Goal: Task Accomplishment & Management: Use online tool/utility

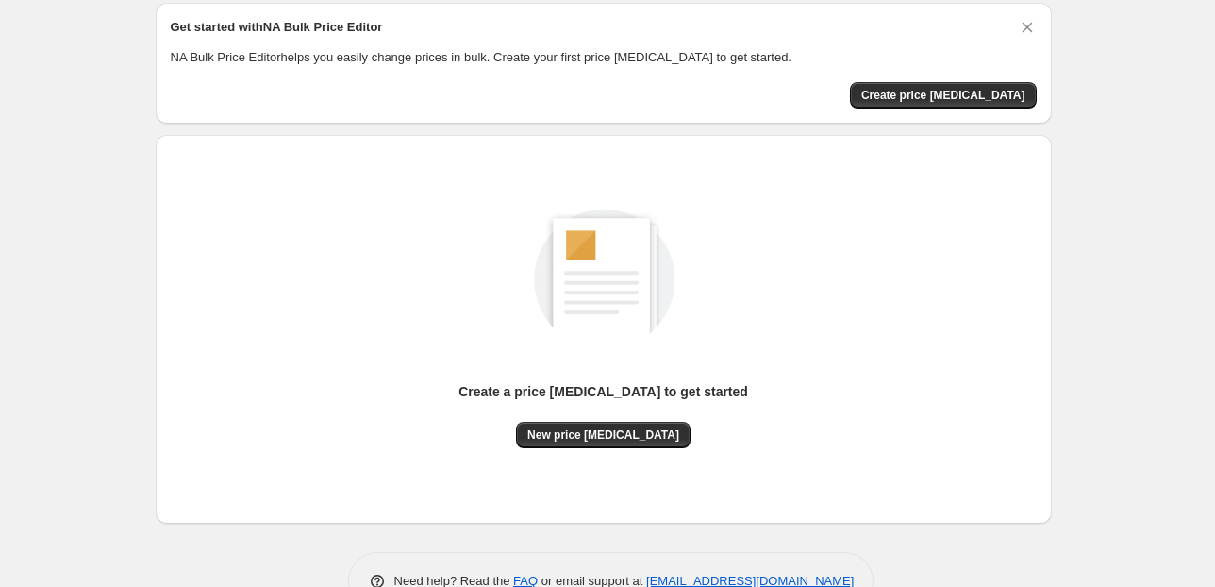
scroll to position [43, 0]
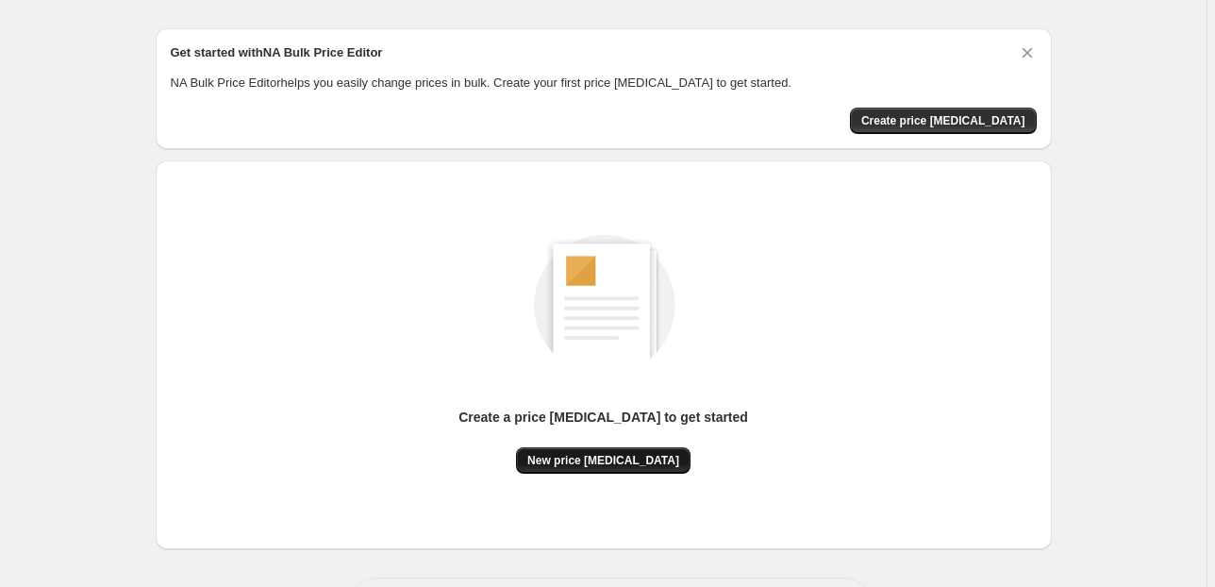
click at [606, 460] on span "New price [MEDICAL_DATA]" at bounding box center [603, 460] width 152 height 15
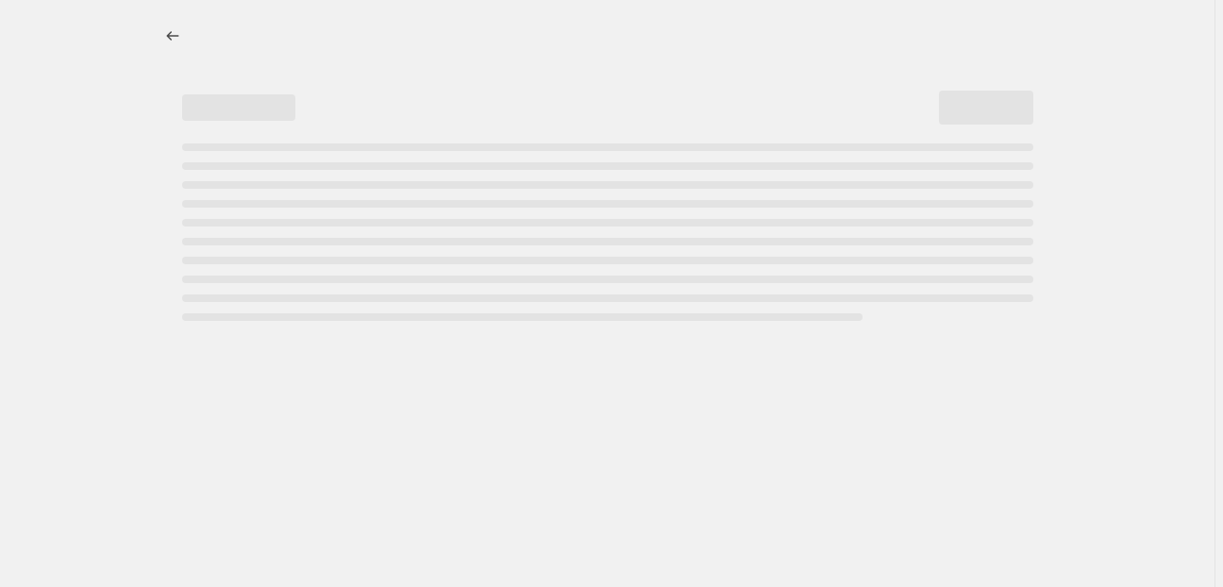
select select "percentage"
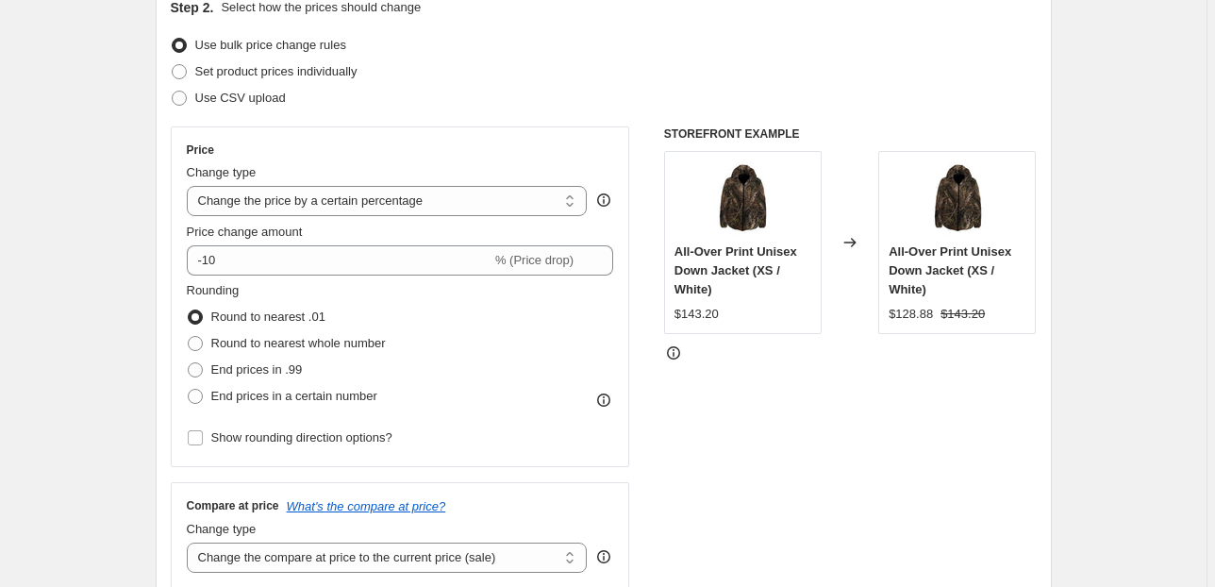
scroll to position [226, 0]
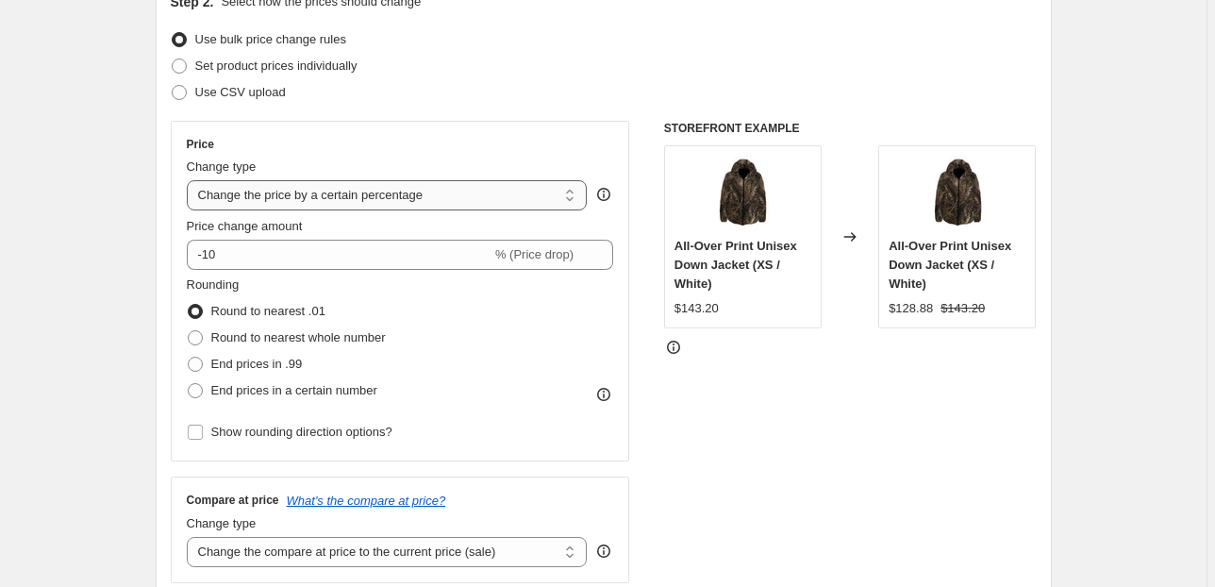
click at [571, 200] on select "Change the price to a certain amount Change the price by a certain amount Chang…" at bounding box center [387, 195] width 401 height 30
click at [558, 199] on select "Change the price to a certain amount Change the price by a certain amount Chang…" at bounding box center [387, 195] width 401 height 30
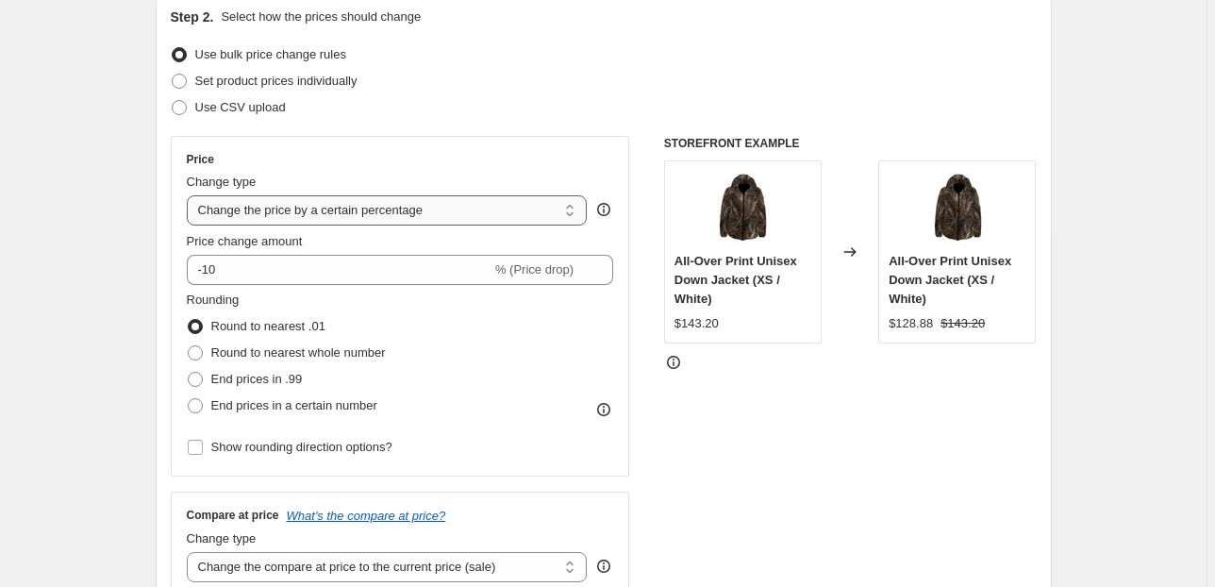
scroll to position [302, 0]
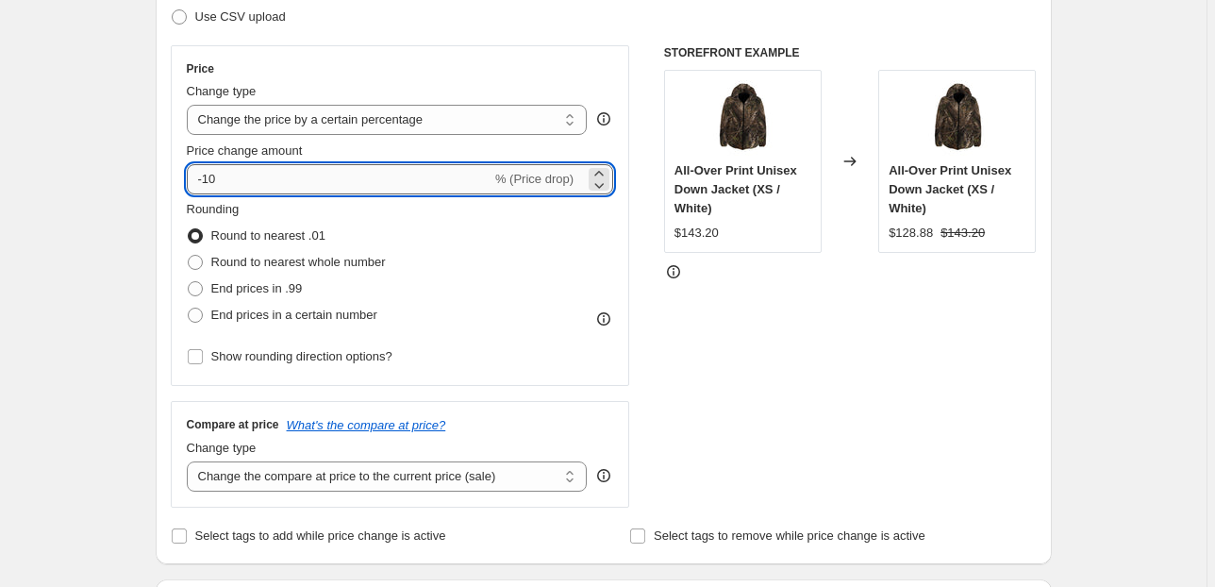
click at [221, 182] on input "-10" at bounding box center [339, 179] width 305 height 30
type input "-1"
type input "-20"
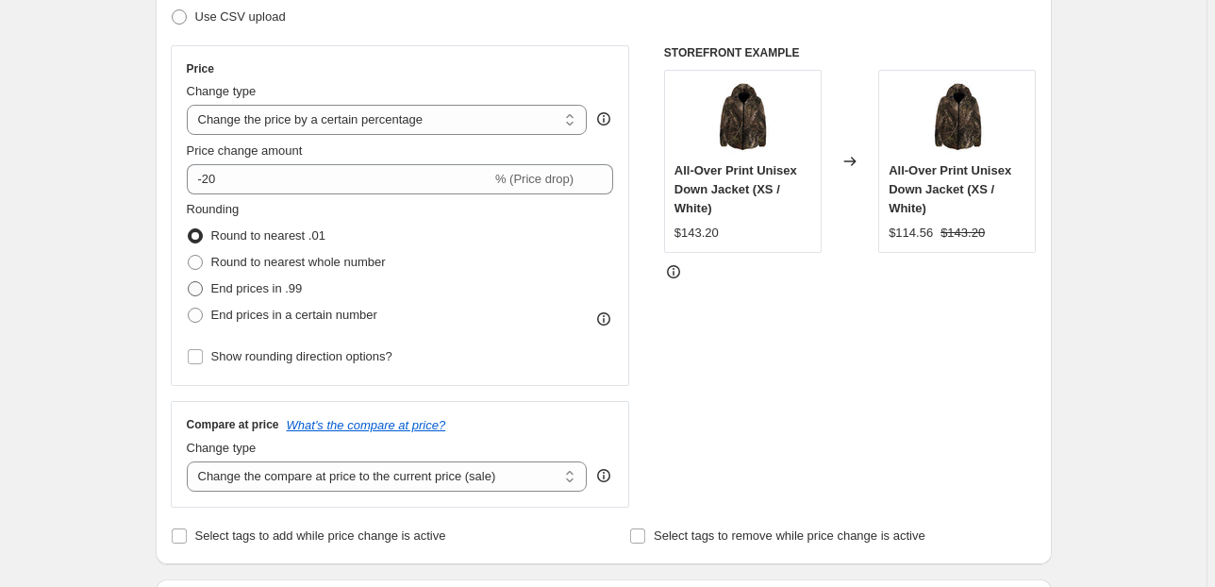
click at [196, 289] on span at bounding box center [195, 288] width 15 height 15
click at [189, 282] on input "End prices in .99" at bounding box center [188, 281] width 1 height 1
radio input "true"
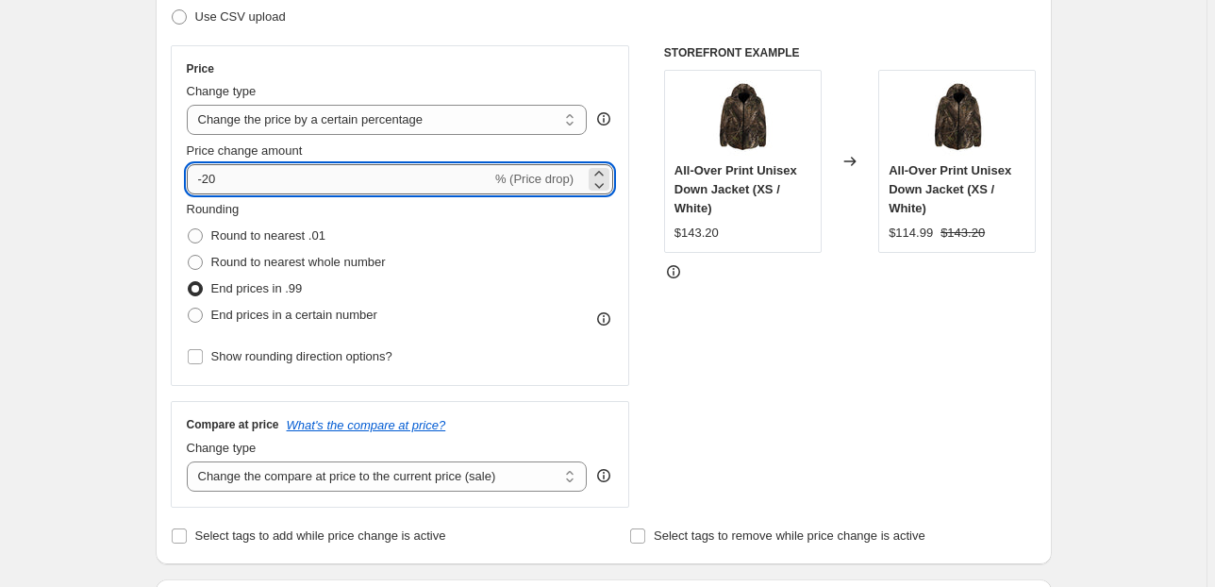
click at [221, 179] on input "-20" at bounding box center [339, 179] width 305 height 30
type input "-2"
type input "-15"
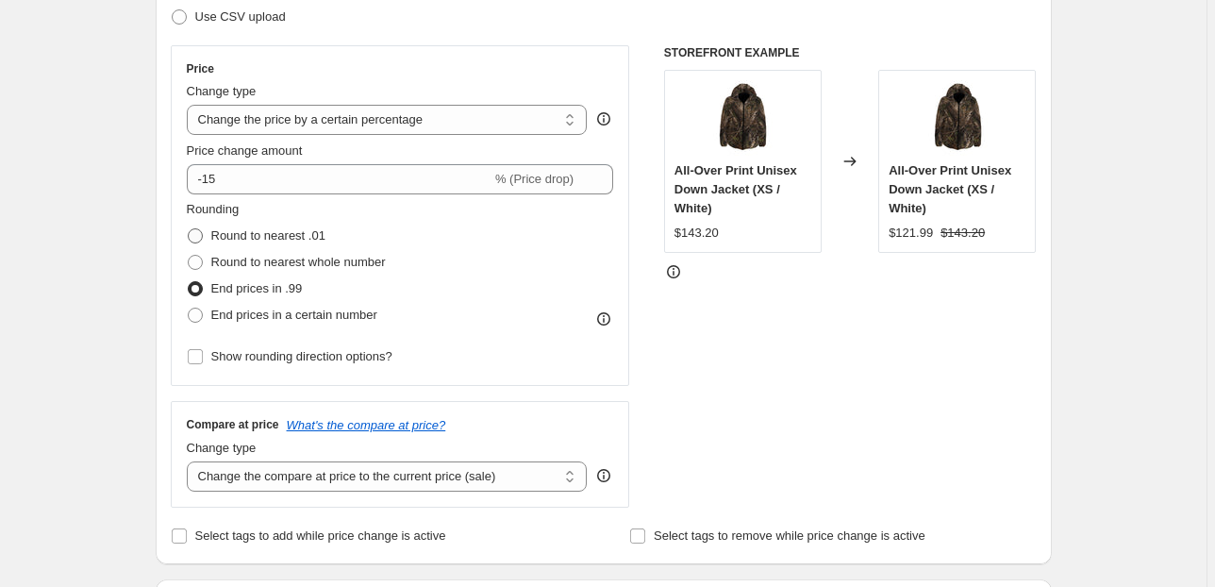
click at [200, 238] on span at bounding box center [195, 235] width 15 height 15
click at [189, 229] on input "Round to nearest .01" at bounding box center [188, 228] width 1 height 1
radio input "true"
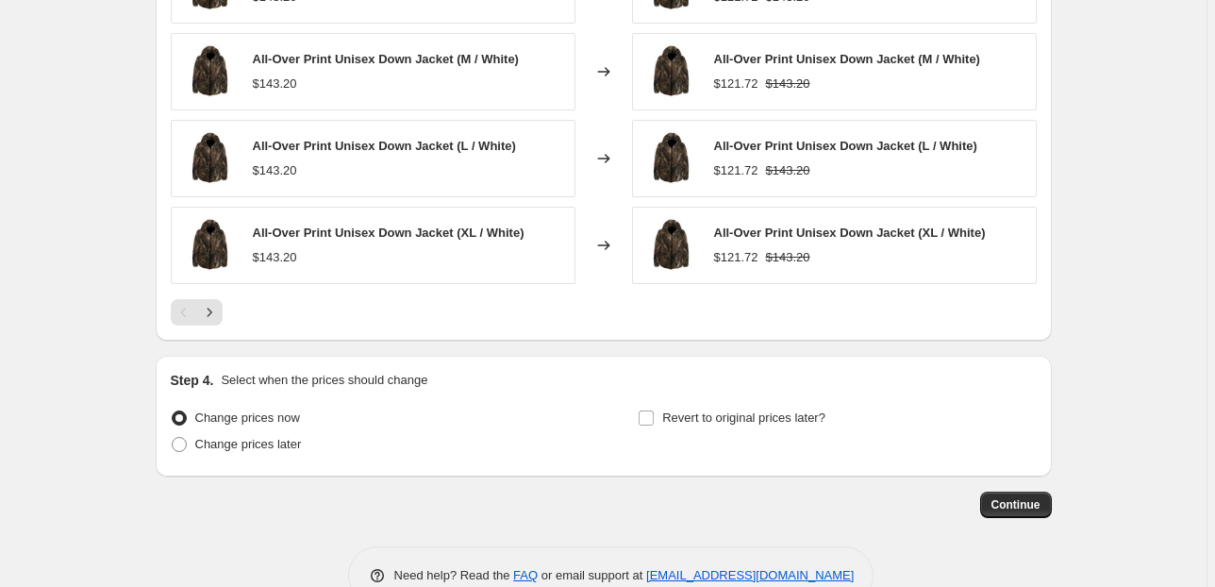
scroll to position [1297, 0]
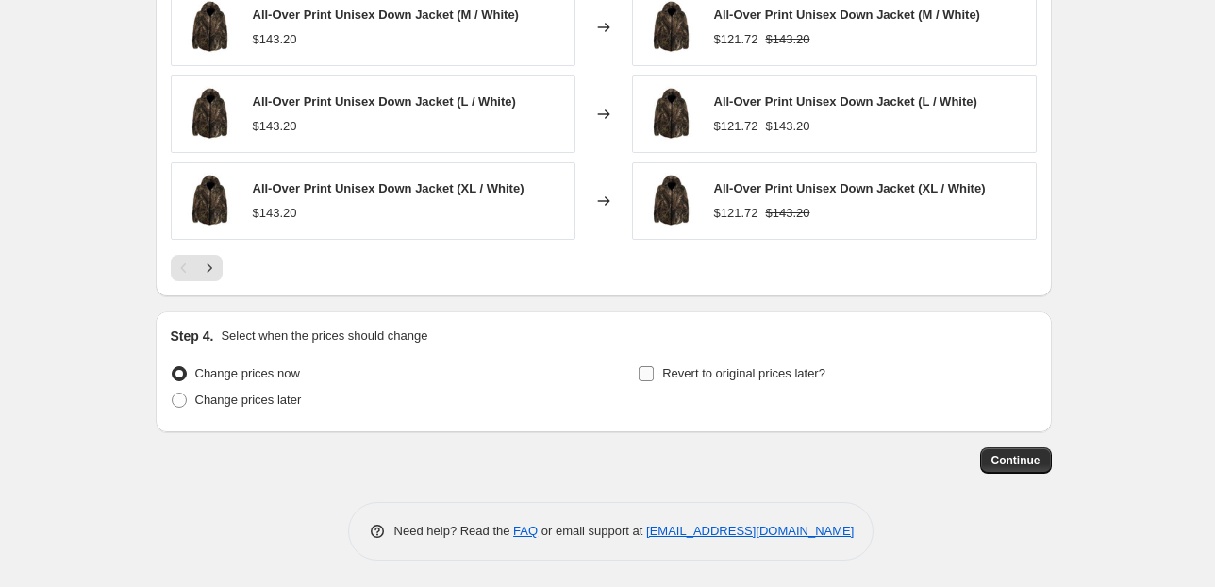
click at [653, 376] on input "Revert to original prices later?" at bounding box center [646, 373] width 15 height 15
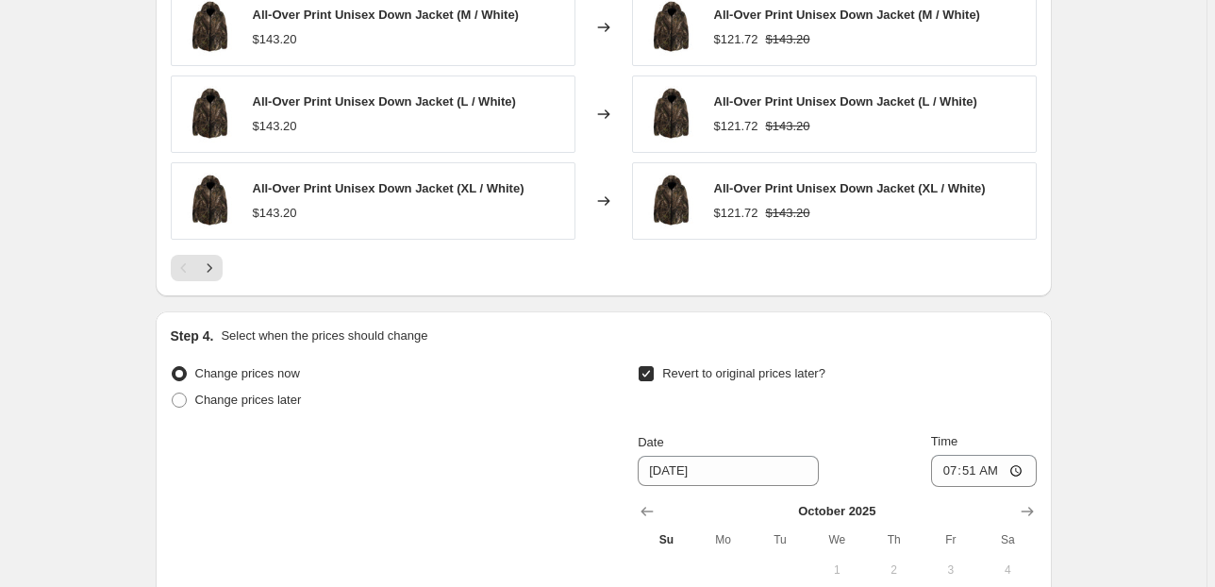
click at [647, 371] on input "Revert to original prices later?" at bounding box center [646, 373] width 15 height 15
checkbox input "false"
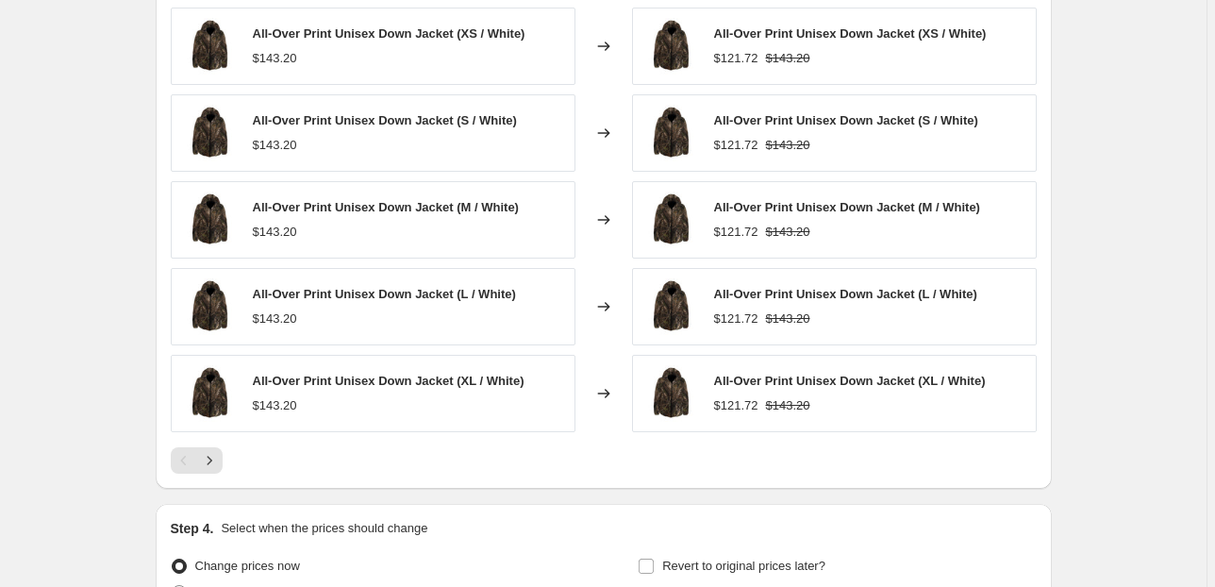
scroll to position [1222, 0]
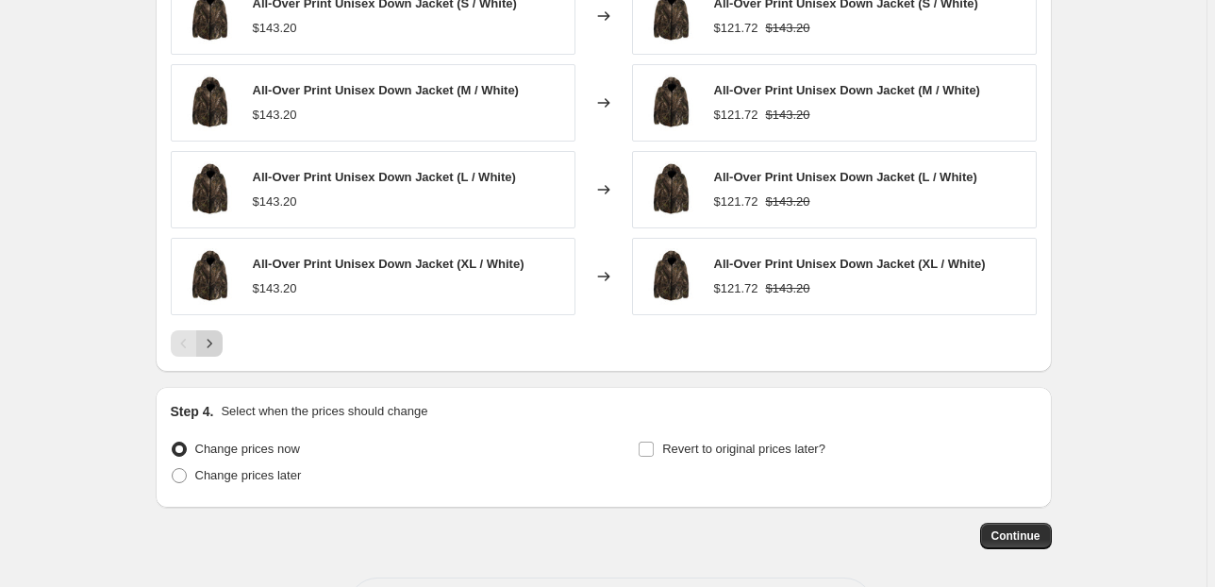
click at [208, 347] on icon "Next" at bounding box center [209, 343] width 19 height 19
click at [211, 341] on icon "Next" at bounding box center [209, 343] width 19 height 19
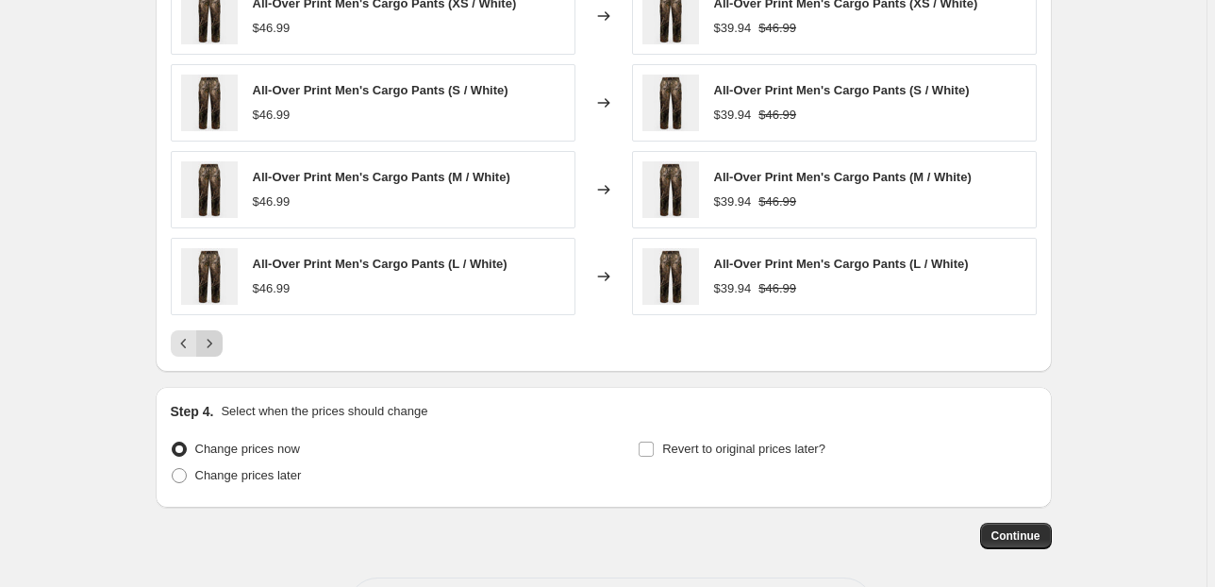
click at [210, 346] on icon "Next" at bounding box center [209, 343] width 19 height 19
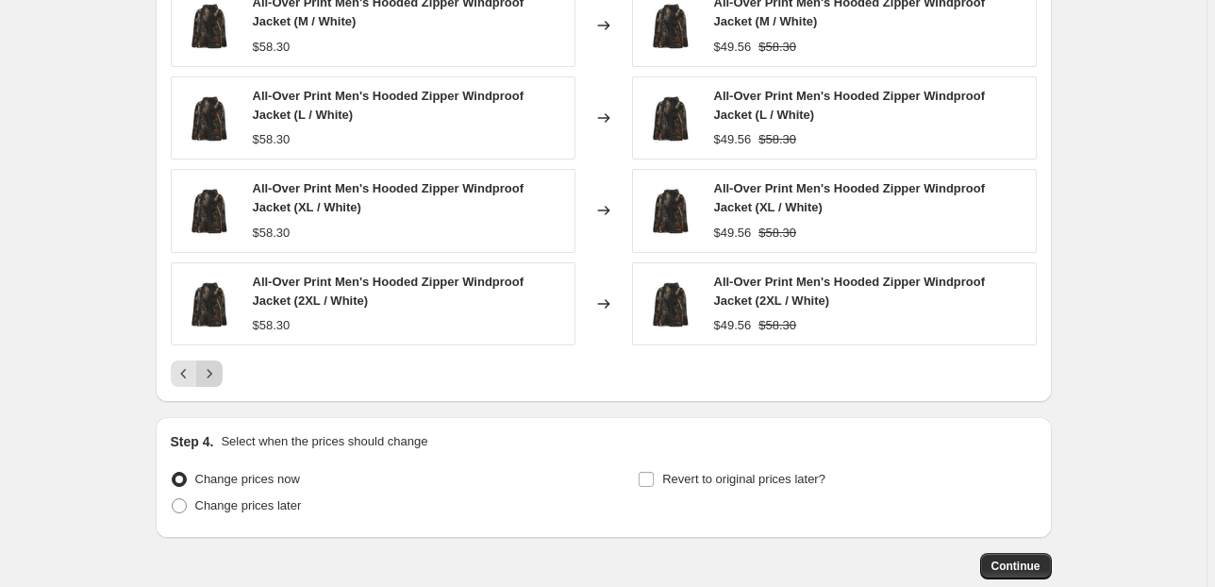
click at [215, 369] on icon "Next" at bounding box center [209, 373] width 19 height 19
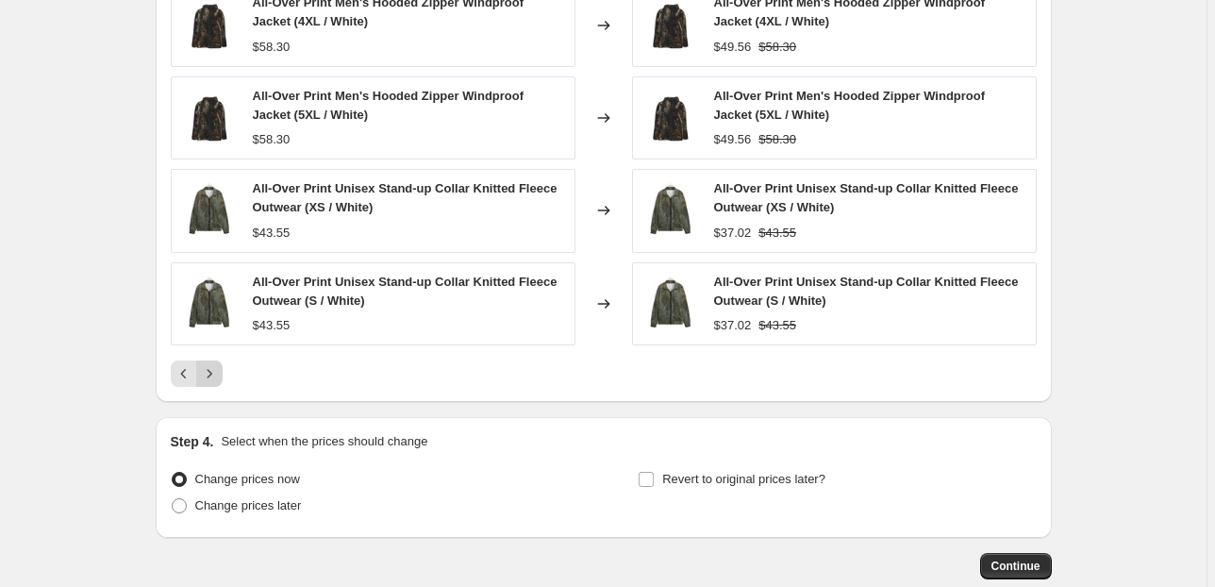
click at [215, 367] on icon "Next" at bounding box center [209, 373] width 19 height 19
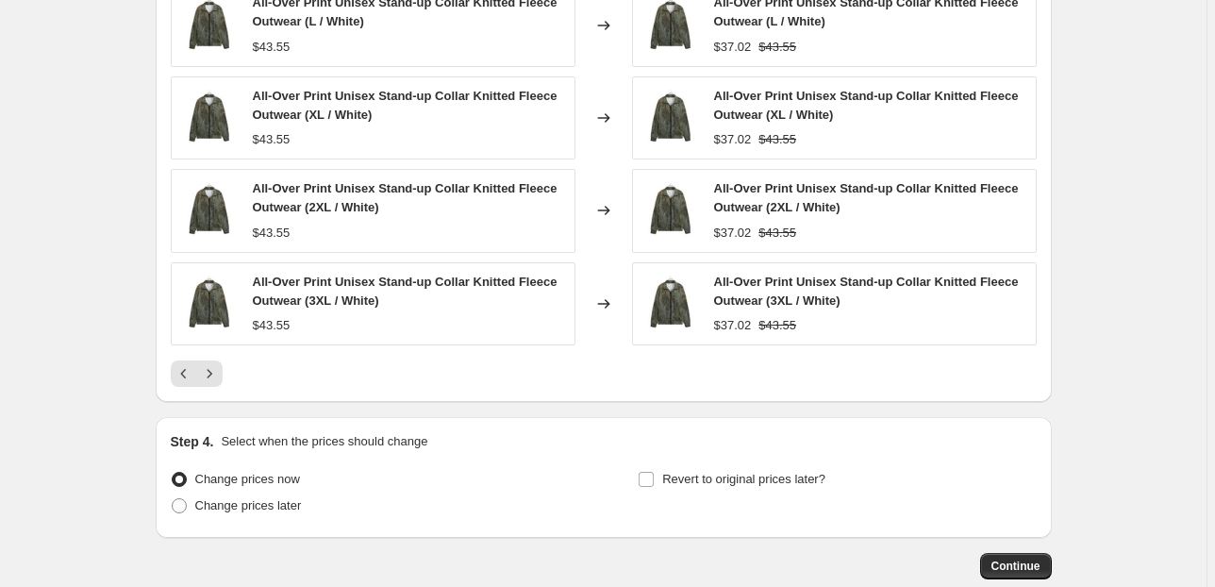
click at [216, 367] on icon "Next" at bounding box center [209, 373] width 19 height 19
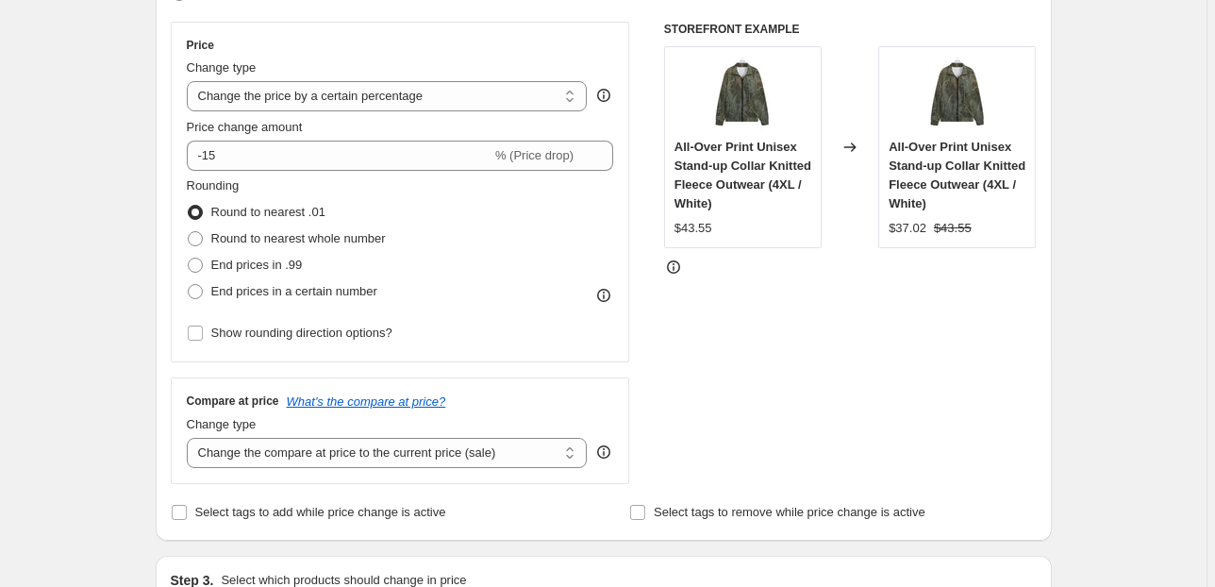
scroll to position [316, 0]
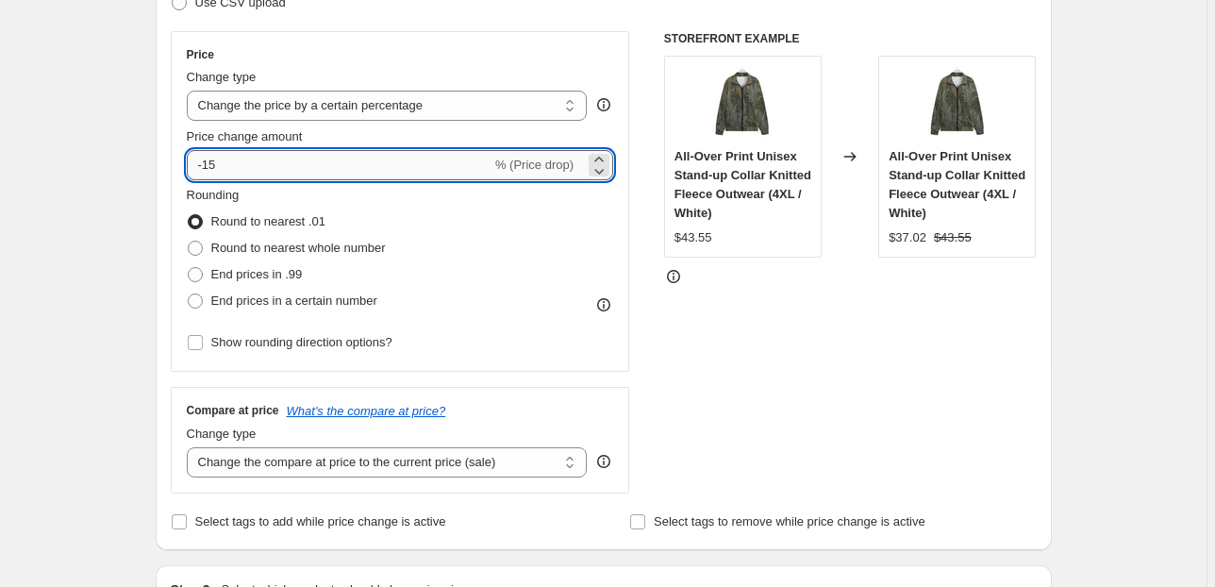
click at [219, 170] on input "-15" at bounding box center [339, 165] width 305 height 30
type input "-1"
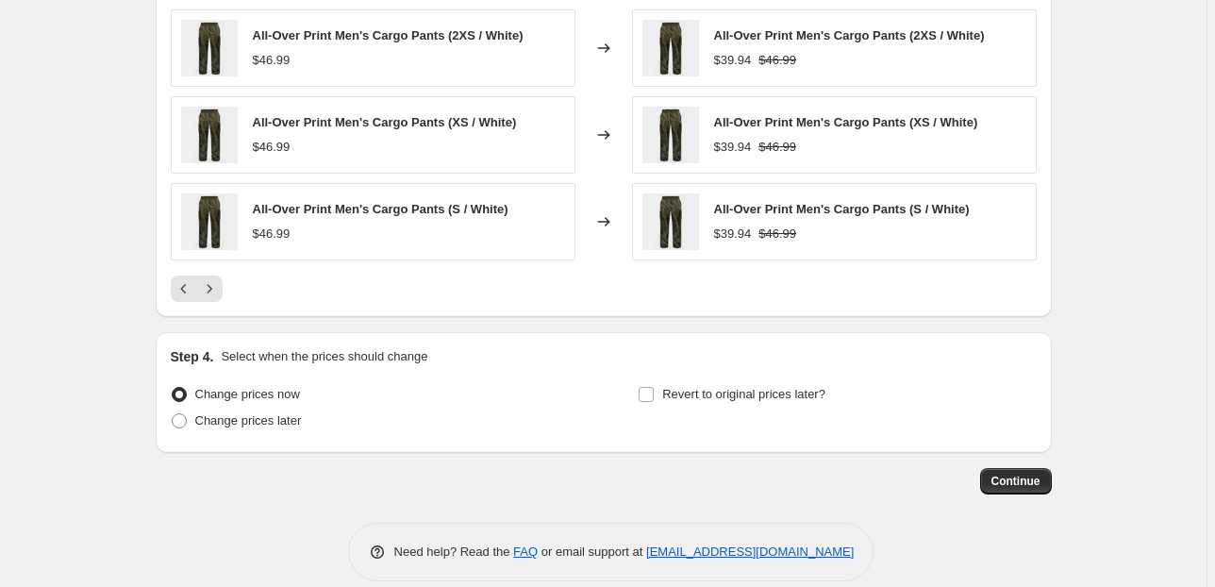
scroll to position [1310, 0]
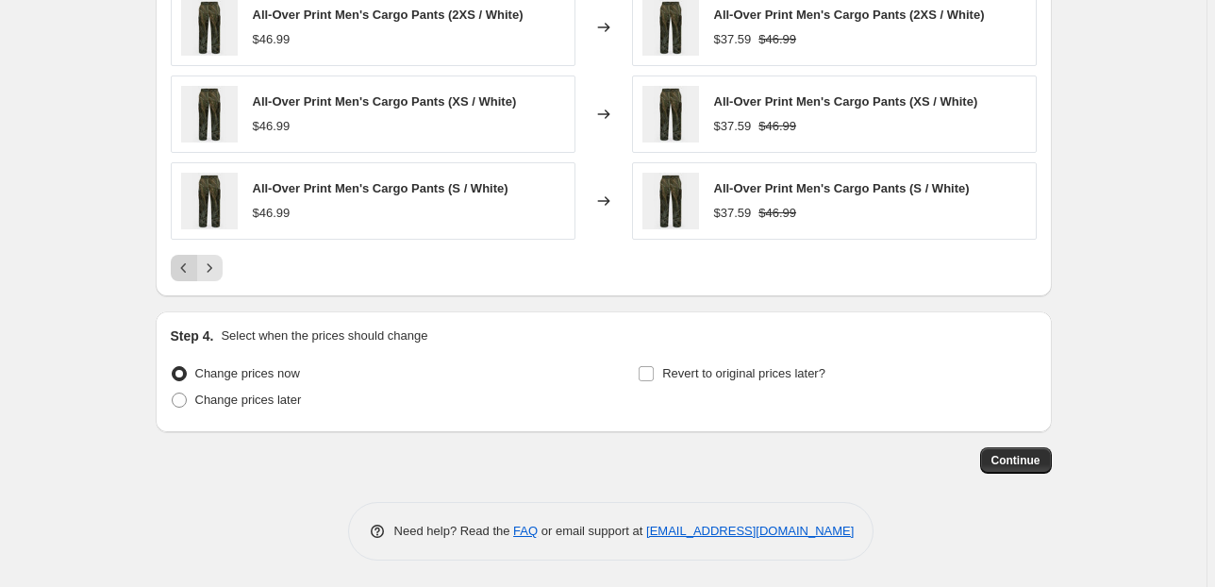
click at [190, 271] on icon "Previous" at bounding box center [184, 268] width 19 height 19
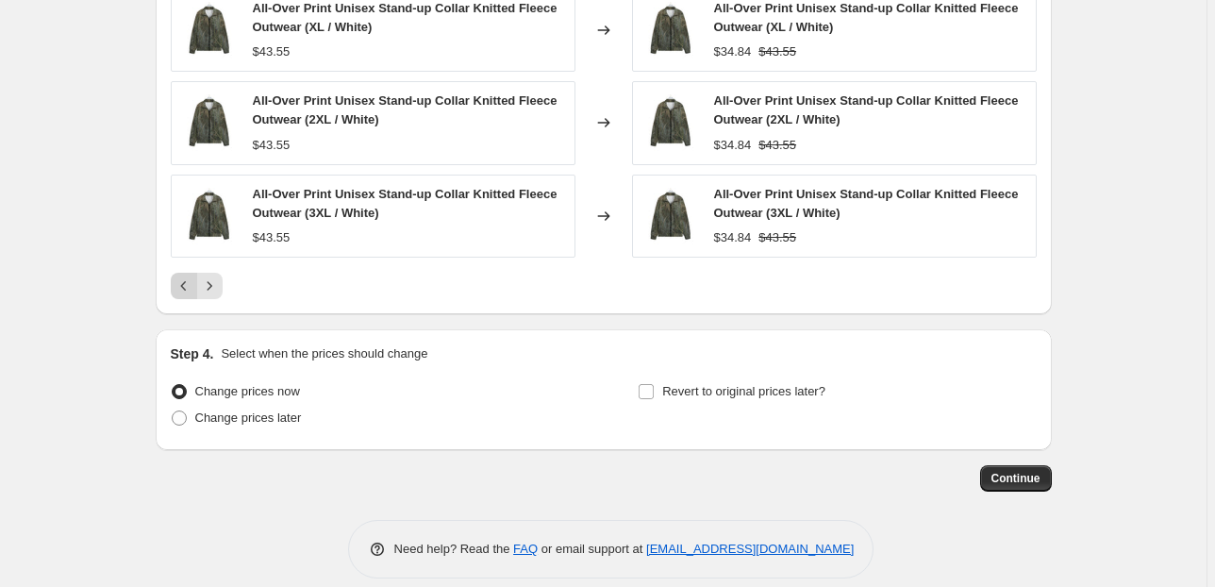
click at [186, 278] on icon "Previous" at bounding box center [184, 285] width 19 height 19
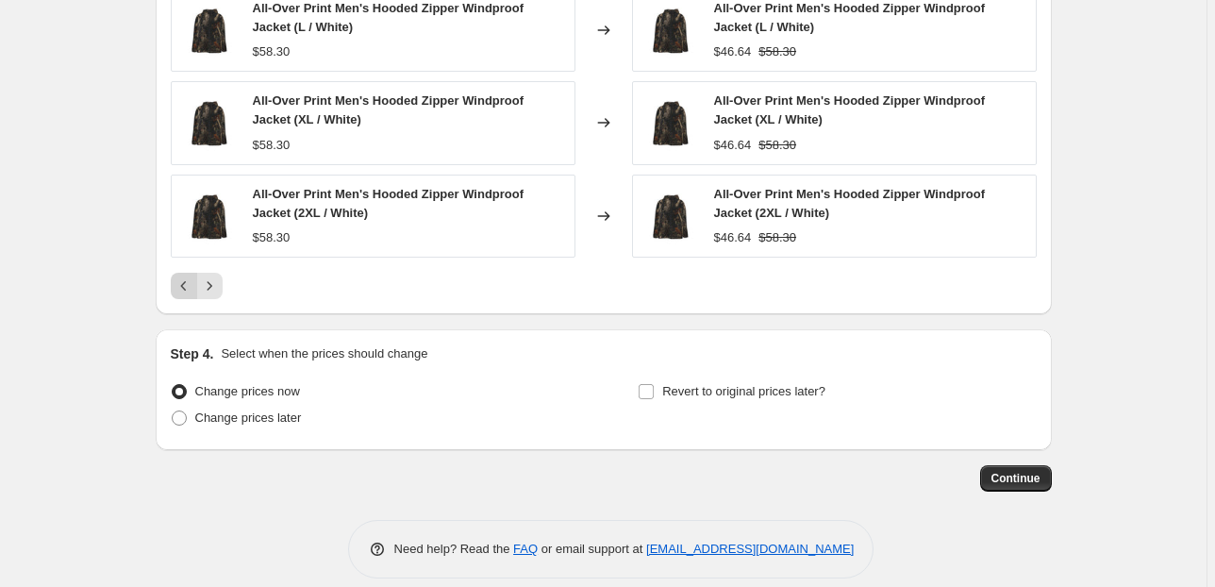
click at [186, 279] on icon "Previous" at bounding box center [184, 285] width 19 height 19
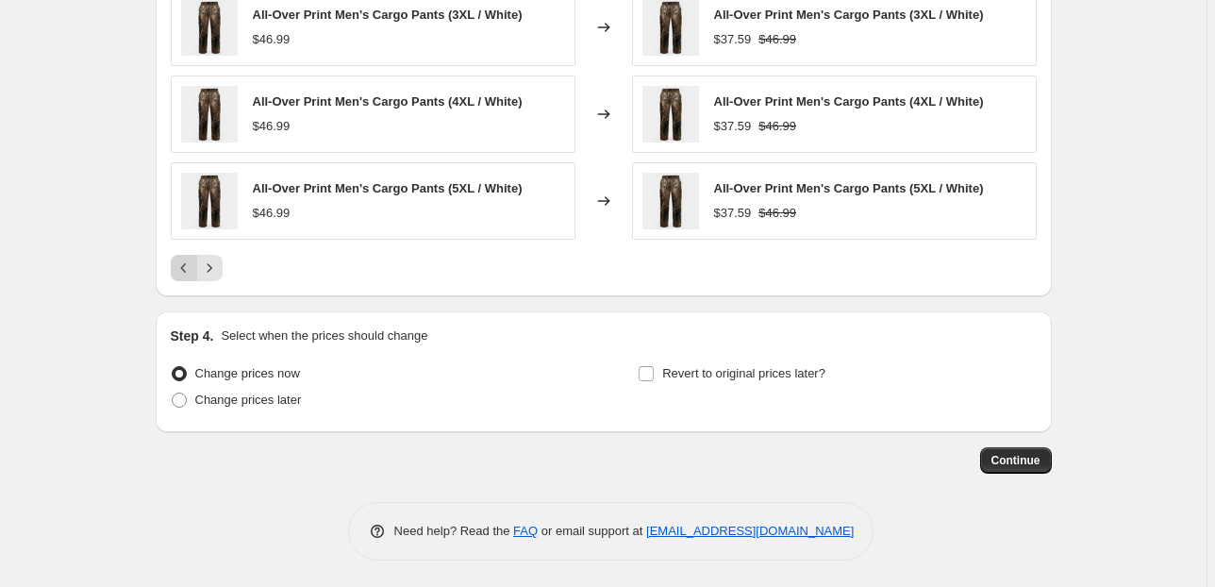
click at [186, 275] on icon "Previous" at bounding box center [184, 268] width 19 height 19
click at [185, 273] on icon "Previous" at bounding box center [184, 268] width 19 height 19
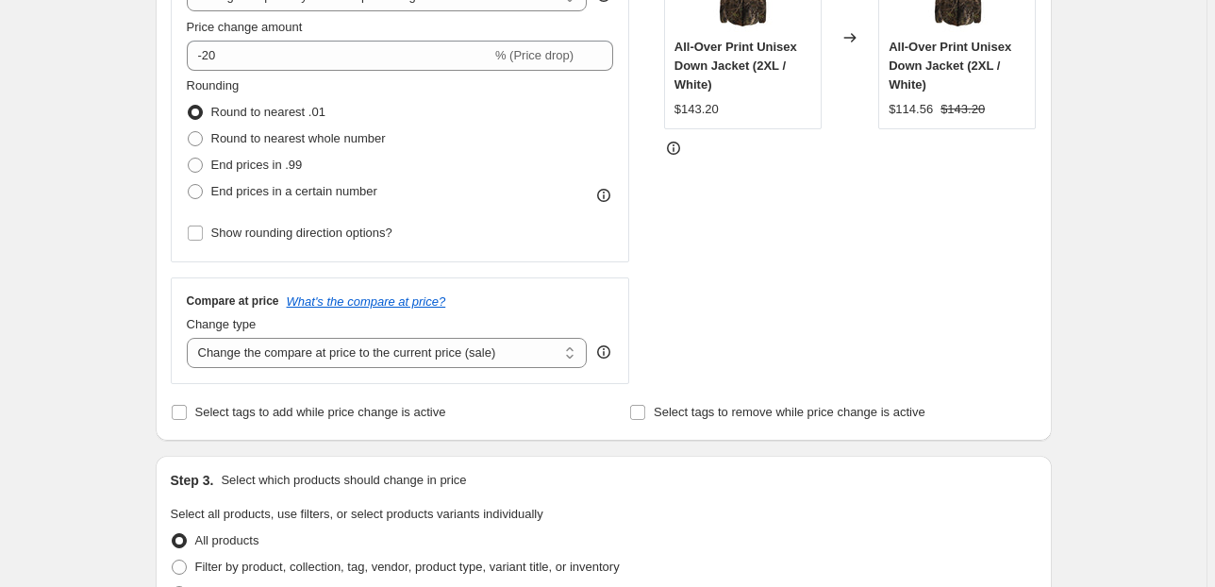
scroll to position [392, 0]
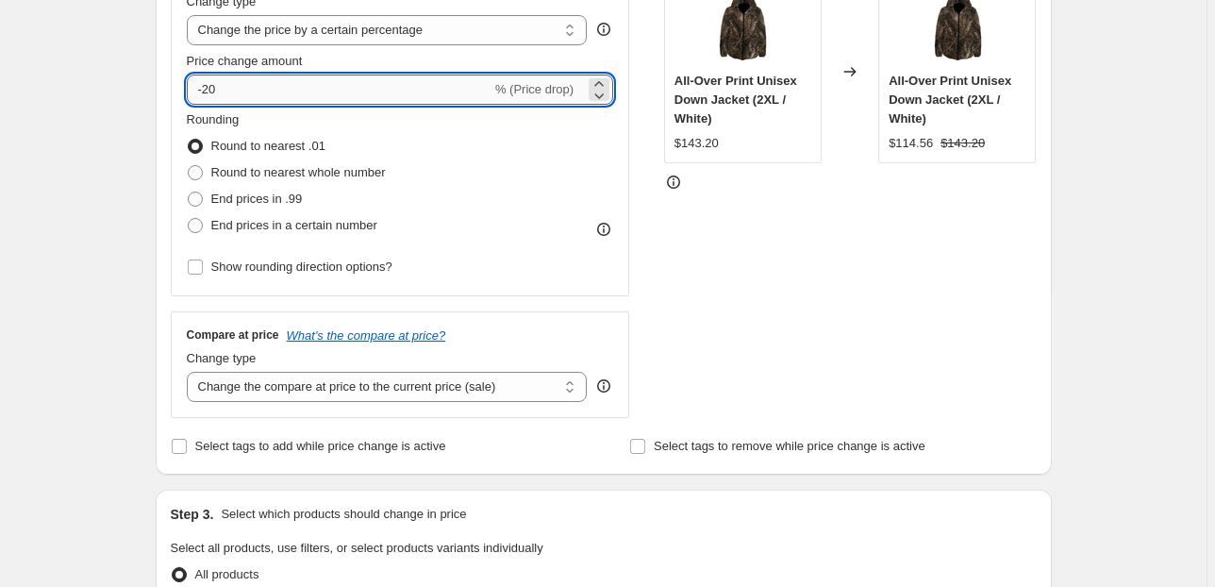
click at [219, 90] on input "-20" at bounding box center [339, 90] width 305 height 30
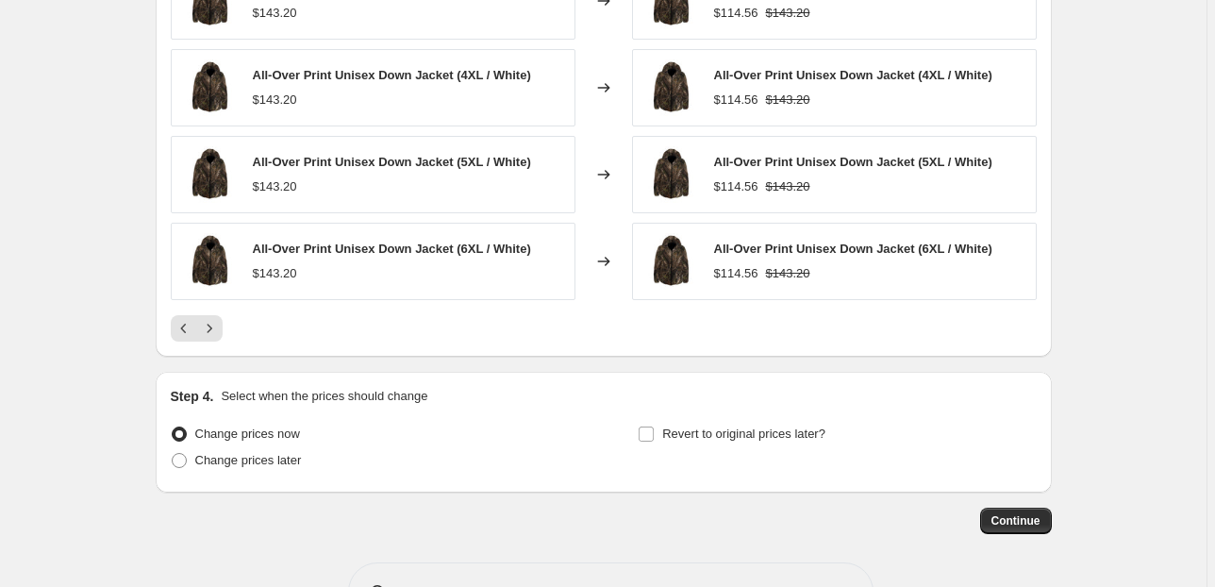
scroll to position [1297, 0]
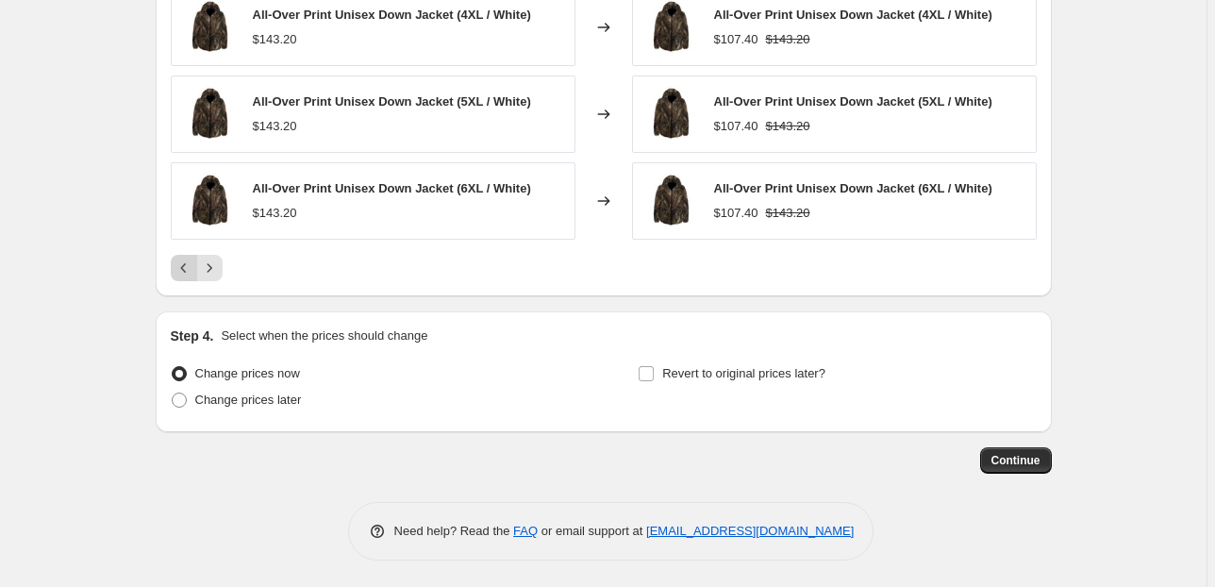
click at [190, 266] on icon "Previous" at bounding box center [184, 268] width 19 height 19
drag, startPoint x: 717, startPoint y: 185, endPoint x: 786, endPoint y: 192, distance: 69.2
click at [836, 192] on span "All-Over Print Unisex Down Jacket (XL / White)" at bounding box center [850, 188] width 272 height 14
click at [875, 209] on div "$107.40 $143.20" at bounding box center [850, 213] width 272 height 19
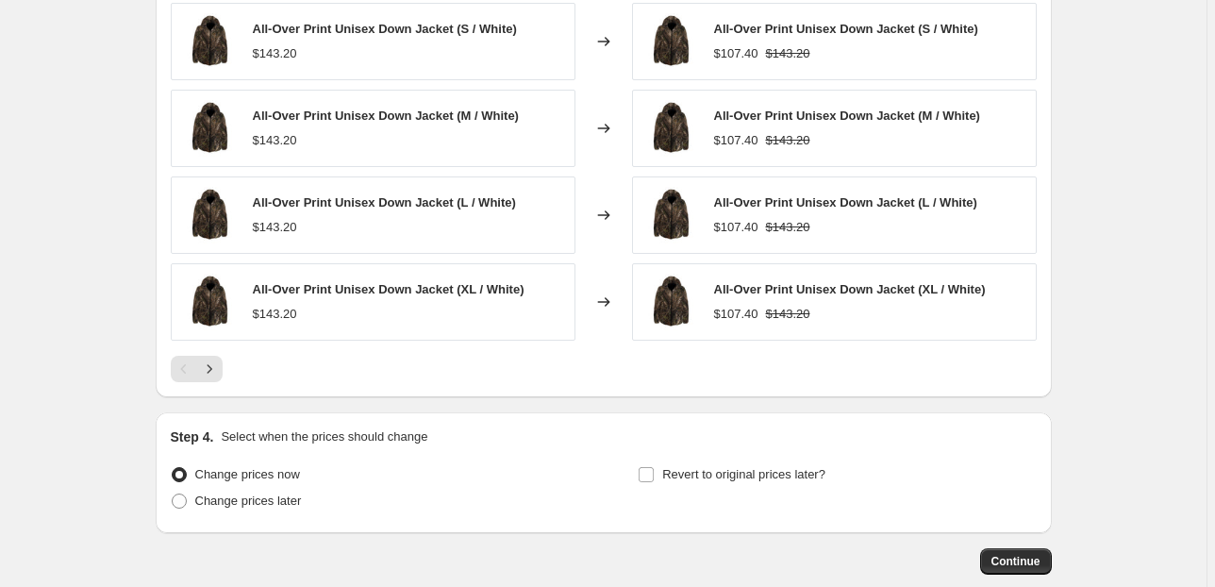
scroll to position [1222, 0]
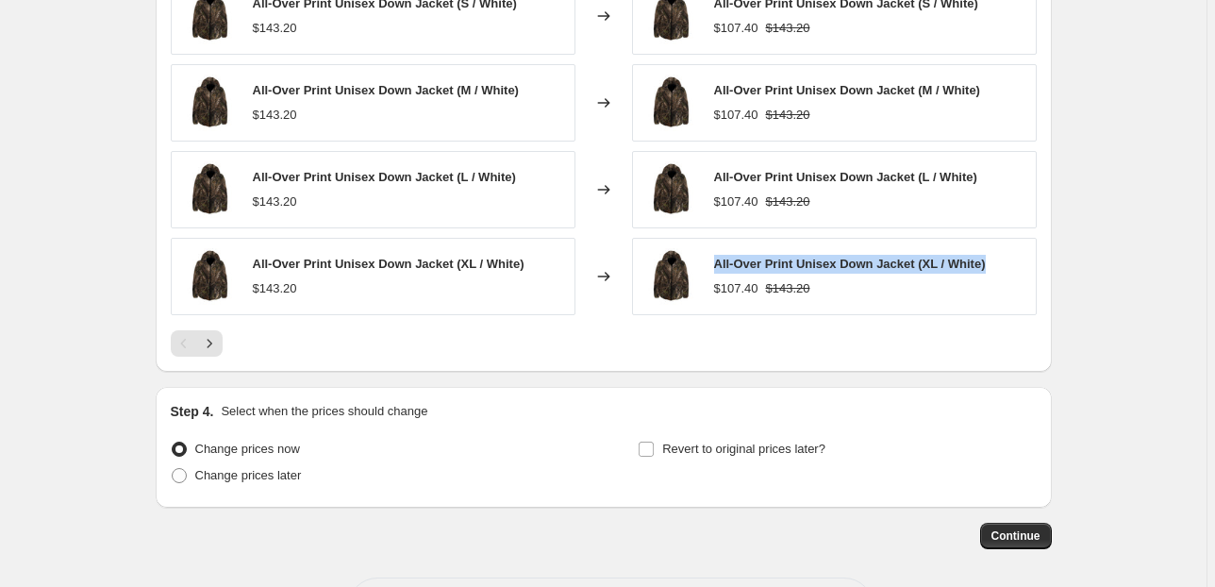
drag, startPoint x: 719, startPoint y: 264, endPoint x: 989, endPoint y: 262, distance: 269.9
click at [989, 262] on div "All-Over Print Unisex Down Jacket (XL / White) $107.40 $143.20" at bounding box center [834, 276] width 405 height 77
copy span "All-Over Print Unisex Down Jacket (XL / White)"
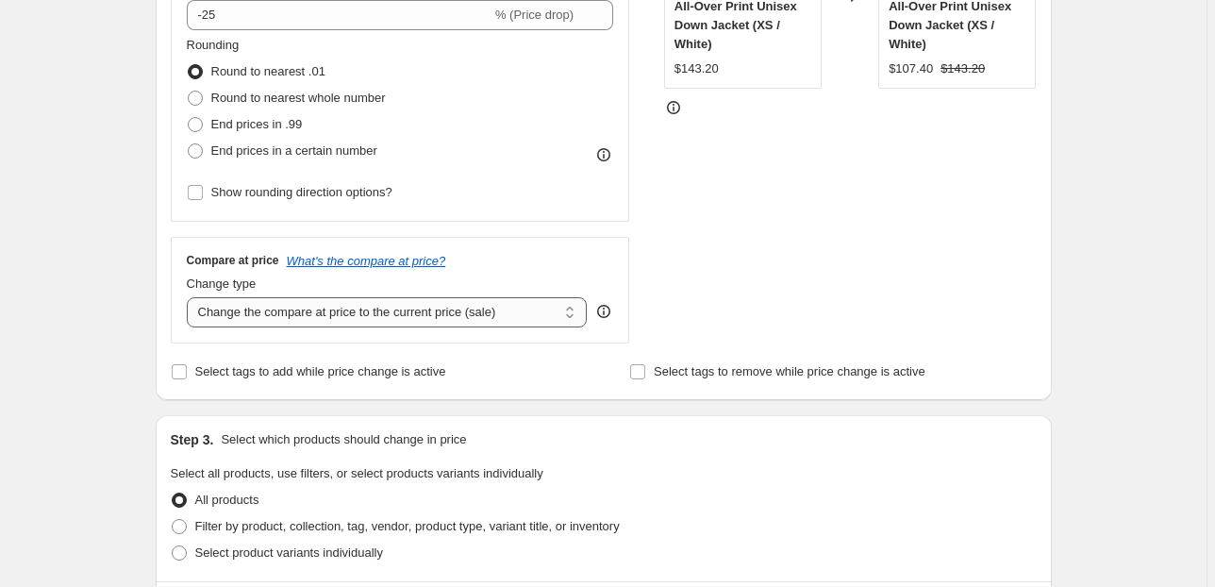
scroll to position [316, 0]
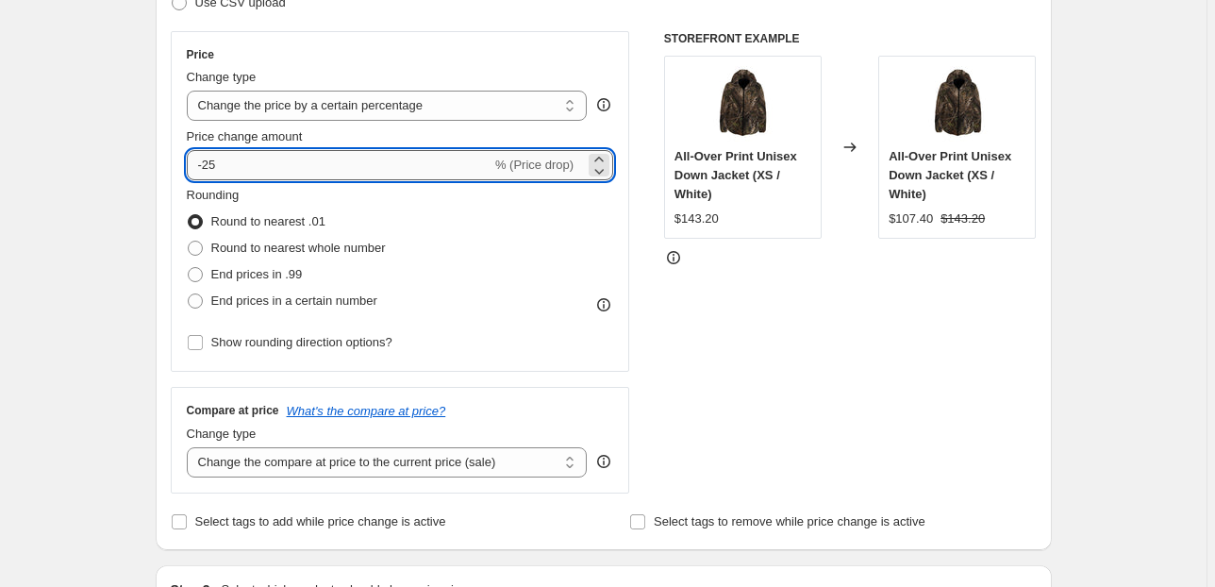
click at [220, 169] on input "-25" at bounding box center [339, 165] width 305 height 30
type input "-2"
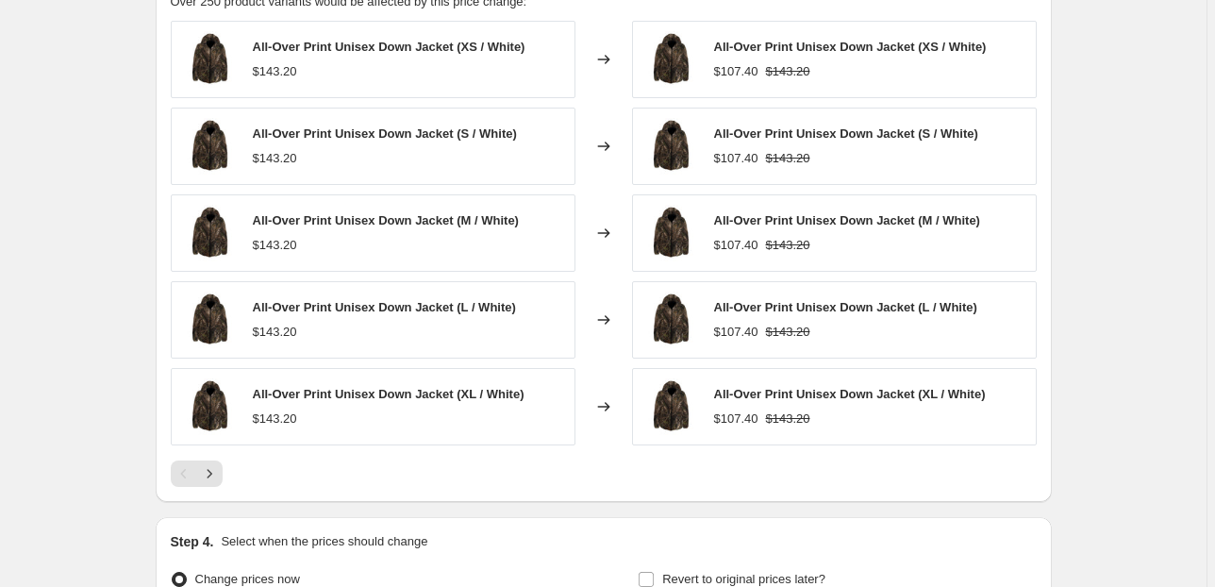
scroll to position [1297, 0]
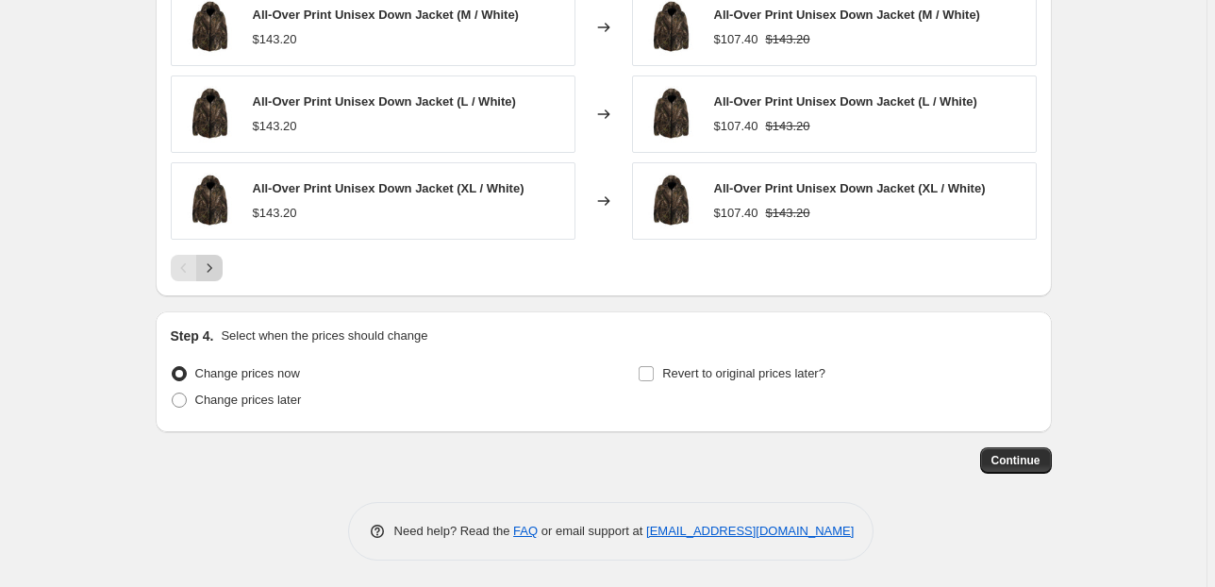
type input "-30"
click at [211, 271] on icon "Next" at bounding box center [209, 268] width 19 height 19
click at [185, 268] on icon "Previous" at bounding box center [183, 267] width 6 height 9
click at [215, 271] on icon "Next" at bounding box center [209, 268] width 19 height 19
click at [215, 270] on icon "Next" at bounding box center [209, 268] width 19 height 19
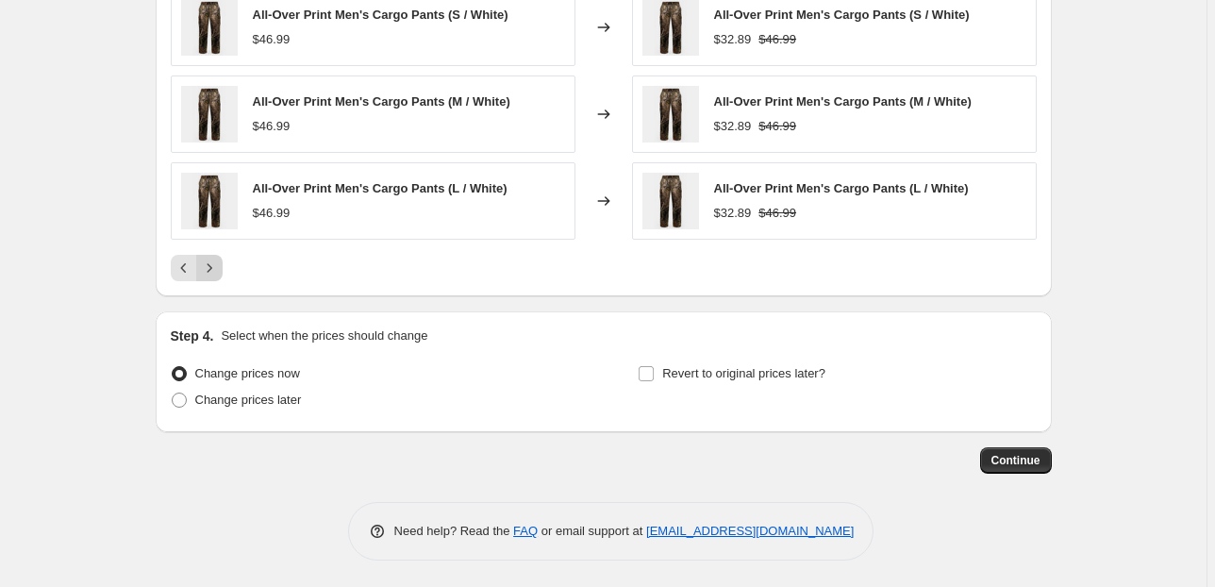
click at [215, 270] on icon "Next" at bounding box center [209, 268] width 19 height 19
click at [215, 268] on icon "Next" at bounding box center [209, 268] width 19 height 19
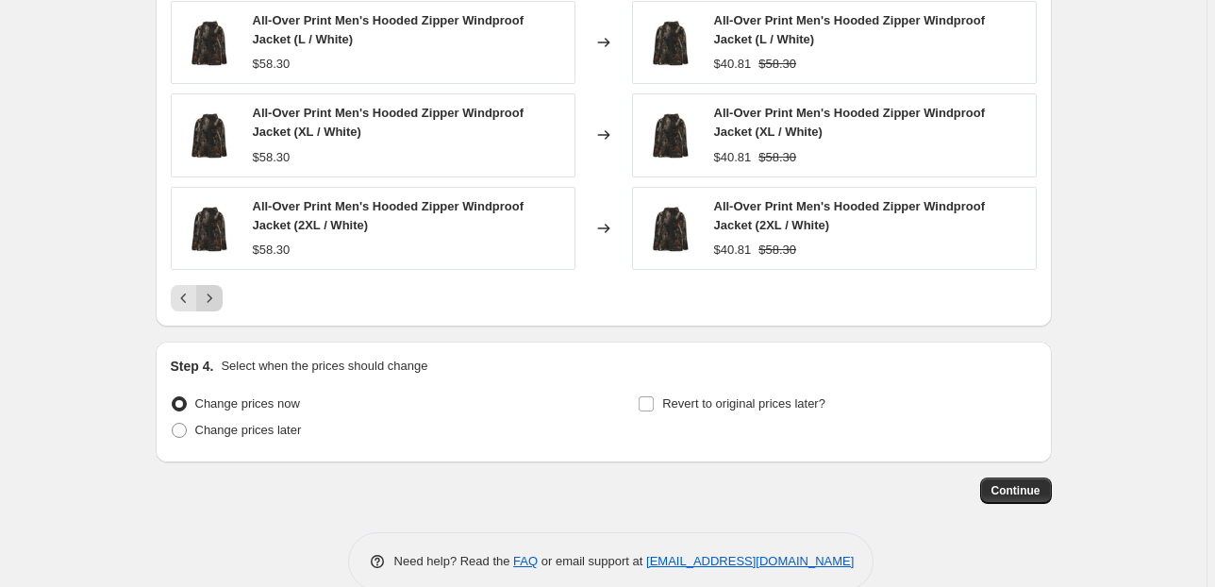
click at [211, 298] on icon "Next" at bounding box center [209, 297] width 5 height 8
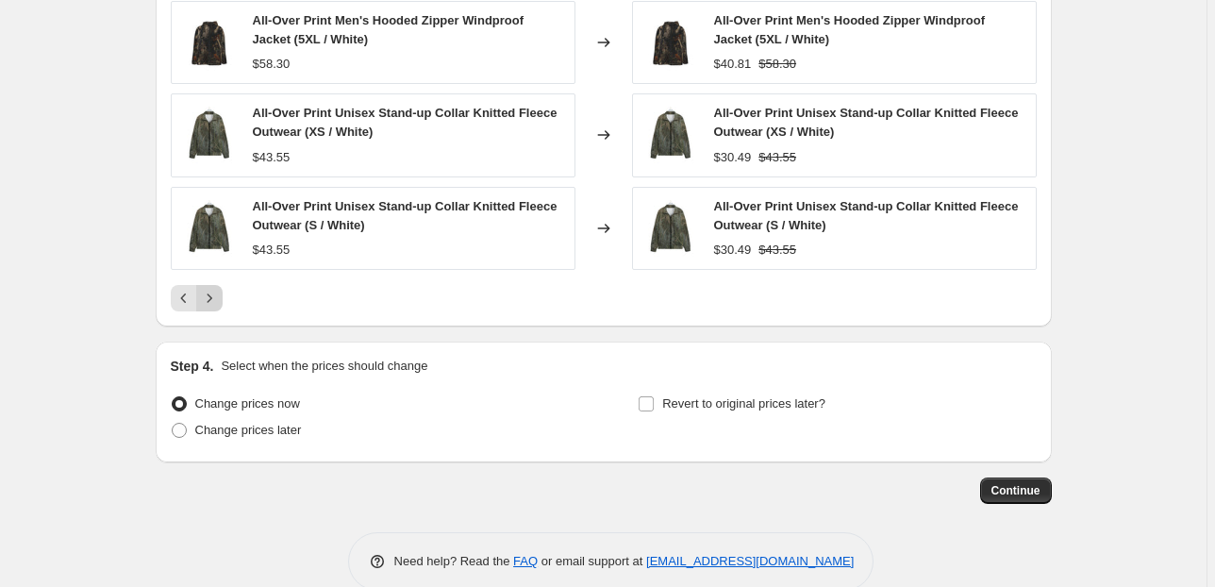
click at [215, 298] on icon "Next" at bounding box center [209, 298] width 19 height 19
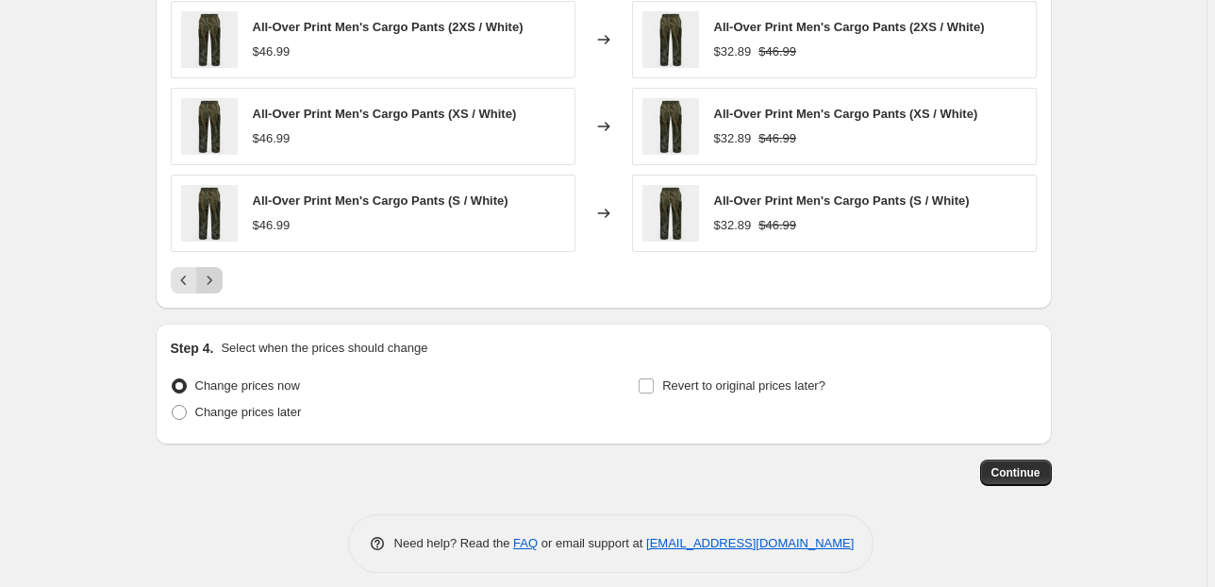
click at [217, 286] on icon "Next" at bounding box center [209, 280] width 19 height 19
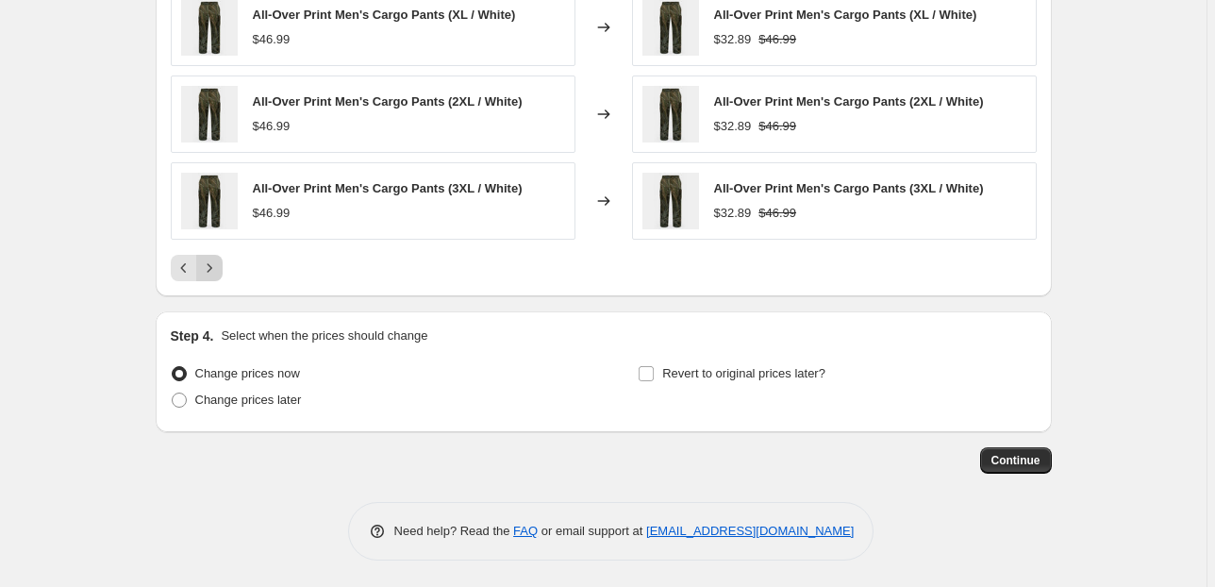
click at [214, 268] on icon "Next" at bounding box center [209, 268] width 19 height 19
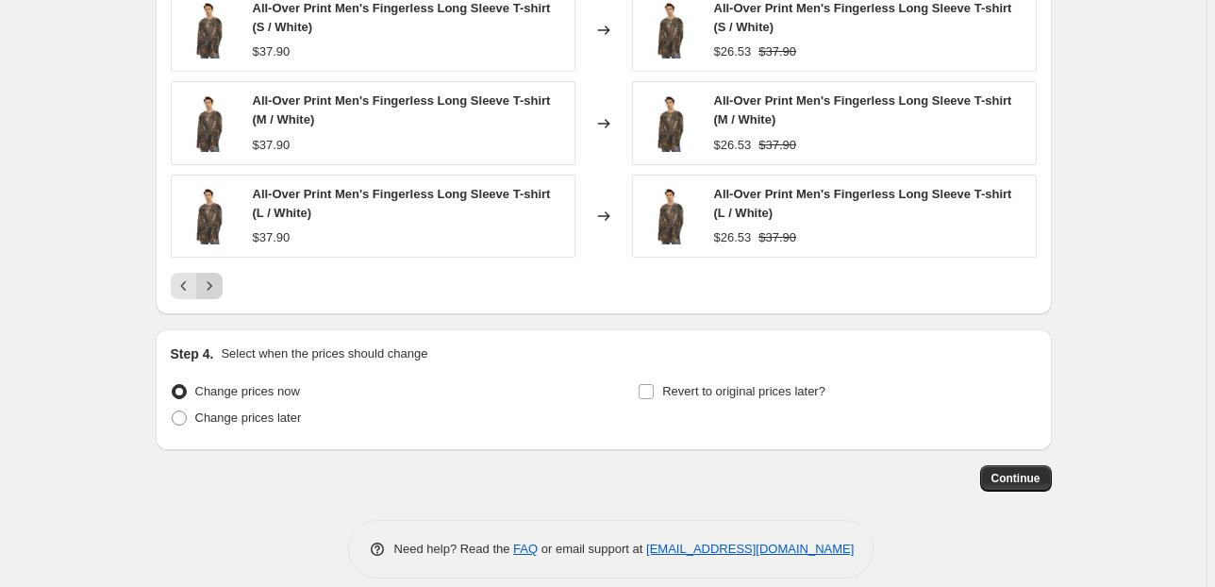
click at [216, 283] on icon "Next" at bounding box center [209, 285] width 19 height 19
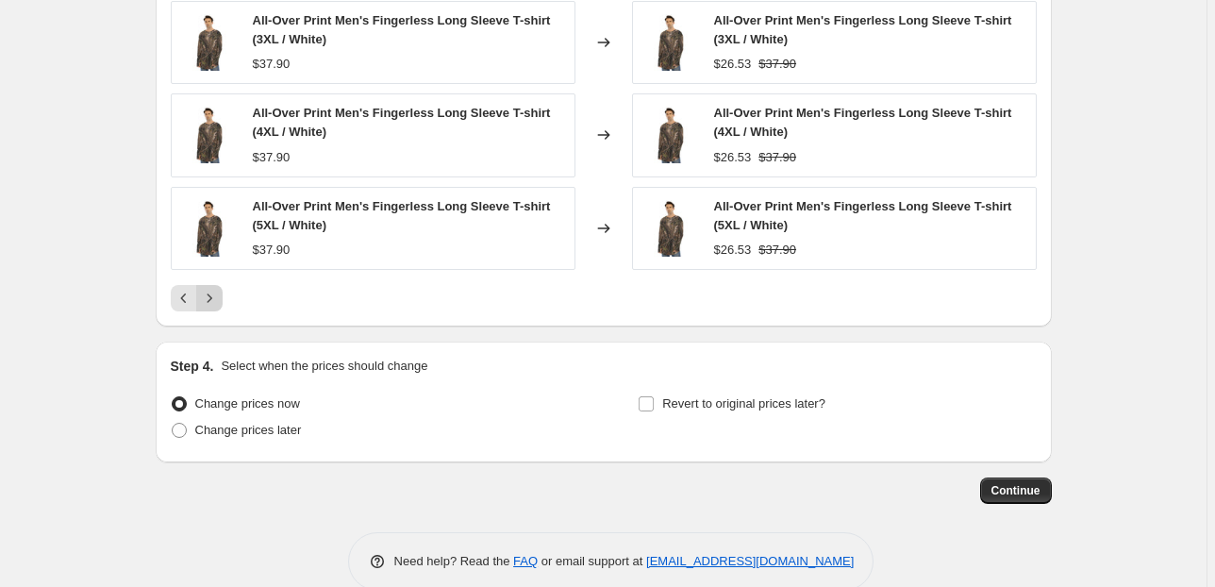
click at [214, 292] on icon "Next" at bounding box center [209, 298] width 19 height 19
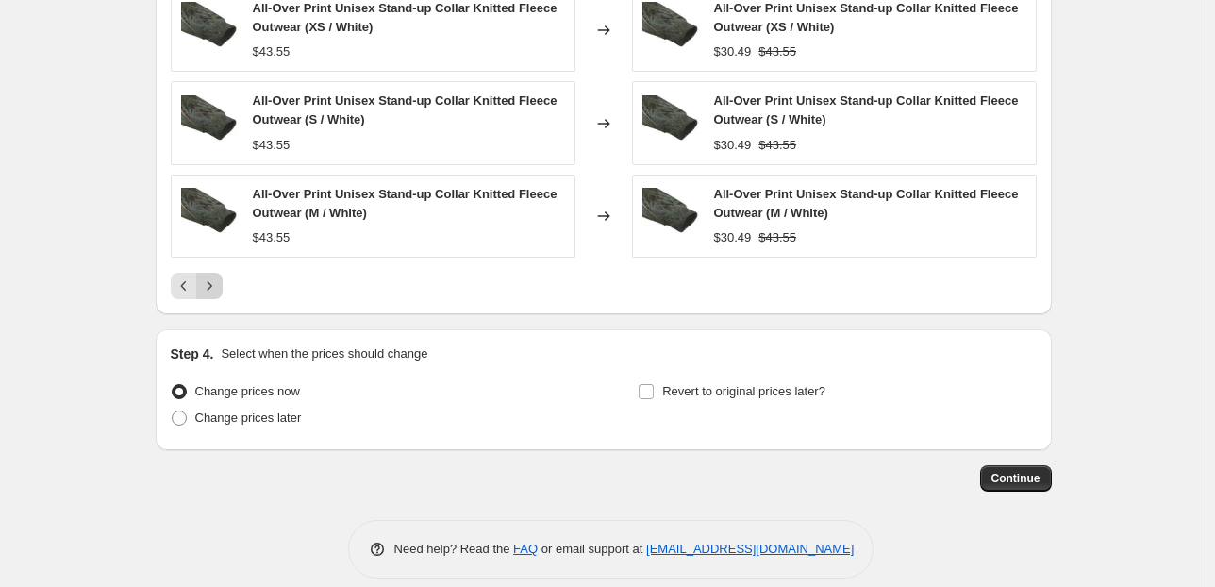
click at [214, 292] on icon "Next" at bounding box center [209, 285] width 19 height 19
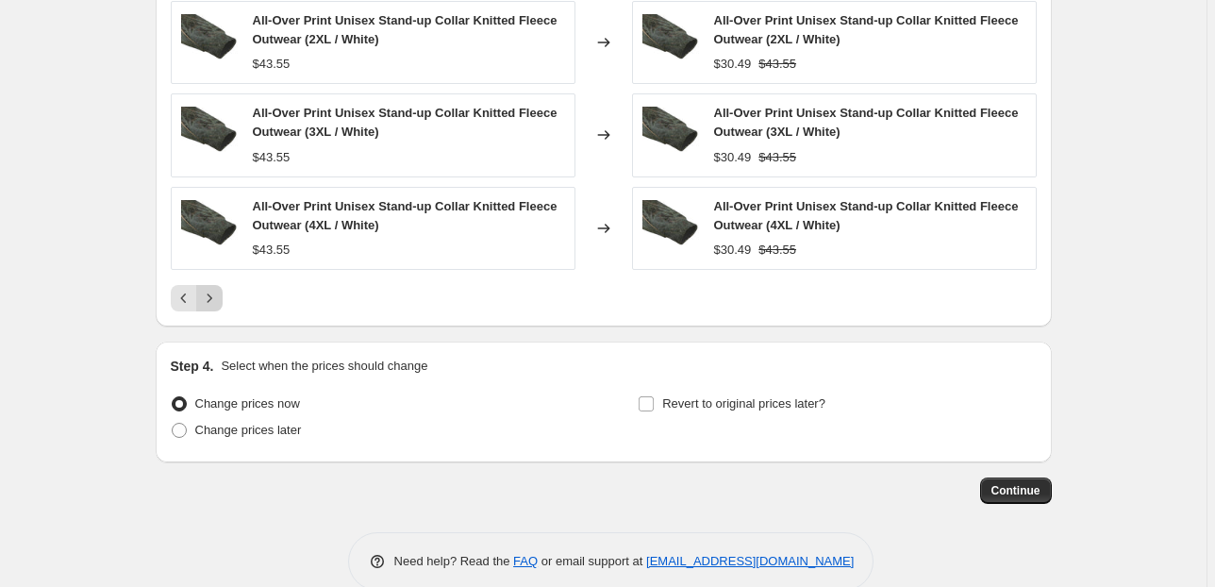
click at [214, 292] on icon "Next" at bounding box center [209, 298] width 19 height 19
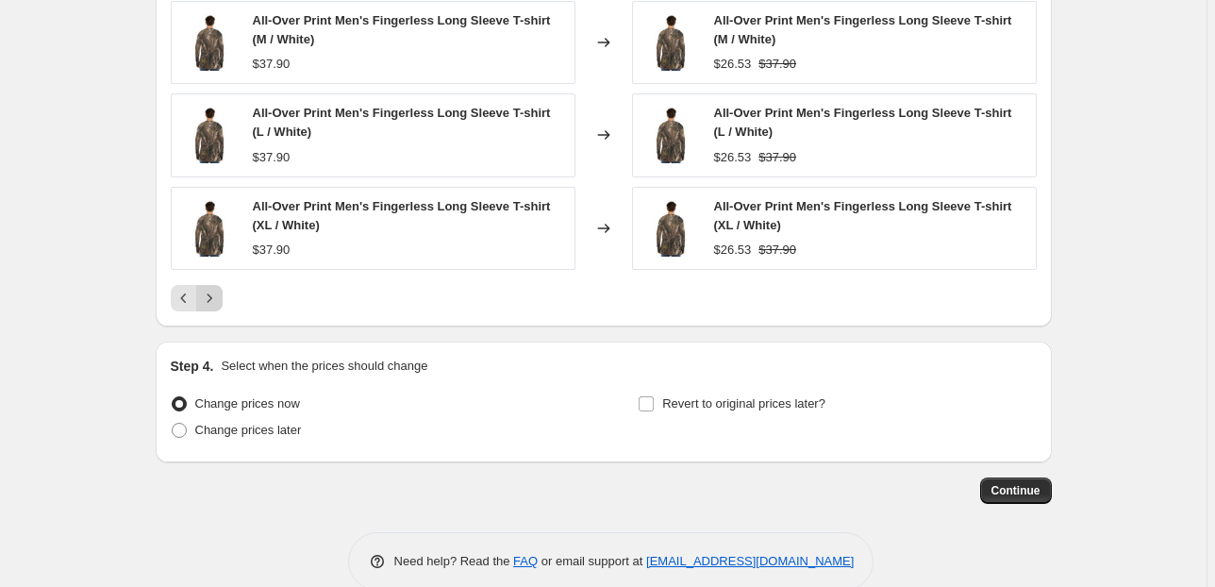
click at [214, 292] on icon "Next" at bounding box center [209, 298] width 19 height 19
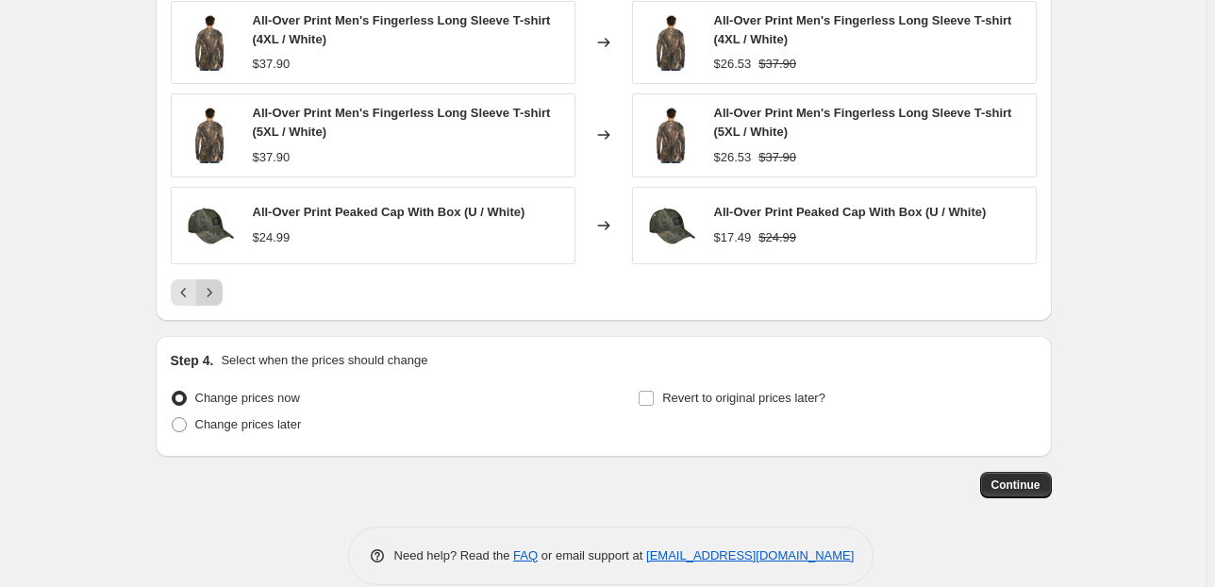
click at [211, 292] on icon "Next" at bounding box center [209, 292] width 5 height 8
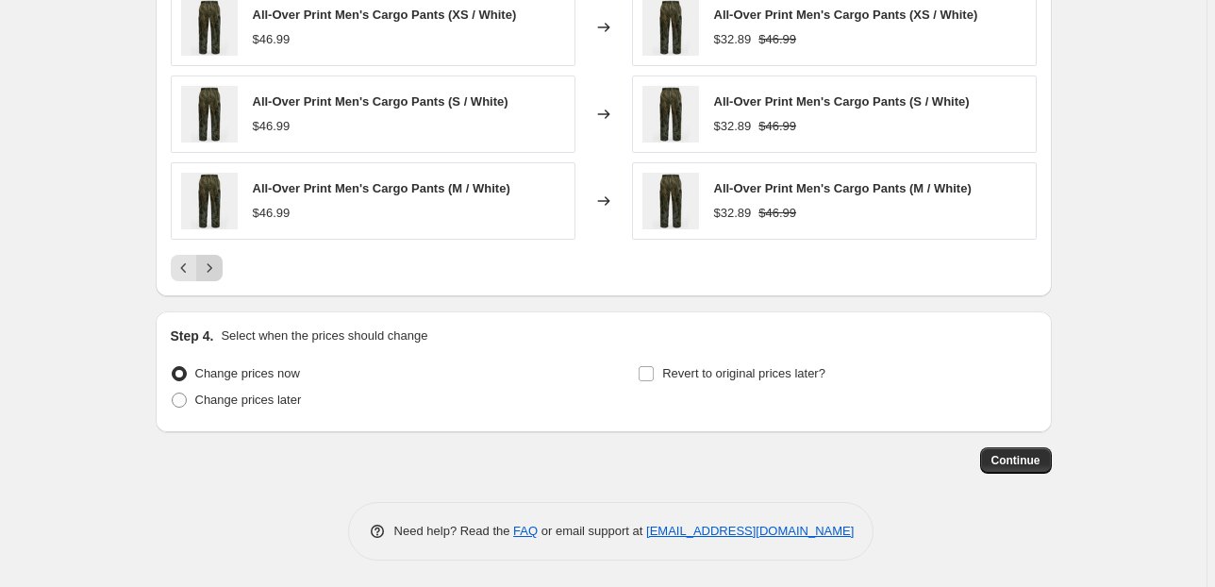
click at [216, 270] on icon "Next" at bounding box center [209, 268] width 19 height 19
click at [179, 400] on span at bounding box center [179, 400] width 15 height 15
click at [173, 393] on input "Change prices later" at bounding box center [172, 393] width 1 height 1
radio input "true"
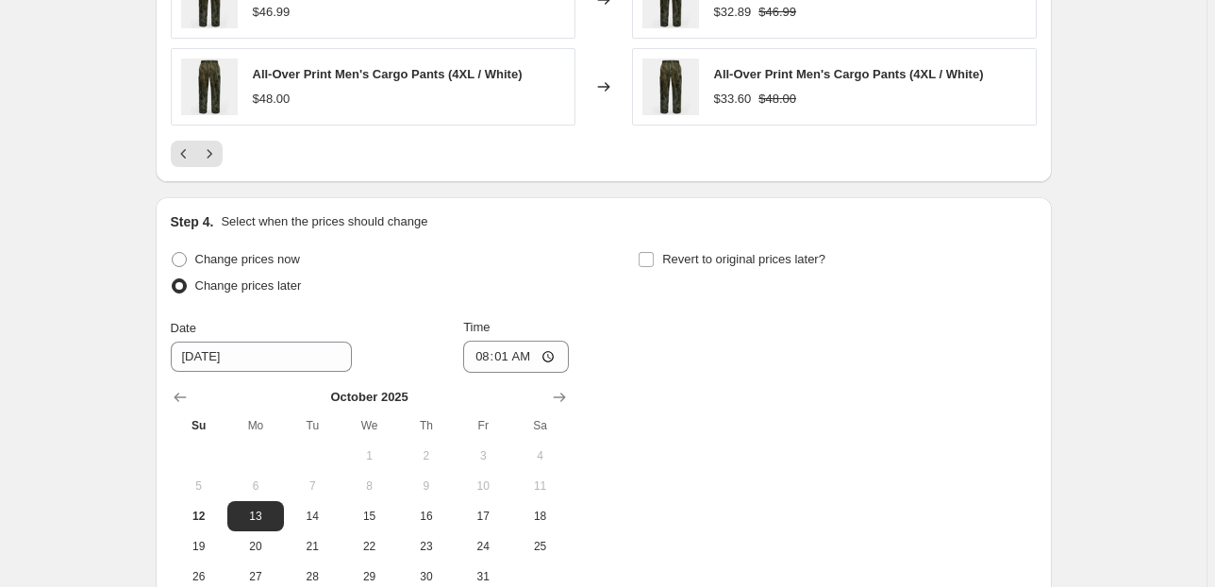
scroll to position [1373, 0]
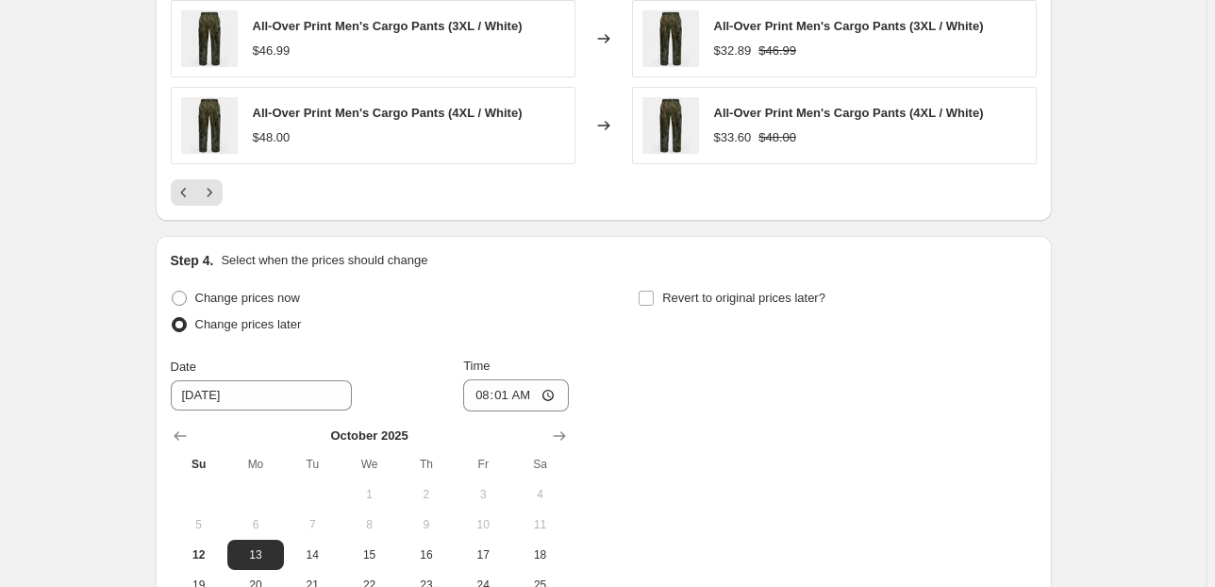
click at [182, 296] on span at bounding box center [179, 298] width 15 height 15
click at [173, 292] on input "Change prices now" at bounding box center [172, 291] width 1 height 1
radio input "true"
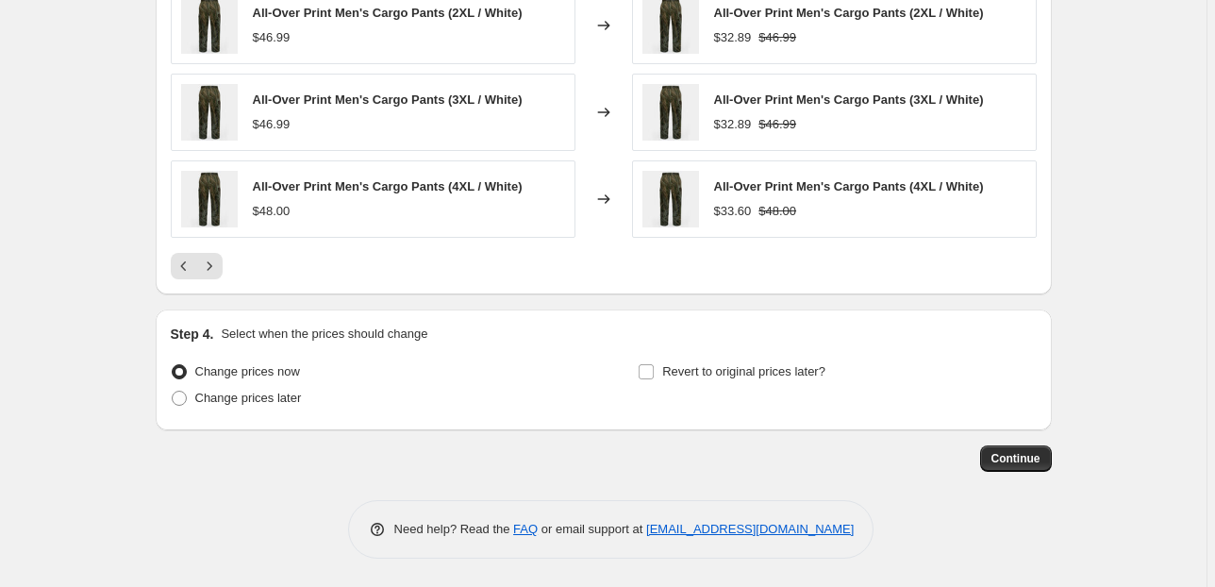
scroll to position [1297, 0]
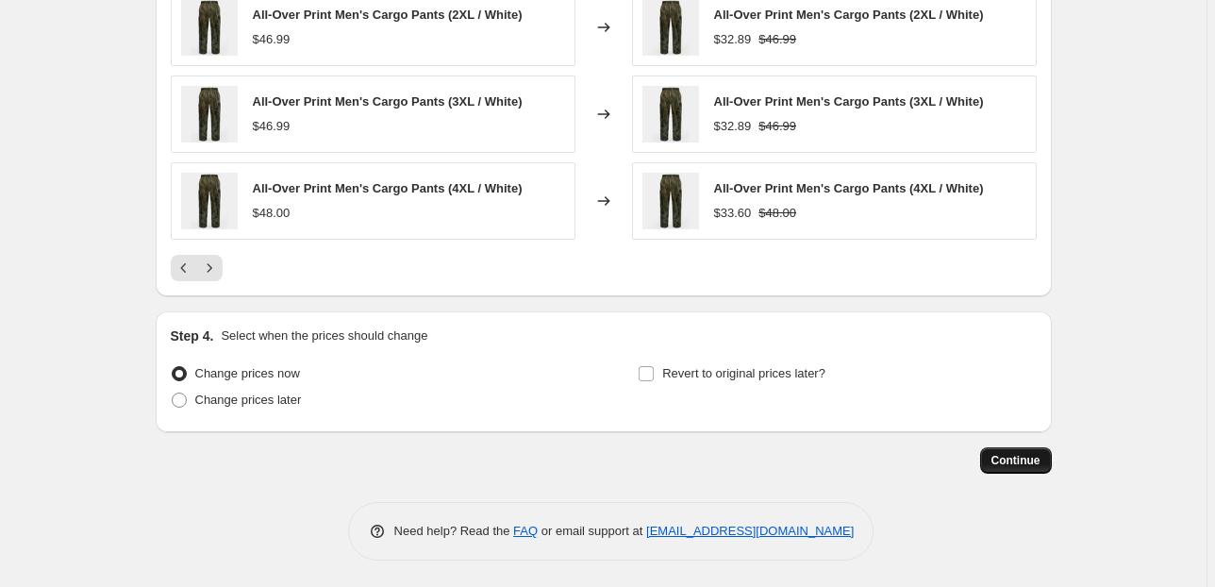
click at [1025, 465] on span "Continue" at bounding box center [1016, 460] width 49 height 15
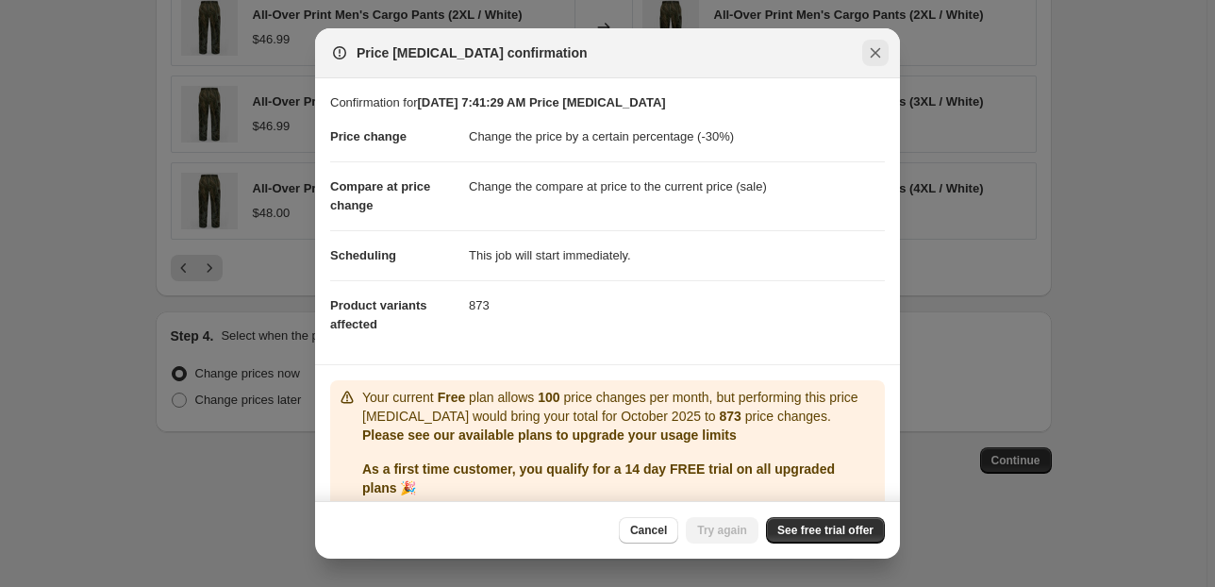
click at [879, 52] on icon "Close" at bounding box center [875, 52] width 19 height 19
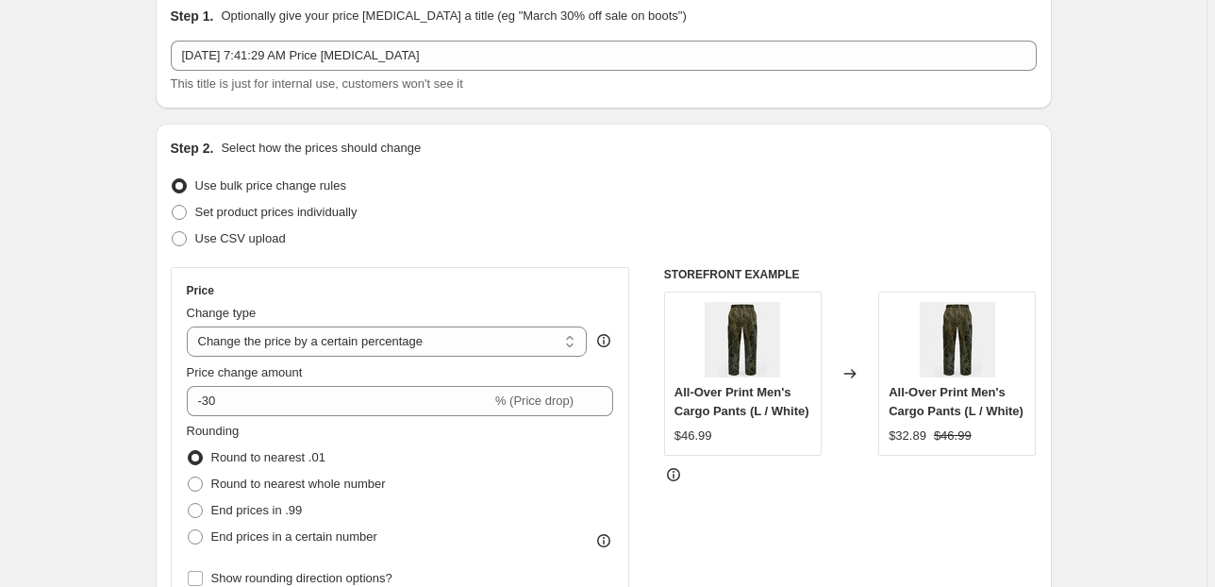
scroll to position [75, 0]
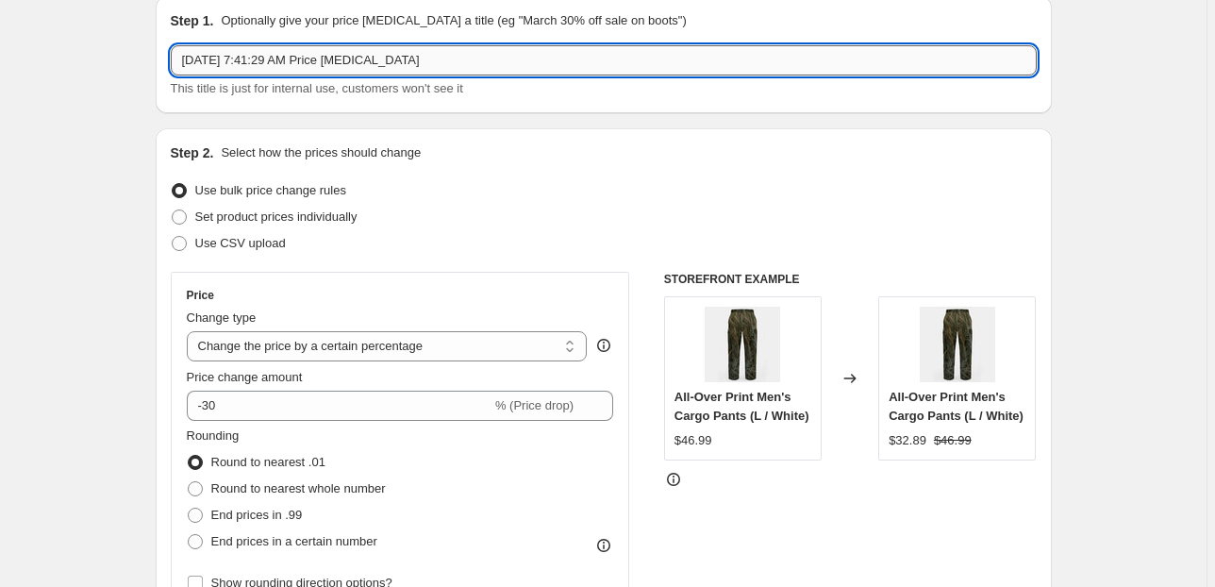
click at [449, 60] on input "Oct 12, 2025, 7:41:29 AM Price change job" at bounding box center [604, 60] width 866 height 30
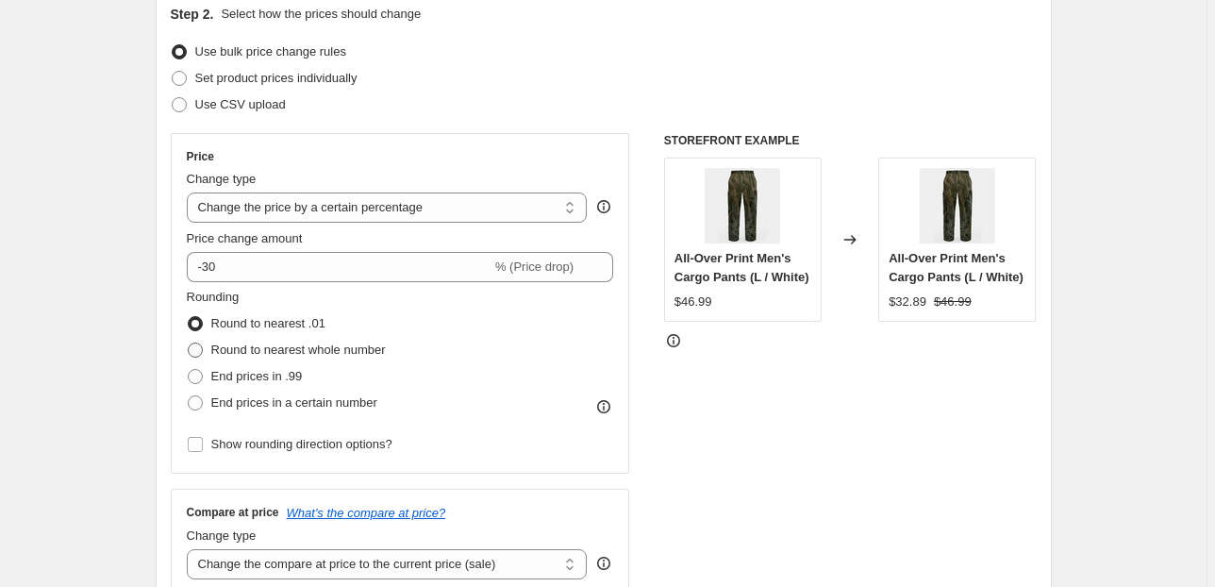
scroll to position [302, 0]
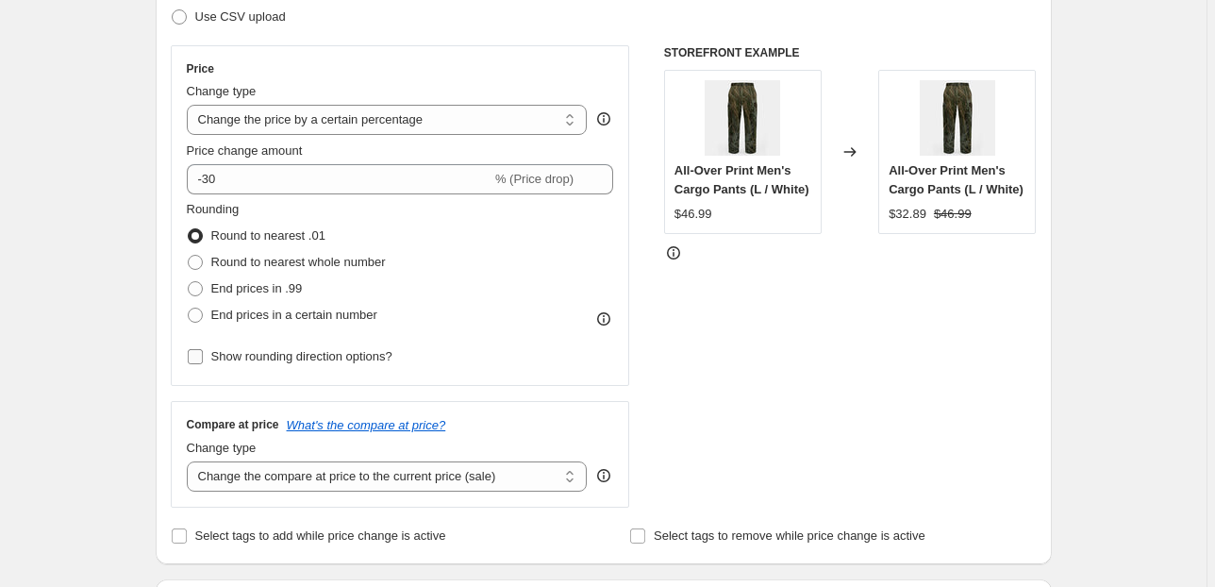
click at [195, 359] on input "Show rounding direction options?" at bounding box center [195, 356] width 15 height 15
checkbox input "true"
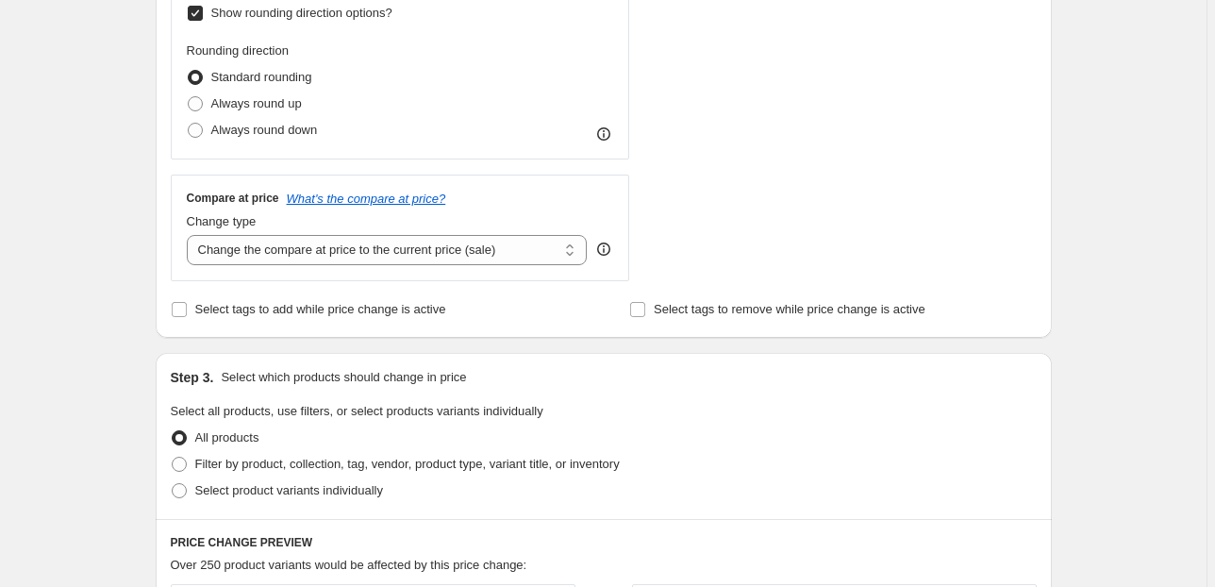
scroll to position [679, 0]
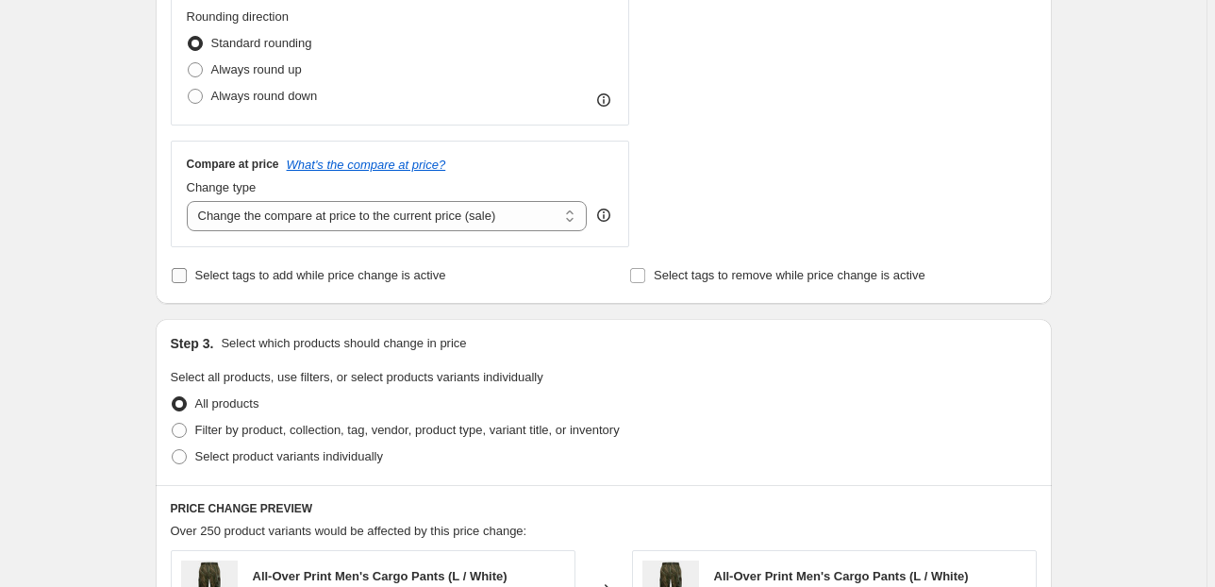
click at [180, 276] on input "Select tags to add while price change is active" at bounding box center [179, 275] width 15 height 15
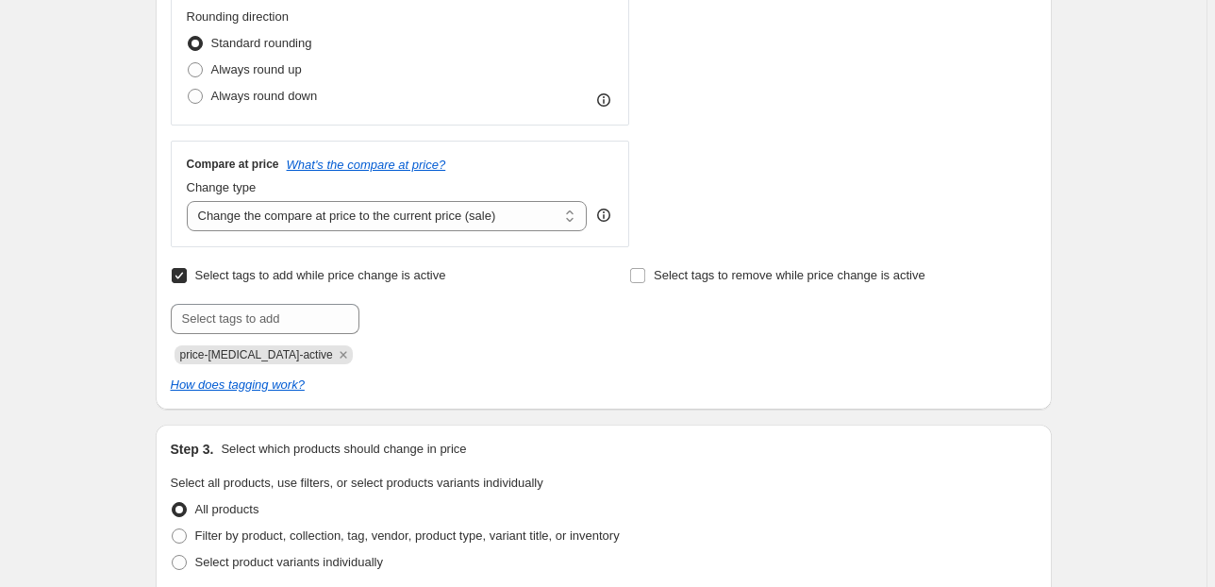
click at [182, 278] on input "Select tags to add while price change is active" at bounding box center [179, 275] width 15 height 15
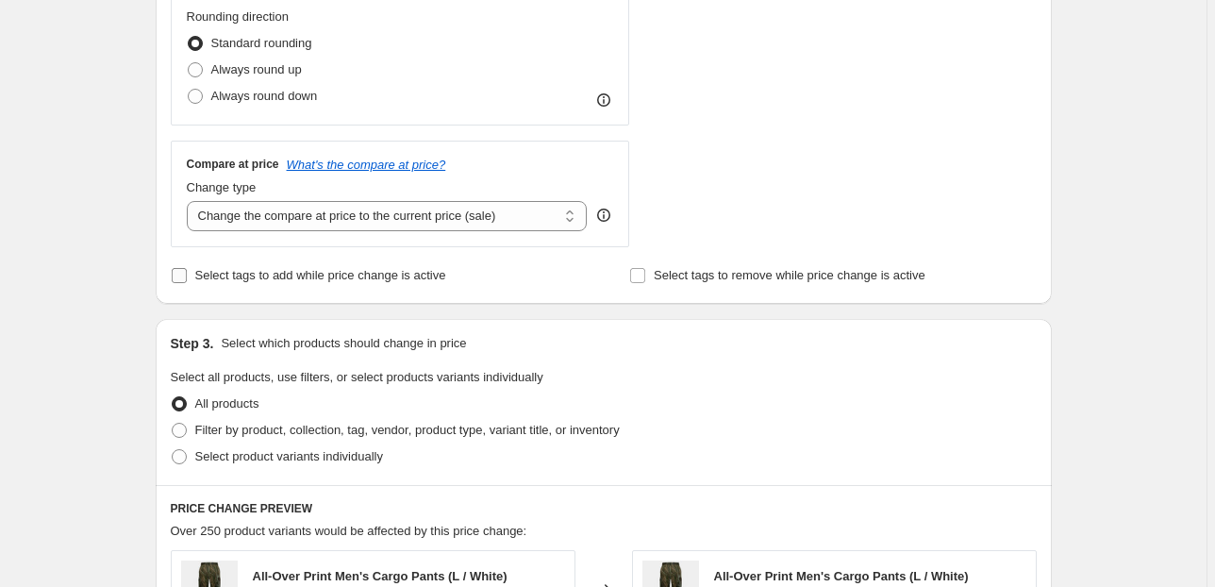
click at [180, 274] on input "Select tags to add while price change is active" at bounding box center [179, 275] width 15 height 15
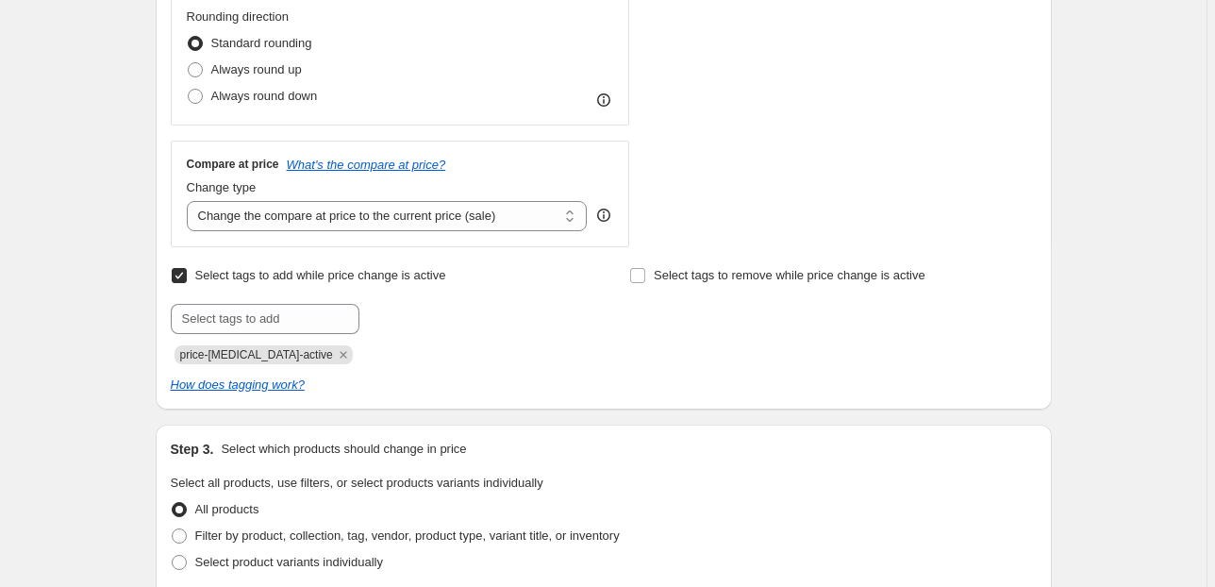
click at [181, 276] on input "Select tags to add while price change is active" at bounding box center [179, 275] width 15 height 15
checkbox input "false"
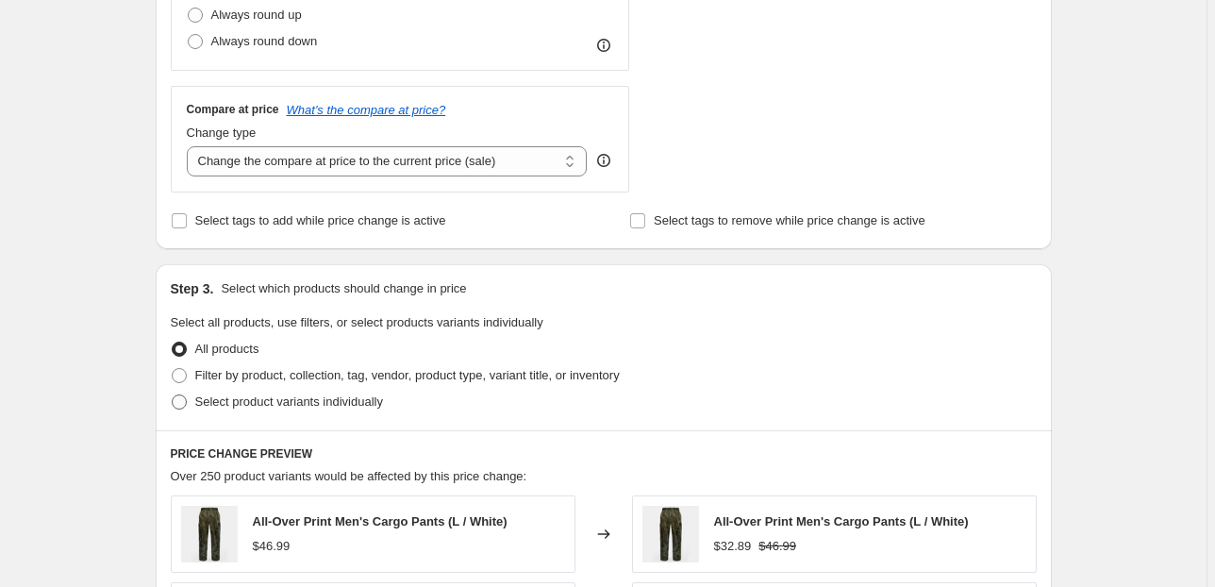
scroll to position [830, 0]
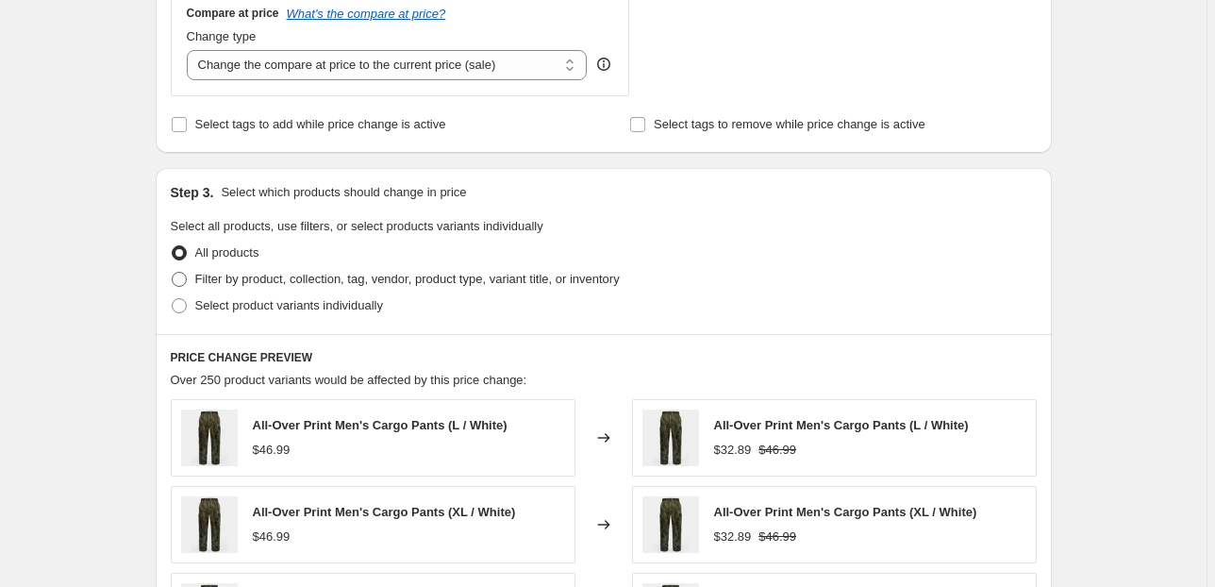
click at [181, 280] on span at bounding box center [179, 279] width 15 height 15
click at [173, 273] on input "Filter by product, collection, tag, vendor, product type, variant title, or inv…" at bounding box center [172, 272] width 1 height 1
radio input "true"
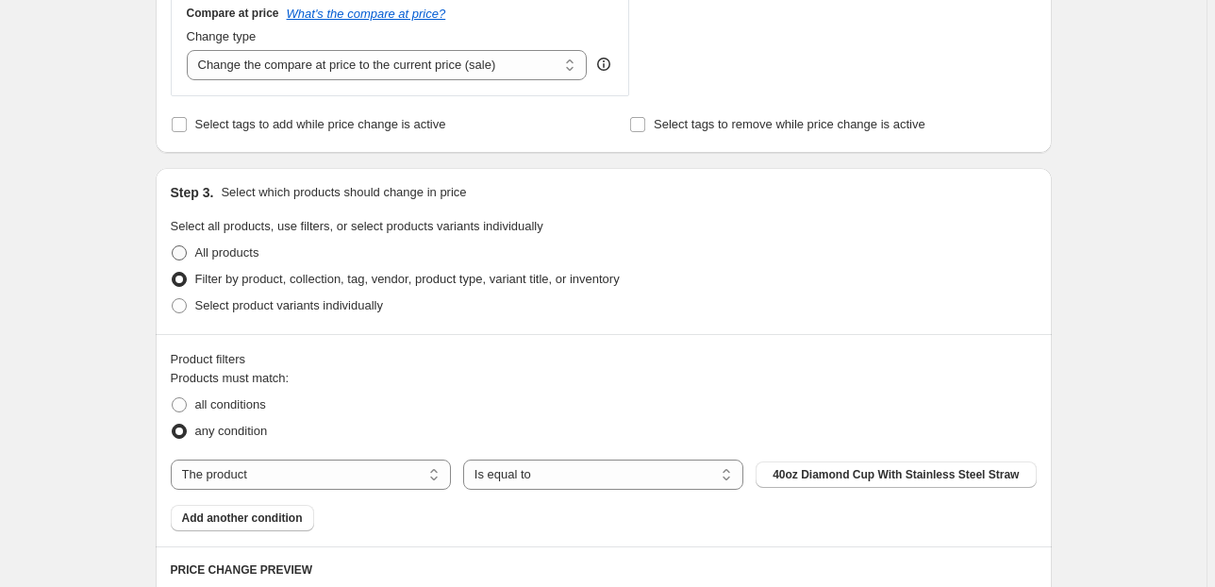
click at [181, 257] on span at bounding box center [179, 252] width 15 height 15
click at [173, 246] on input "All products" at bounding box center [172, 245] width 1 height 1
radio input "true"
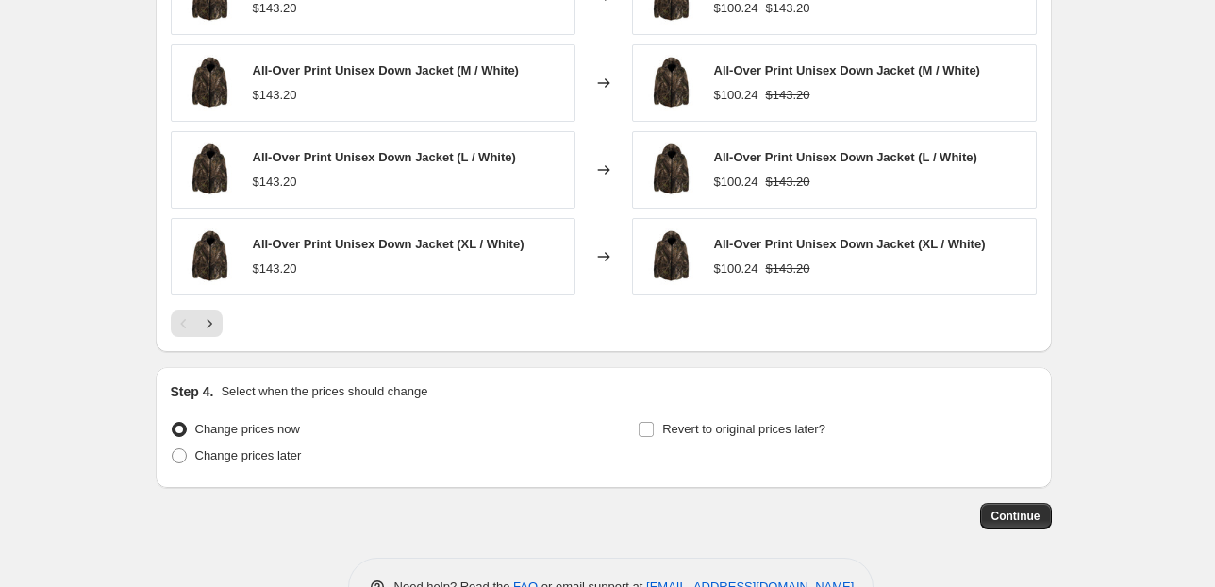
scroll to position [1414, 0]
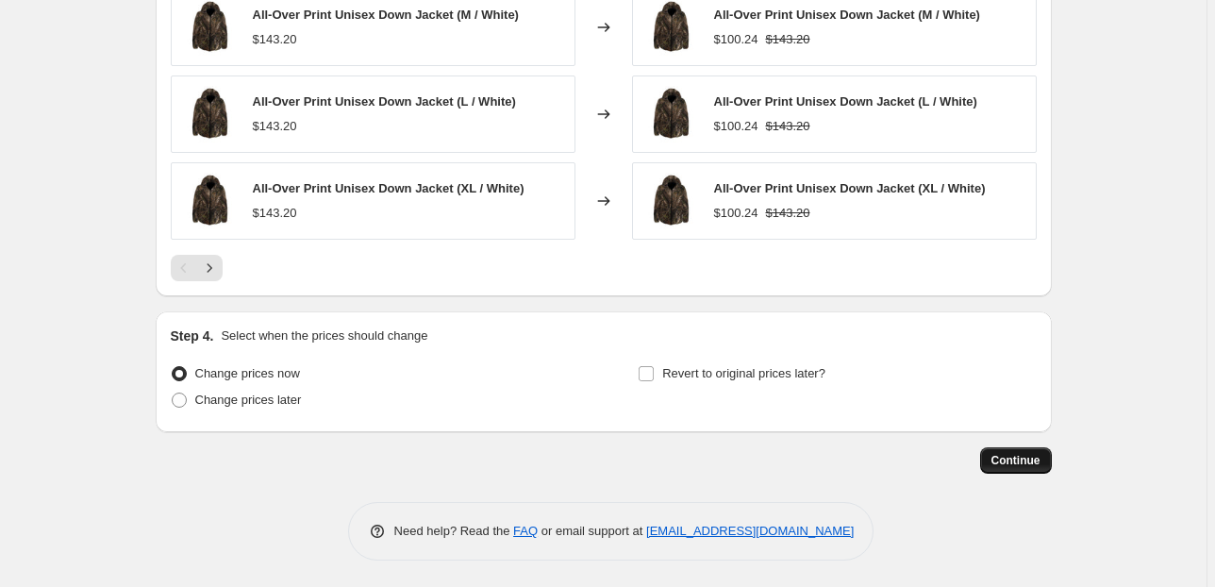
click at [1011, 464] on span "Continue" at bounding box center [1016, 460] width 49 height 15
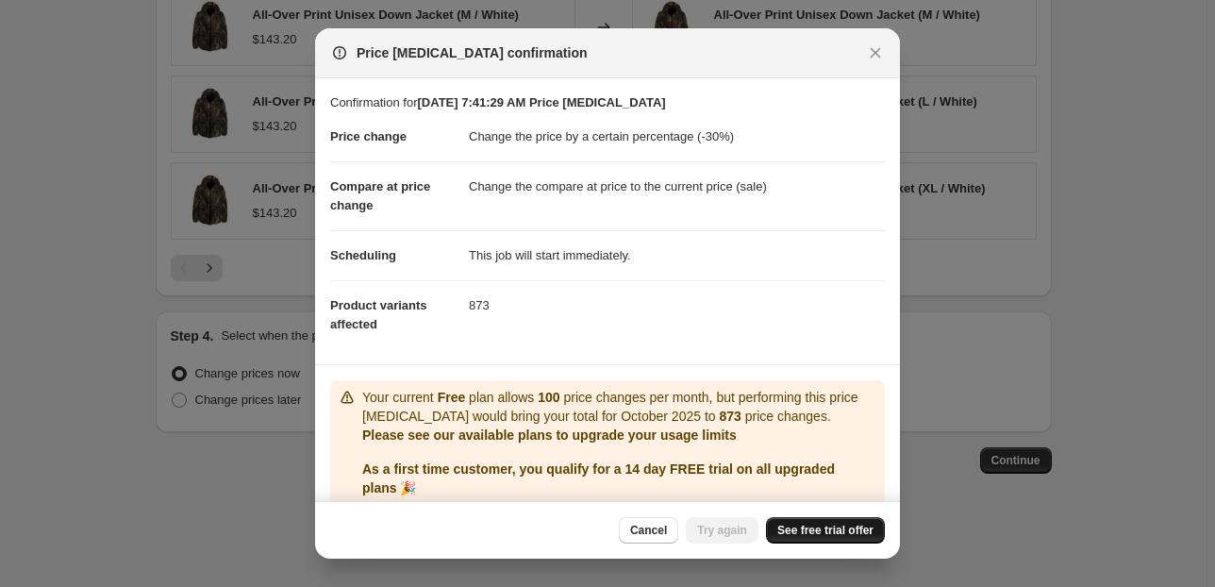
click at [815, 528] on span "See free trial offer" at bounding box center [826, 530] width 96 height 15
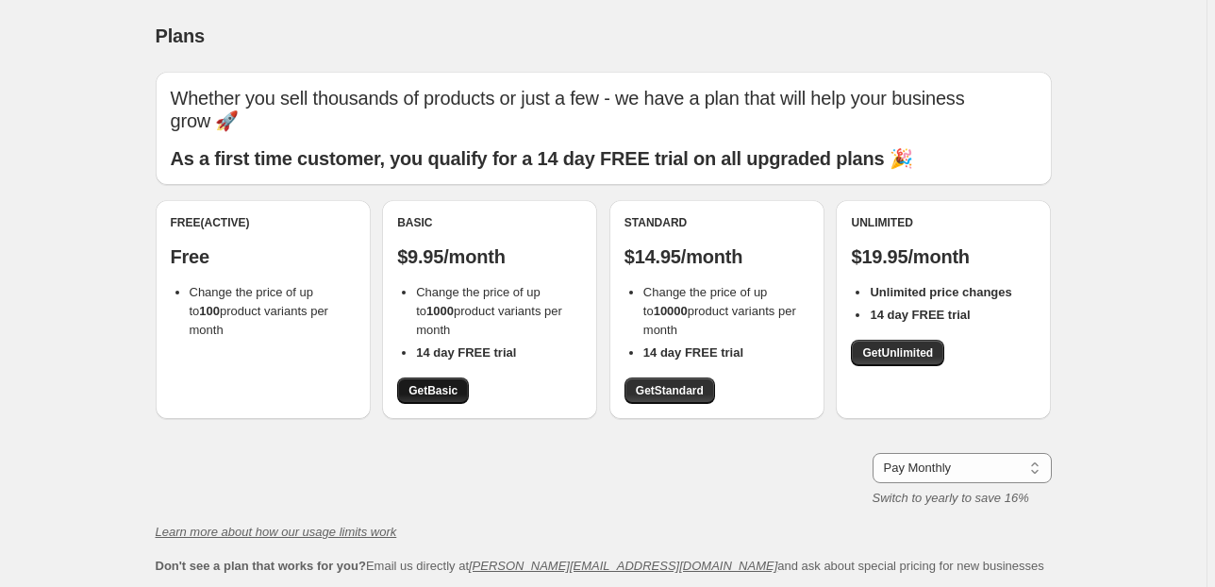
click at [430, 390] on span "Get Basic" at bounding box center [433, 390] width 49 height 15
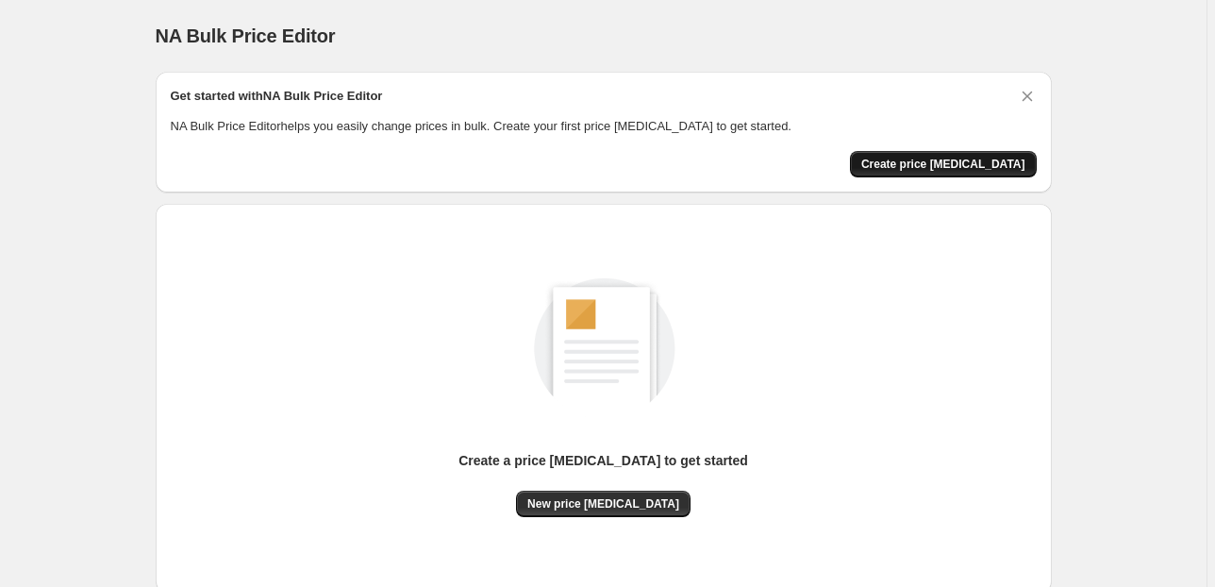
click at [940, 166] on span "Create price [MEDICAL_DATA]" at bounding box center [943, 164] width 164 height 15
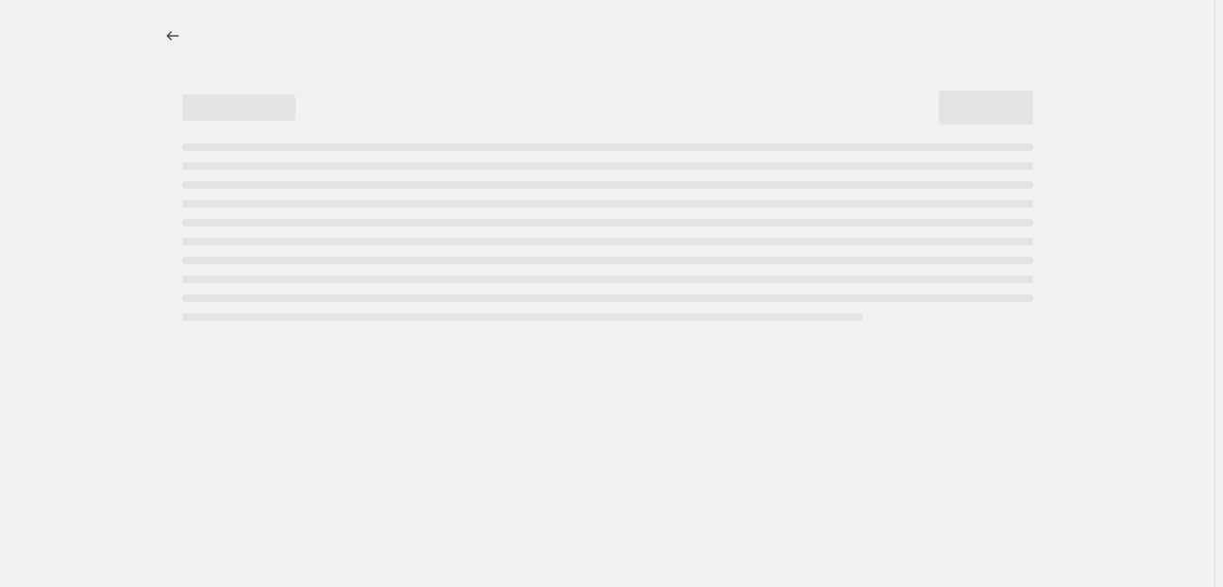
select select "percentage"
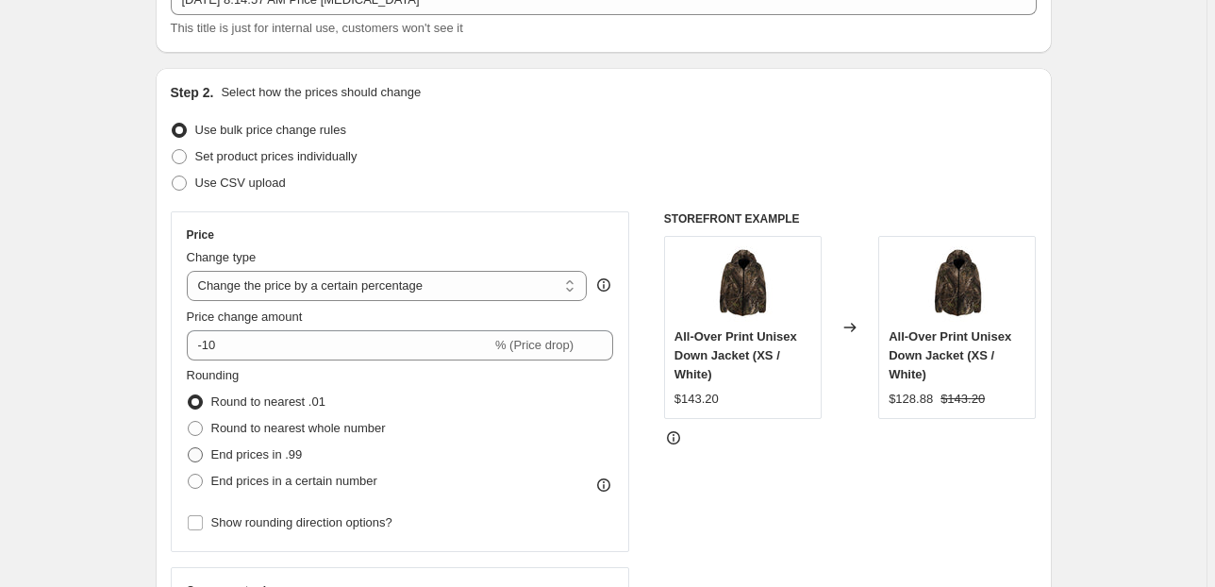
scroll to position [226, 0]
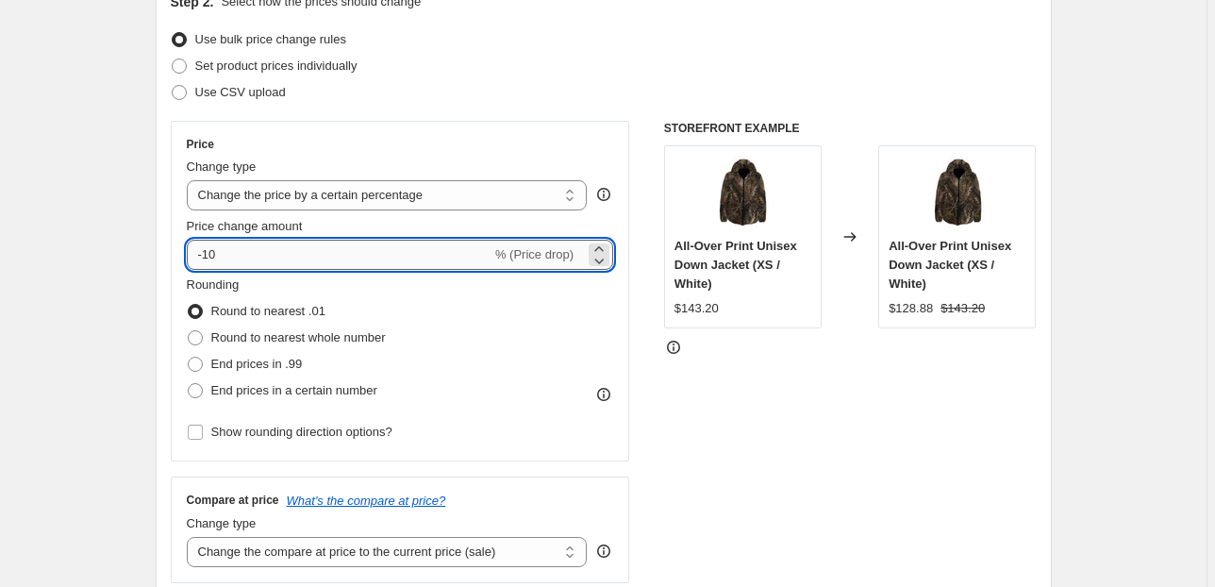
click at [218, 253] on input "-10" at bounding box center [339, 255] width 305 height 30
type input "-1"
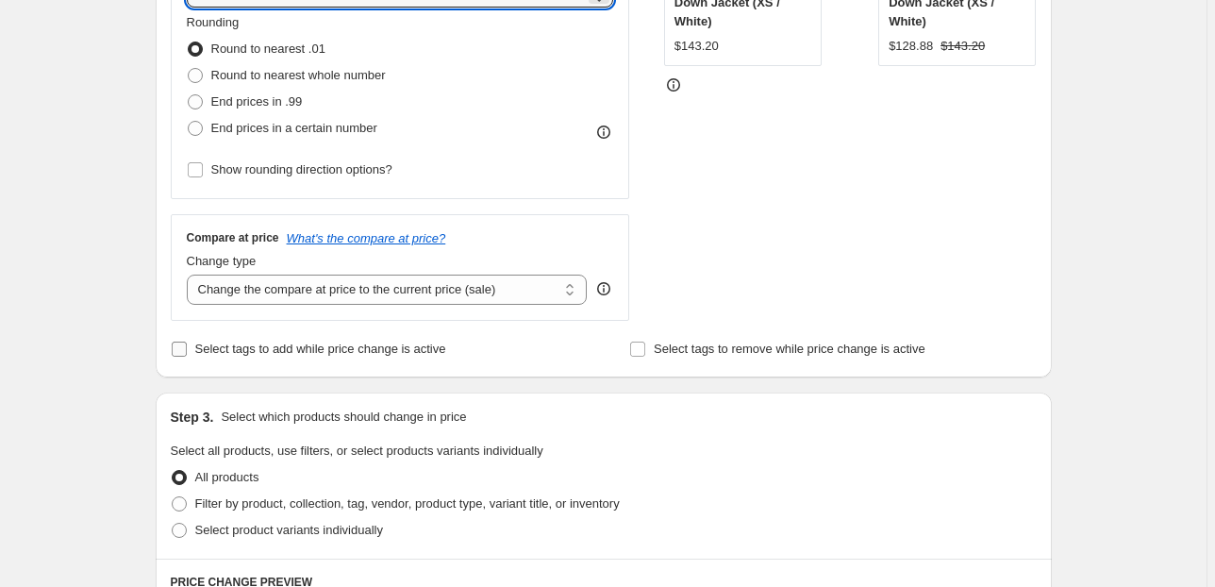
scroll to position [453, 0]
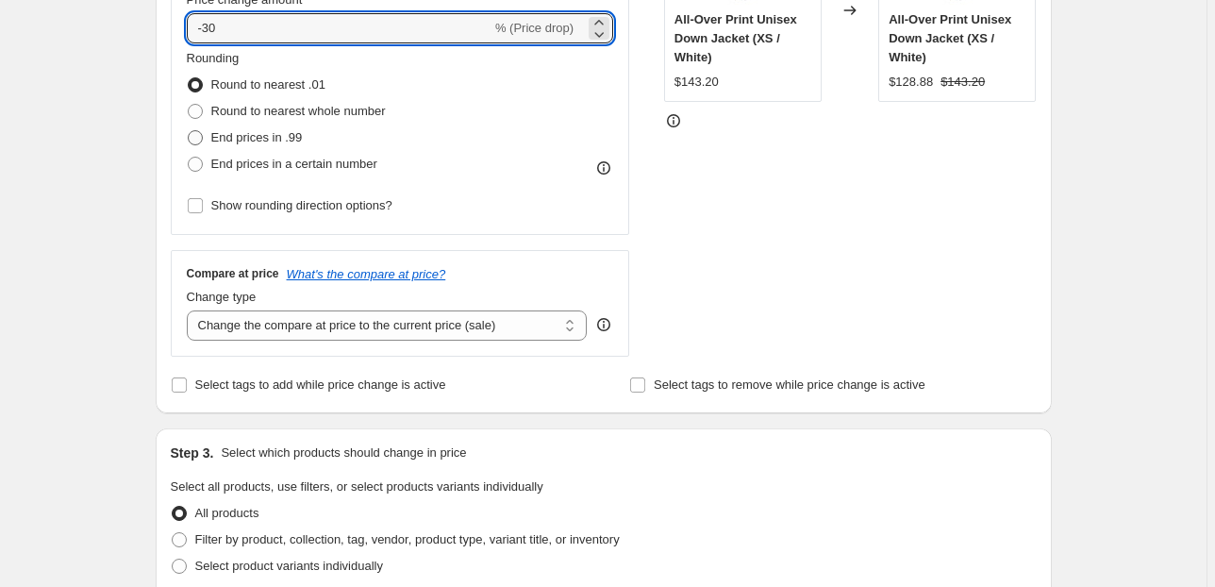
type input "-30"
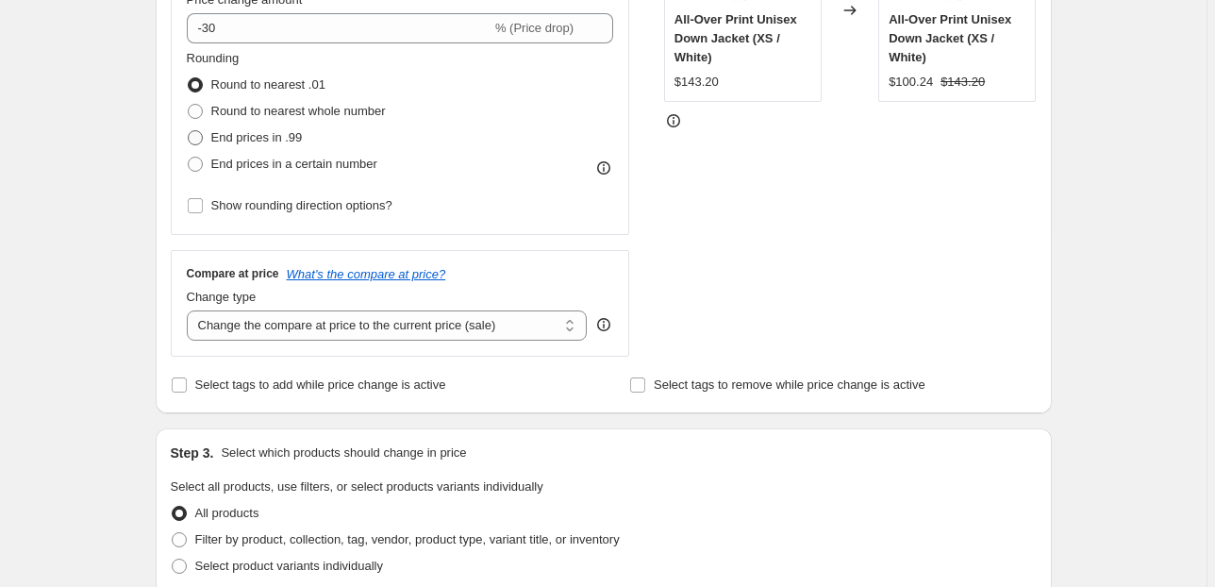
click at [198, 140] on span at bounding box center [195, 137] width 15 height 15
click at [189, 131] on input "End prices in .99" at bounding box center [188, 130] width 1 height 1
radio input "true"
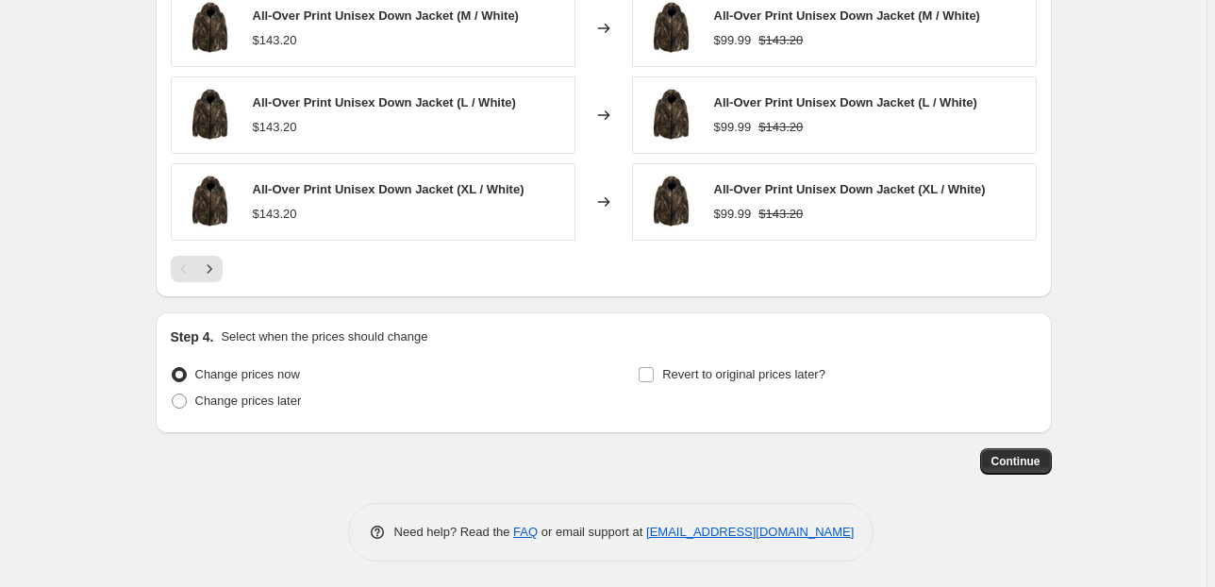
scroll to position [1297, 0]
click at [215, 276] on button "Next" at bounding box center [209, 268] width 26 height 26
click at [217, 276] on button "Next" at bounding box center [209, 268] width 26 height 26
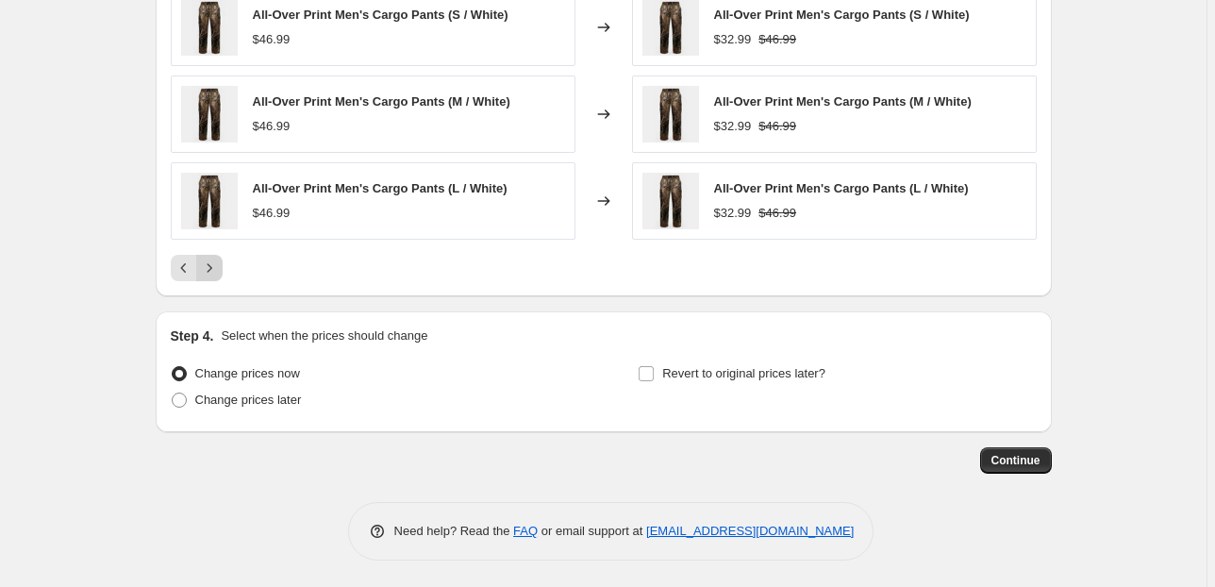
click at [217, 276] on button "Next" at bounding box center [209, 268] width 26 height 26
click at [219, 262] on icon "Next" at bounding box center [209, 268] width 19 height 19
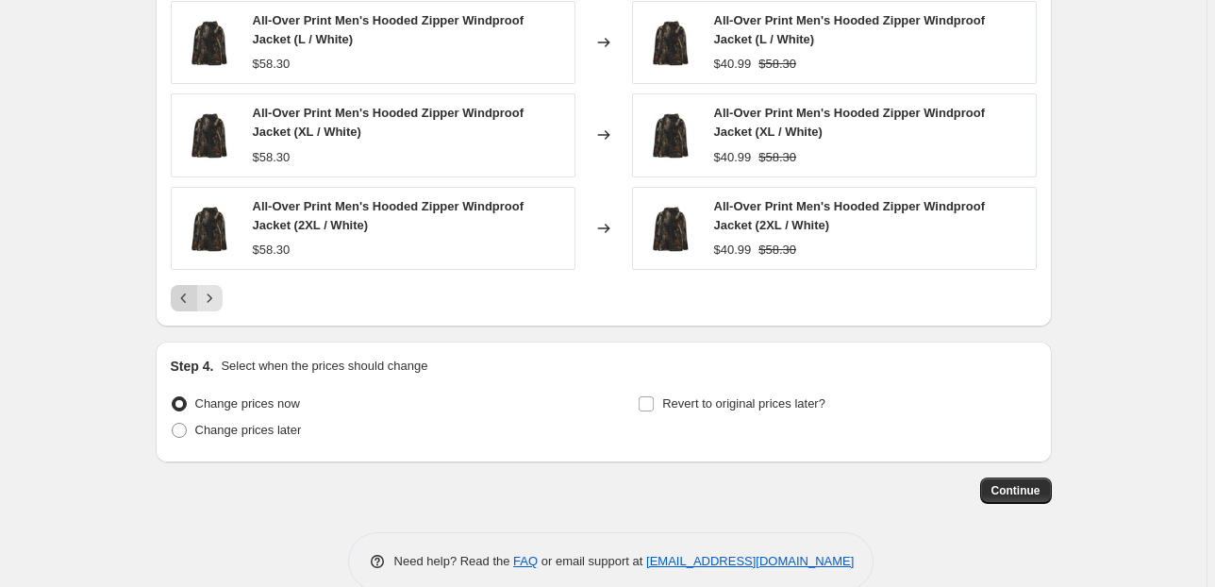
click at [186, 299] on icon "Previous" at bounding box center [183, 297] width 6 height 9
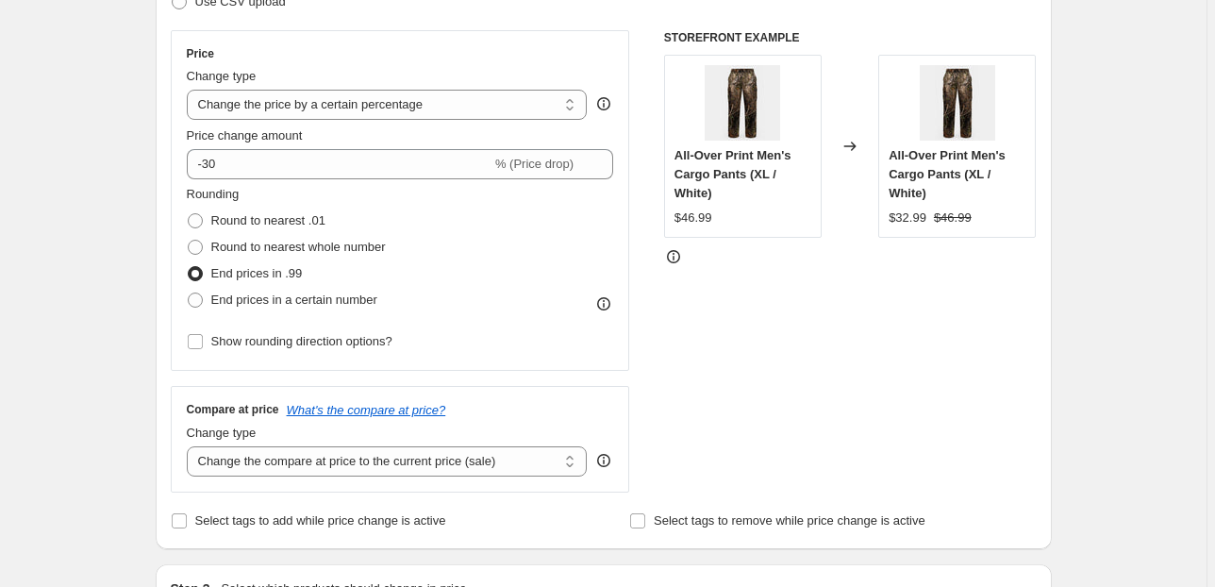
scroll to position [316, 0]
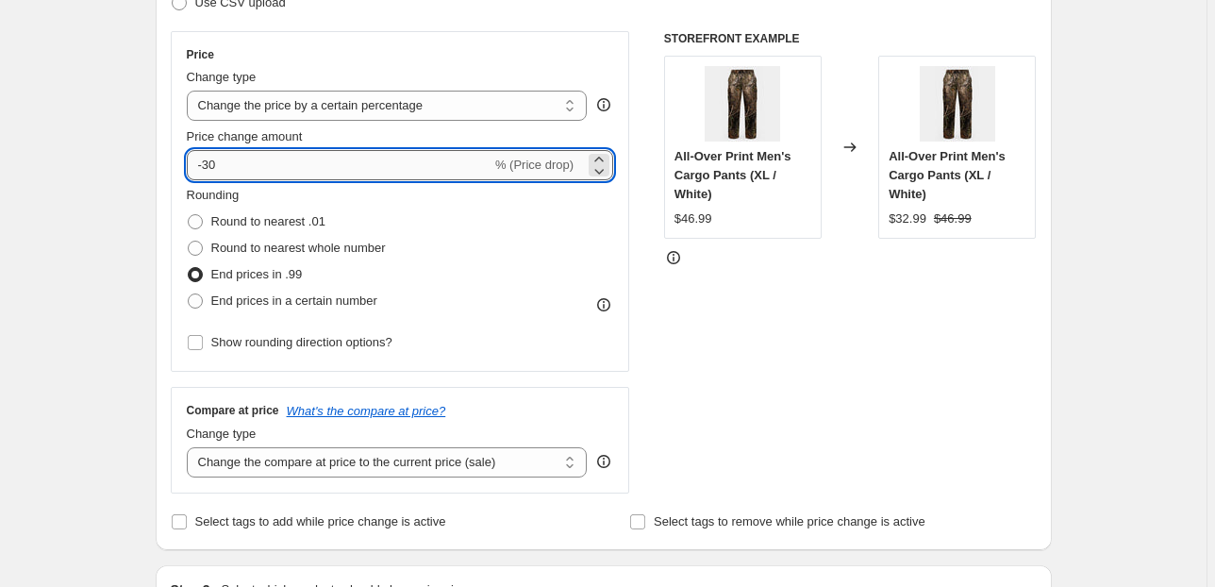
click at [226, 168] on input "-30" at bounding box center [339, 165] width 305 height 30
type input "-3"
type input "-25"
click at [196, 222] on span at bounding box center [195, 221] width 15 height 15
click at [189, 215] on input "Round to nearest .01" at bounding box center [188, 214] width 1 height 1
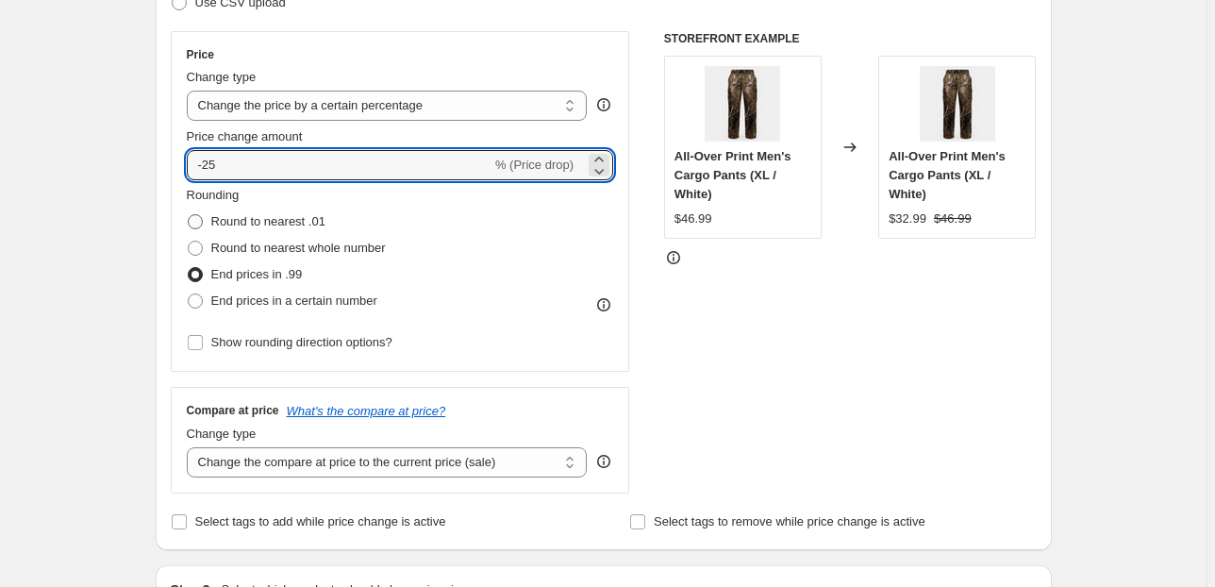
radio input "true"
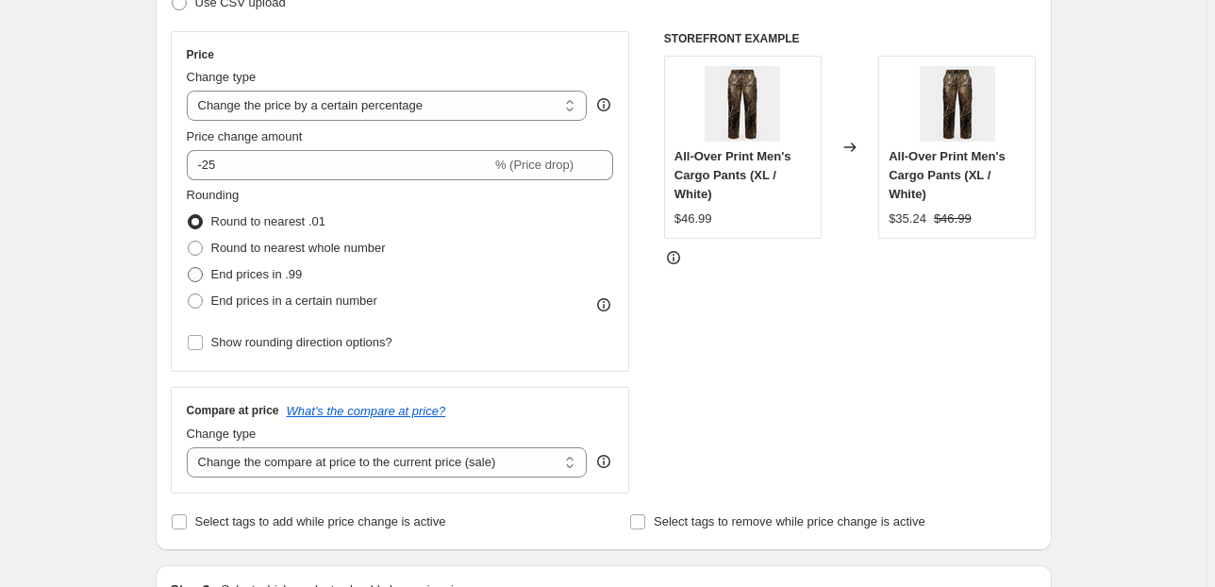
click at [196, 272] on span at bounding box center [195, 274] width 15 height 15
click at [189, 268] on input "End prices in .99" at bounding box center [188, 267] width 1 height 1
radio input "true"
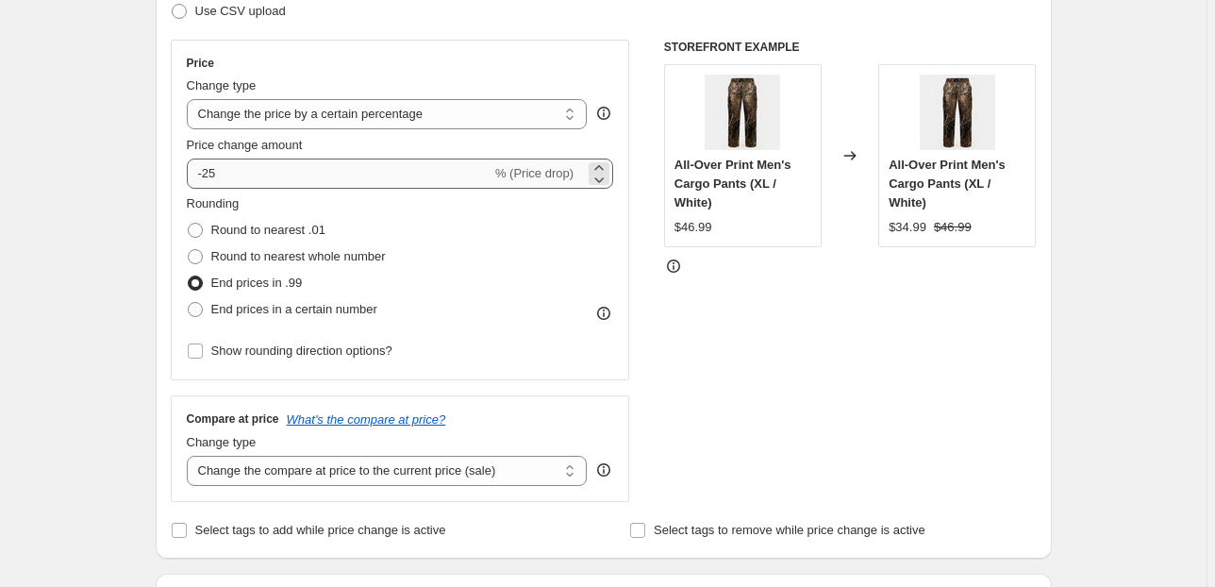
scroll to position [241, 0]
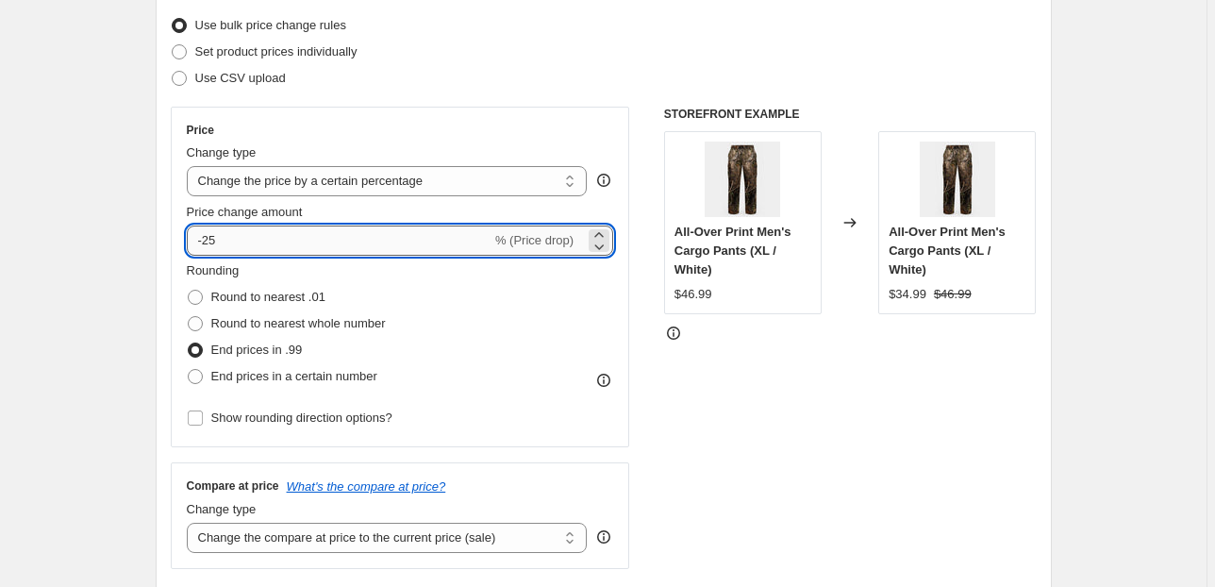
click at [218, 242] on input "-25" at bounding box center [339, 241] width 305 height 30
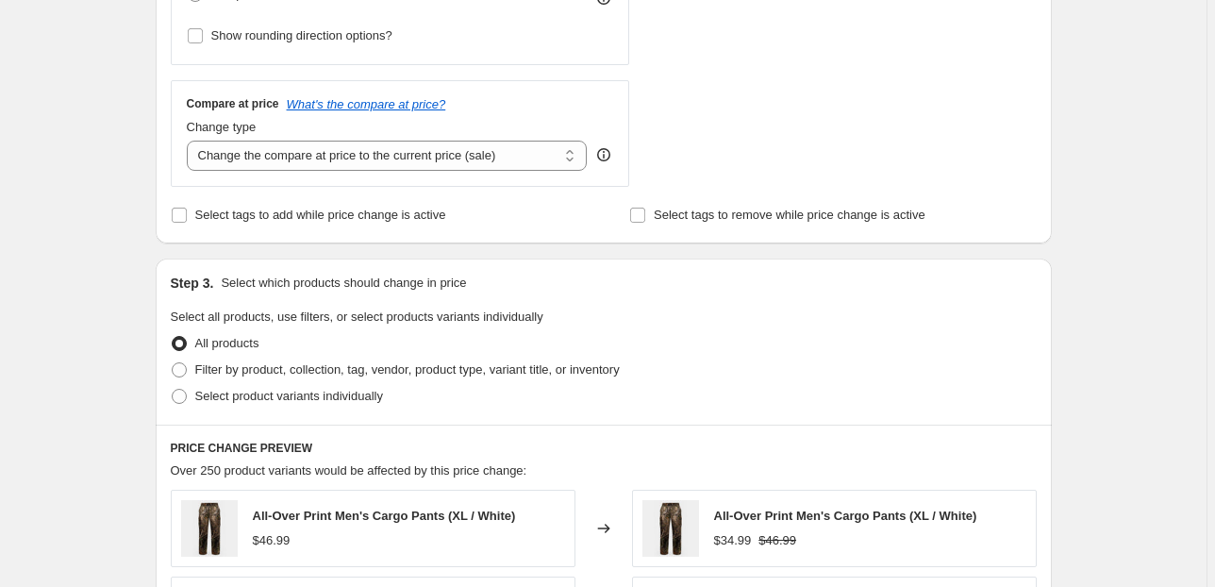
scroll to position [618, 0]
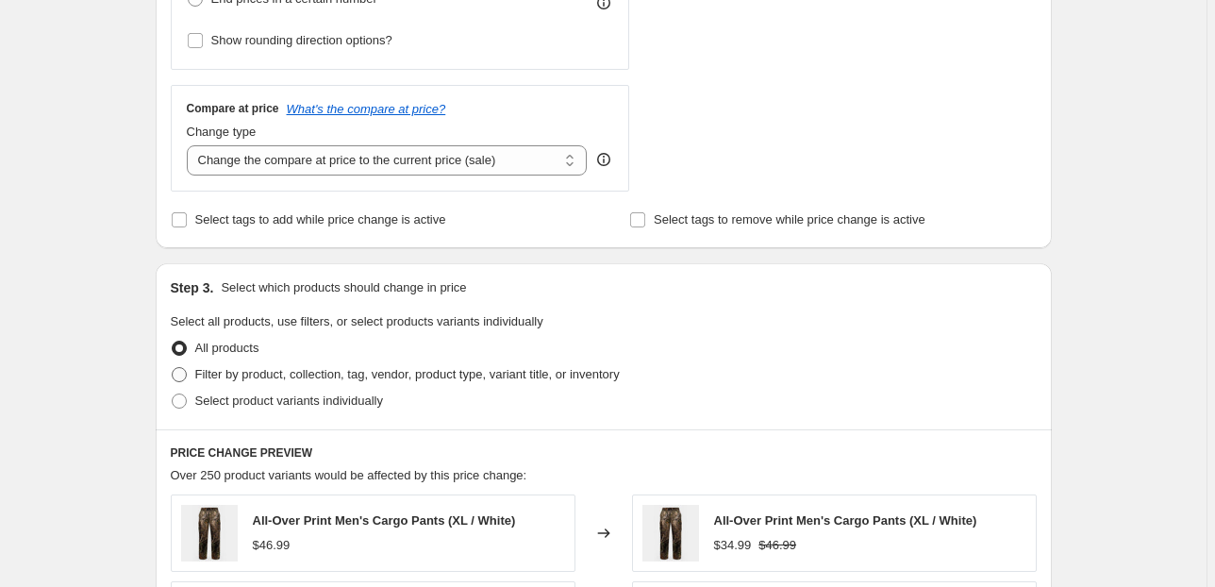
type input "-20"
click at [179, 372] on span at bounding box center [179, 374] width 15 height 15
click at [173, 368] on input "Filter by product, collection, tag, vendor, product type, variant title, or inv…" at bounding box center [172, 367] width 1 height 1
radio input "true"
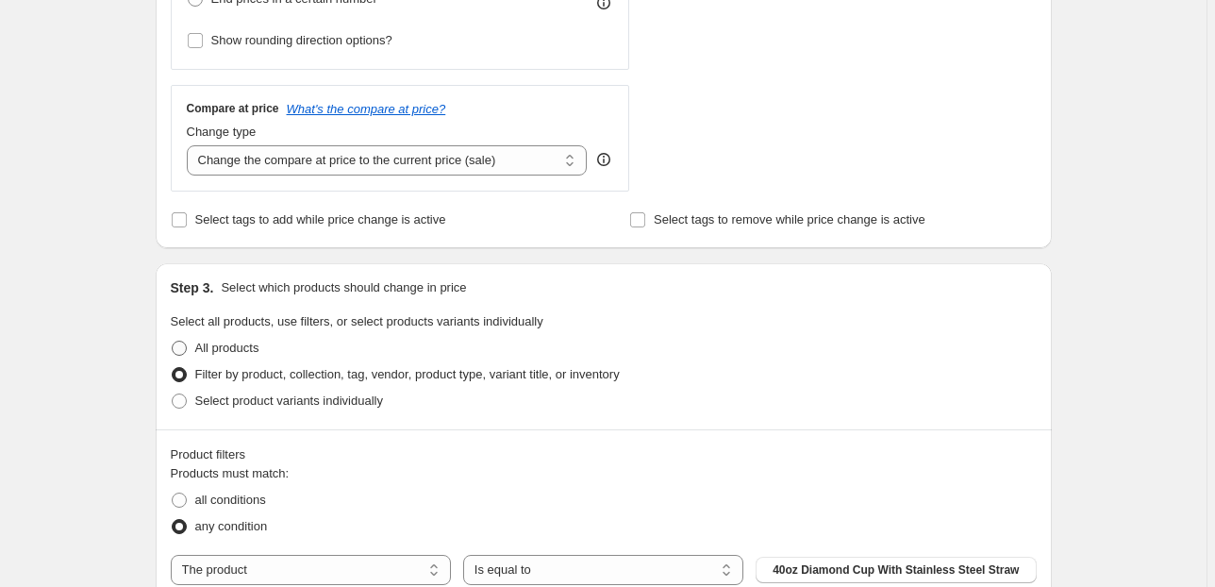
click at [181, 351] on span at bounding box center [179, 348] width 15 height 15
click at [173, 342] on input "All products" at bounding box center [172, 341] width 1 height 1
radio input "true"
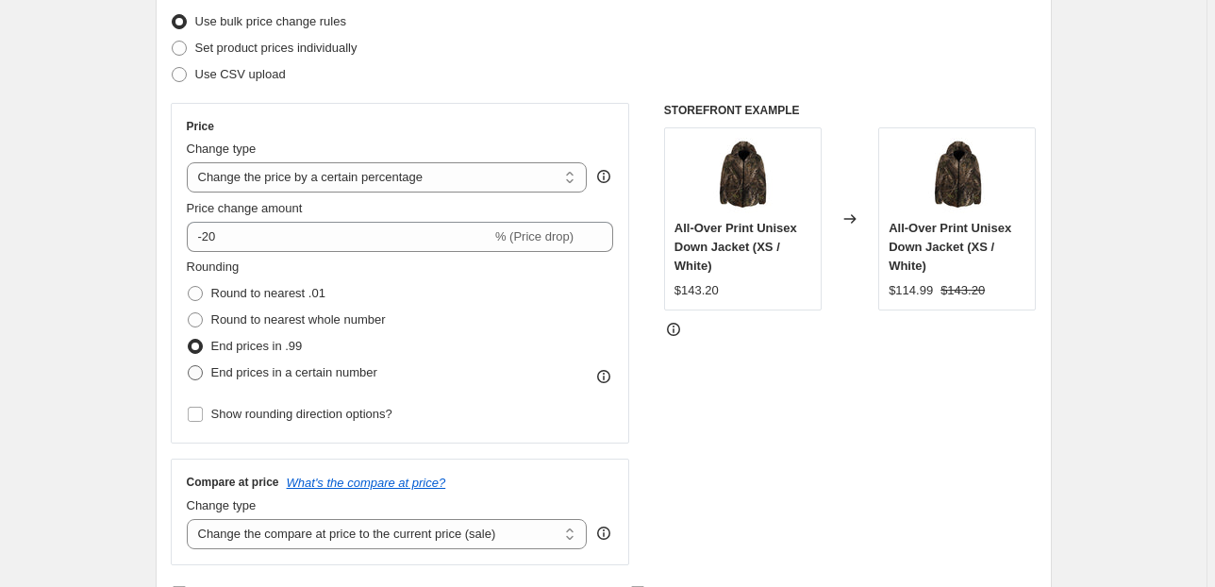
scroll to position [241, 0]
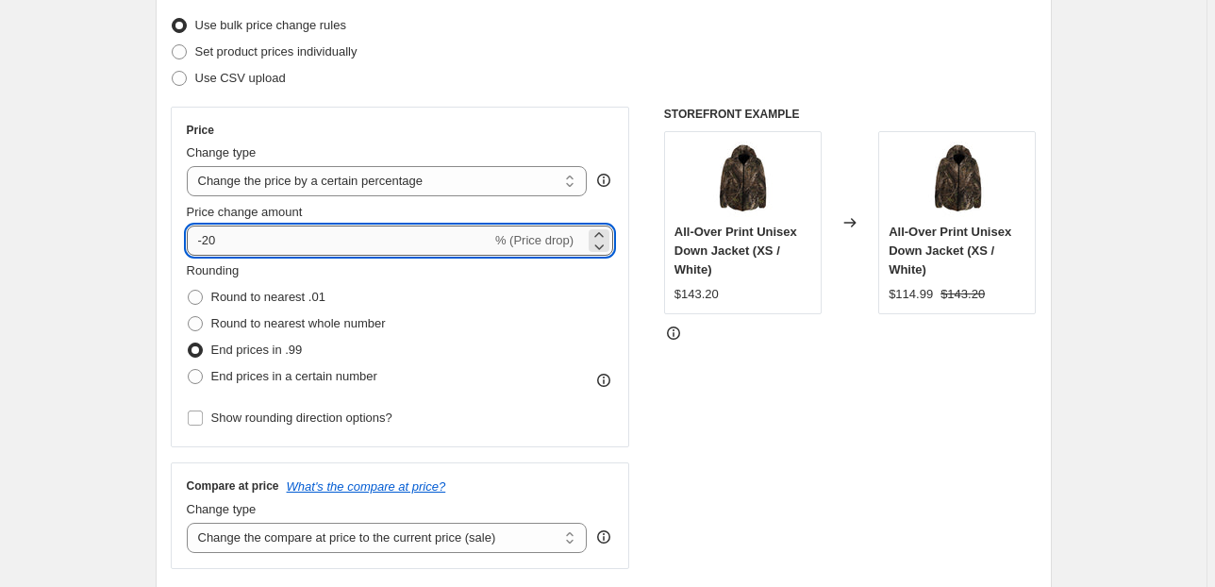
click at [218, 242] on input "-20" at bounding box center [339, 241] width 305 height 30
type input "-25"
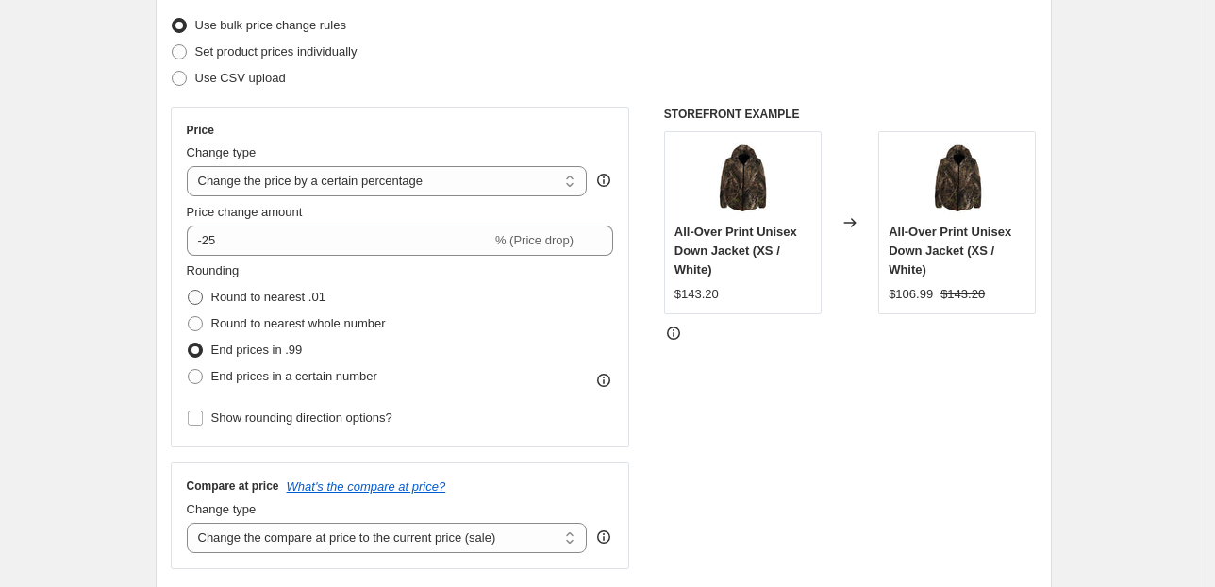
drag, startPoint x: 196, startPoint y: 298, endPoint x: 208, endPoint y: 298, distance: 11.3
click at [198, 298] on span at bounding box center [195, 297] width 15 height 15
click at [189, 291] on input "Round to nearest .01" at bounding box center [188, 290] width 1 height 1
radio input "true"
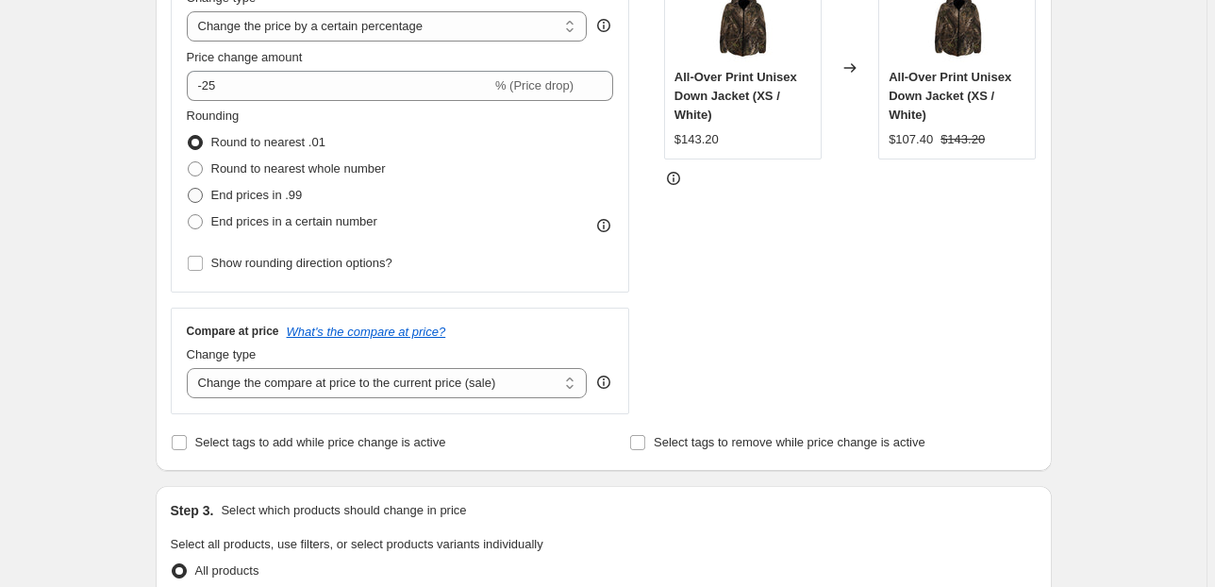
scroll to position [392, 0]
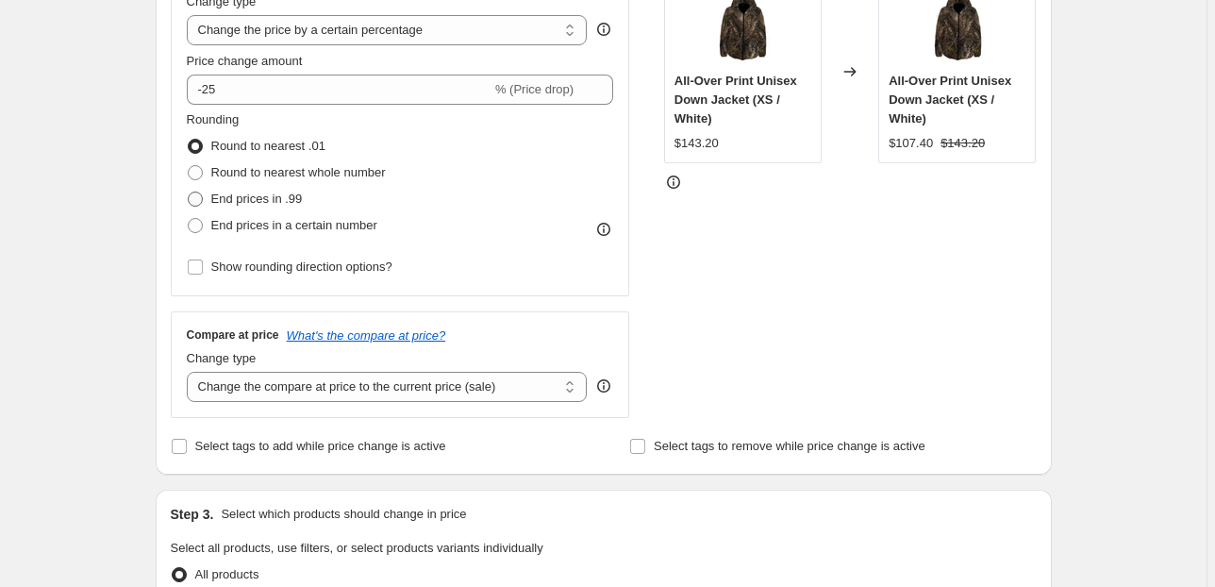
click at [200, 198] on span at bounding box center [195, 199] width 15 height 15
click at [189, 192] on input "End prices in .99" at bounding box center [188, 192] width 1 height 1
radio input "true"
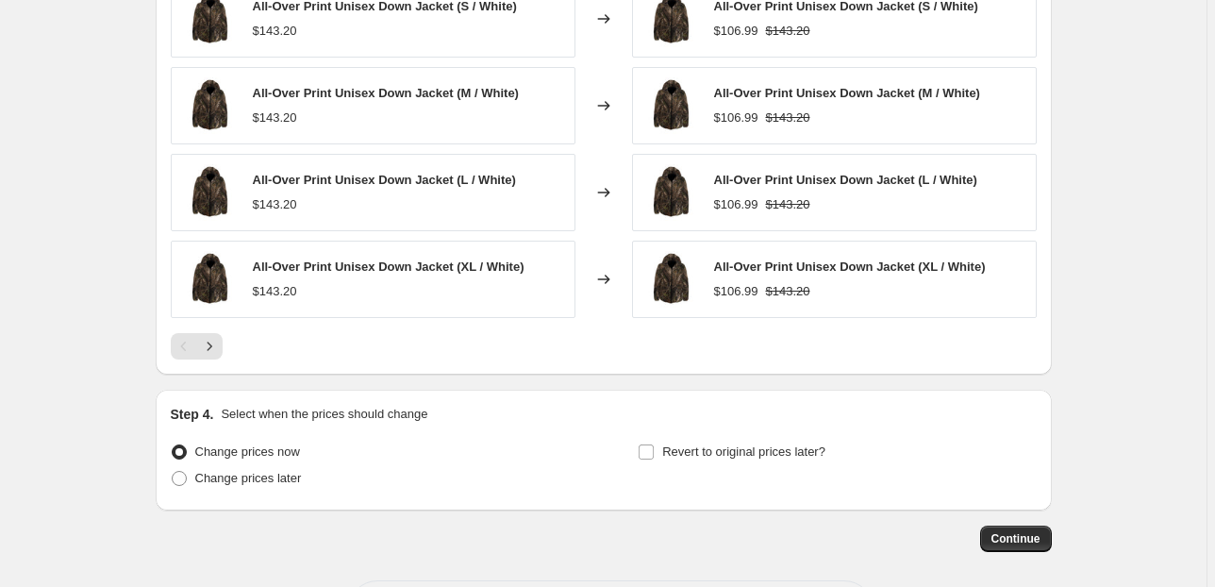
scroll to position [1297, 0]
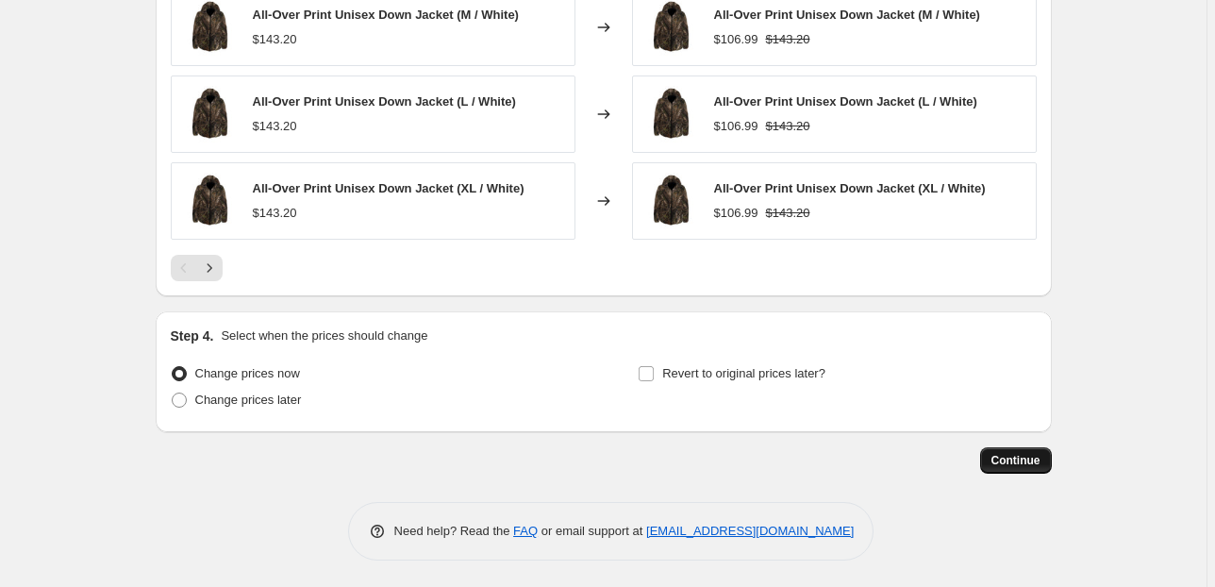
click at [1012, 460] on span "Continue" at bounding box center [1016, 460] width 49 height 15
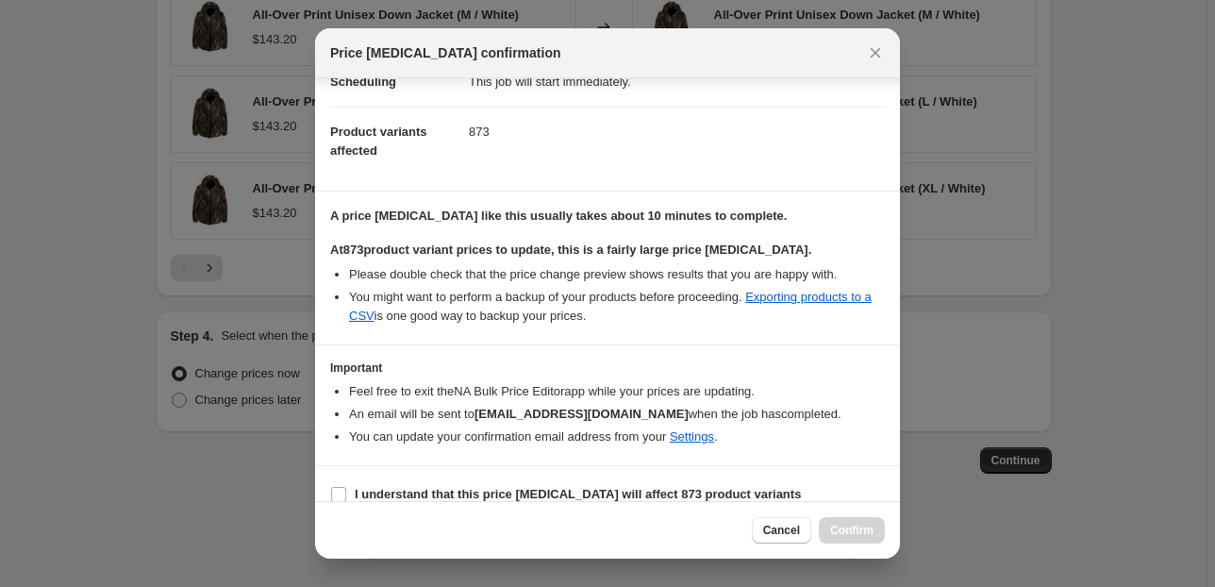
scroll to position [192, 0]
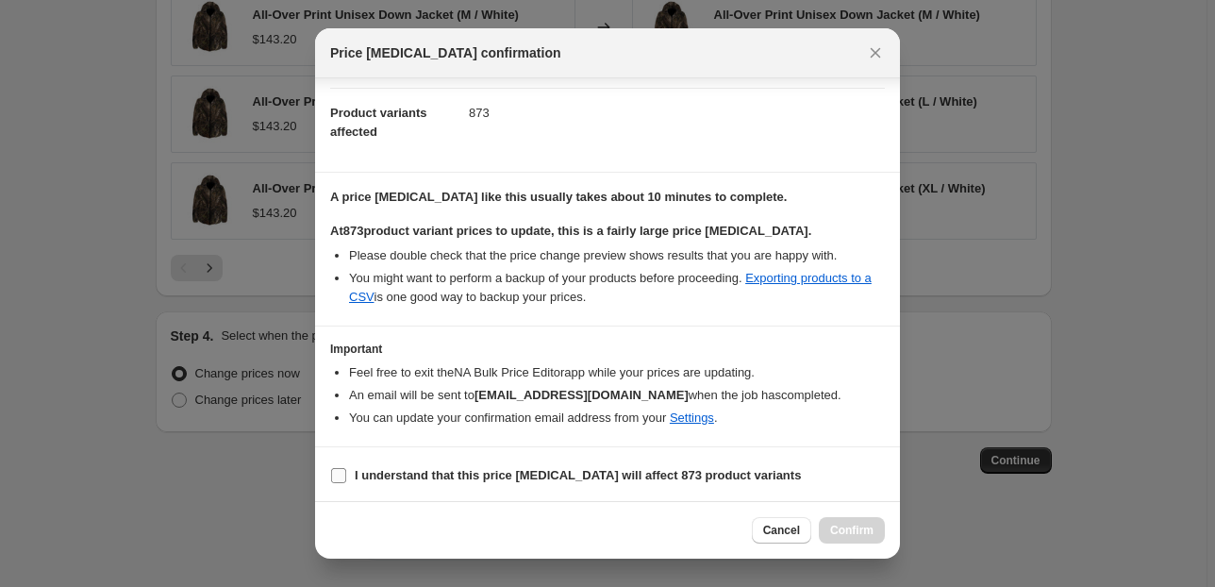
click at [336, 469] on input "I understand that this price [MEDICAL_DATA] will affect 873 product variants" at bounding box center [338, 475] width 15 height 15
checkbox input "true"
click at [834, 527] on span "Confirm" at bounding box center [851, 530] width 43 height 15
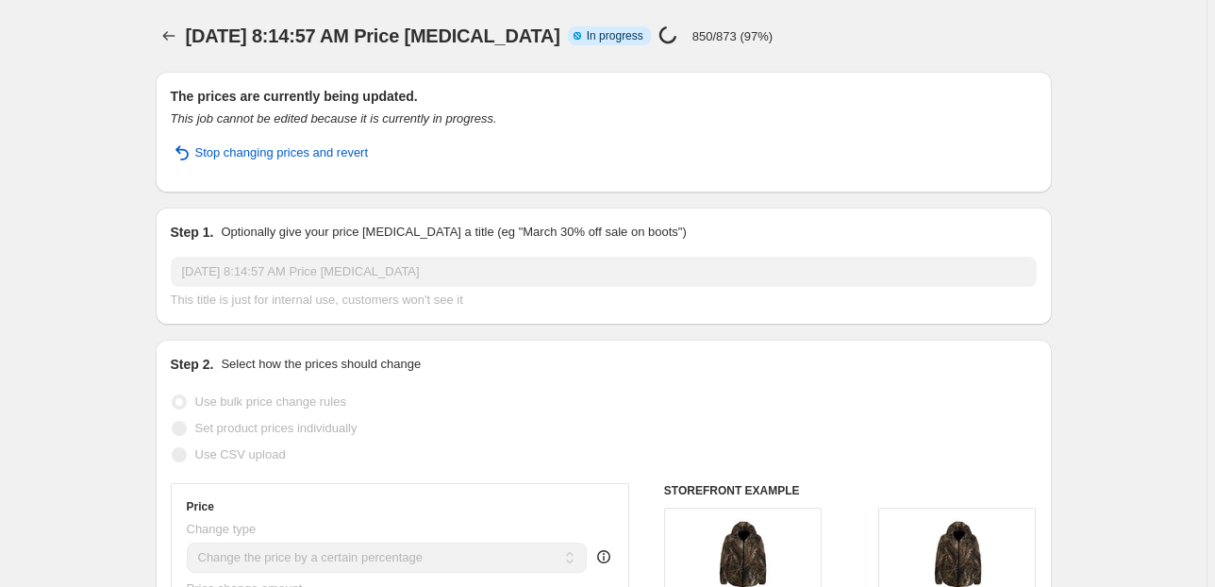
select select "percentage"
